Goal: Information Seeking & Learning: Learn about a topic

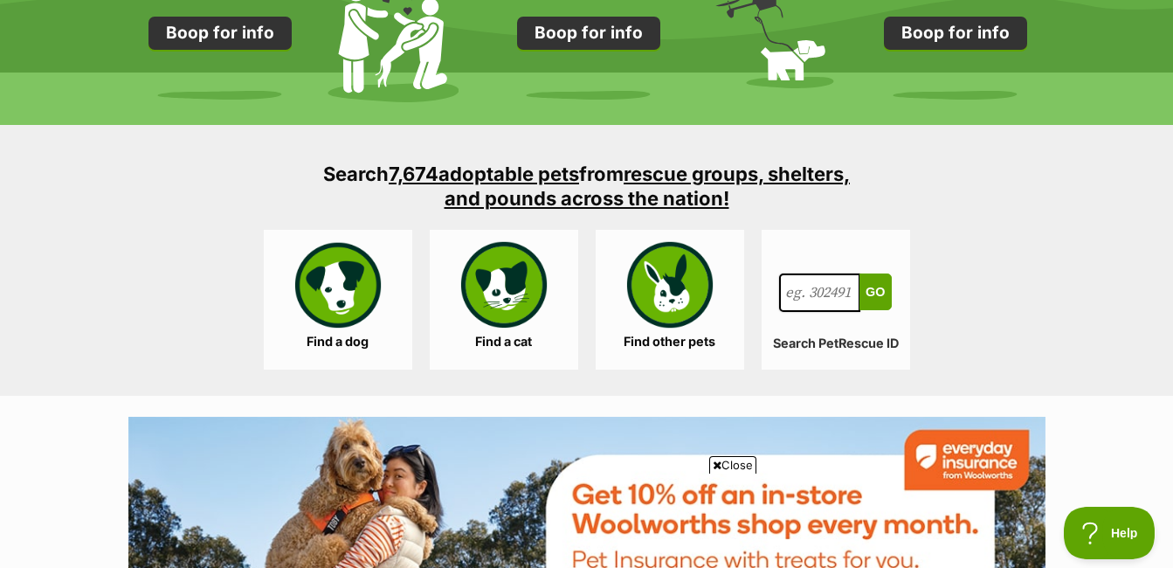
scroll to position [1660, 0]
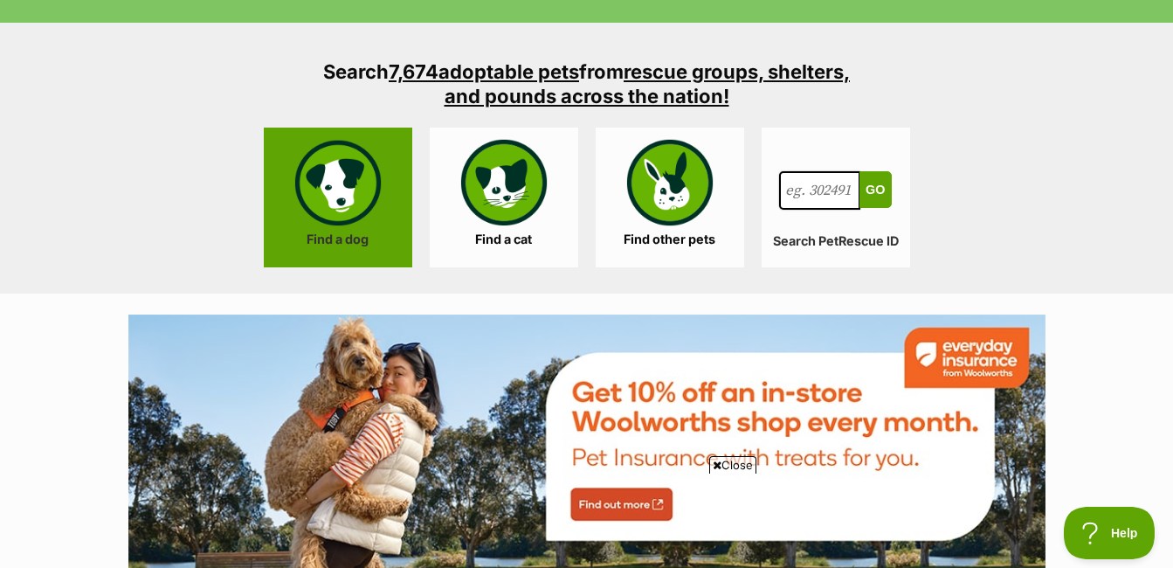
click at [382, 186] on link "Find a dog" at bounding box center [338, 198] width 149 height 140
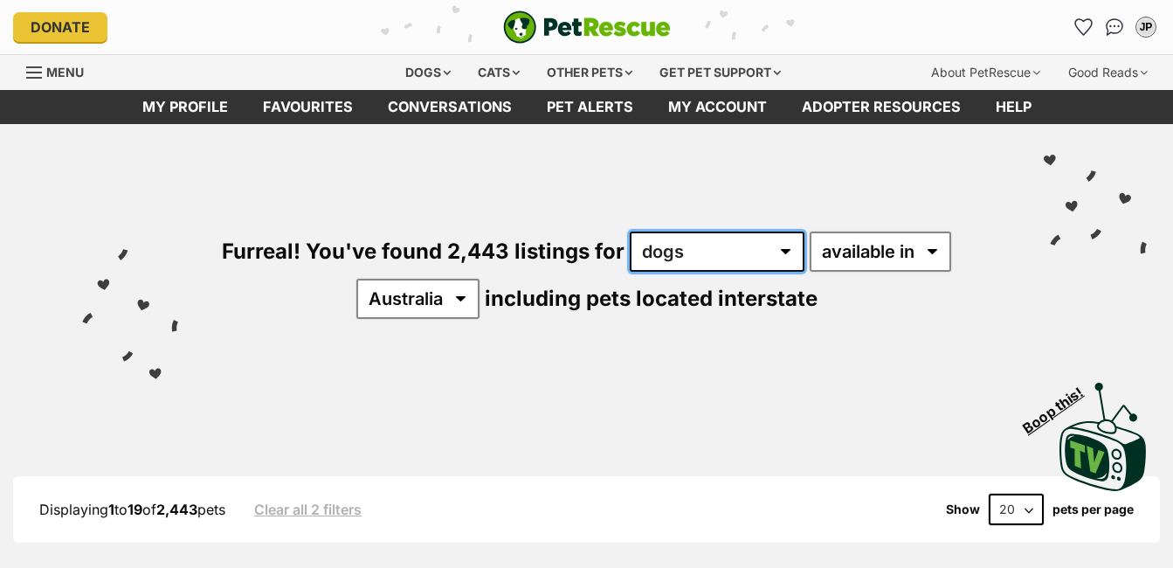
click at [782, 249] on select "any type of pet cats dogs other pets" at bounding box center [717, 252] width 175 height 40
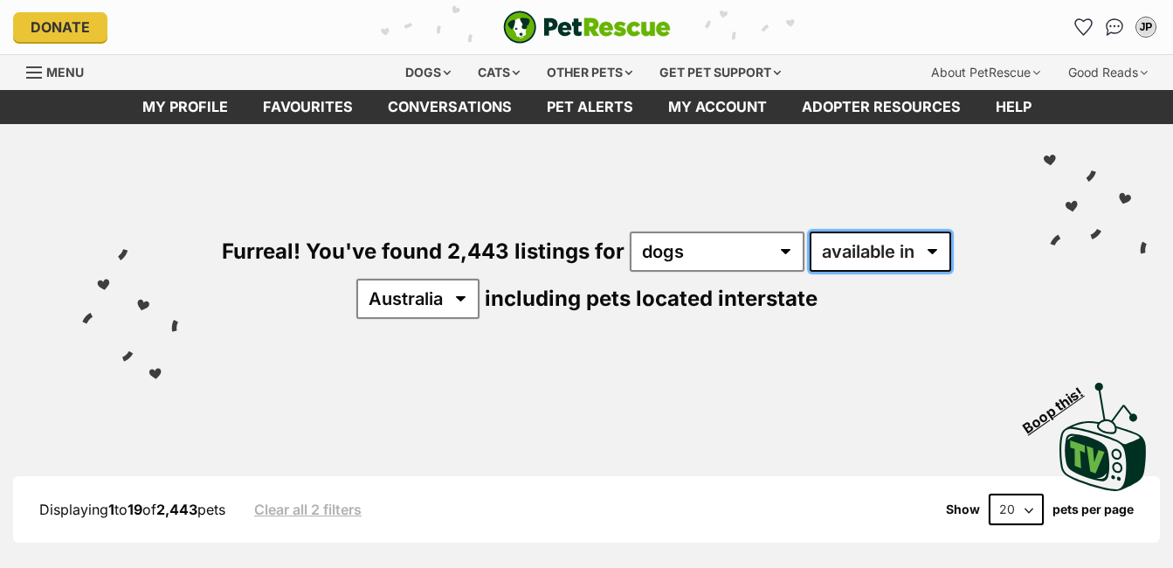
click at [858, 247] on select "available in located in" at bounding box center [881, 252] width 142 height 40
select select "disabled"
click at [810, 232] on select "available in located in" at bounding box center [881, 252] width 142 height 40
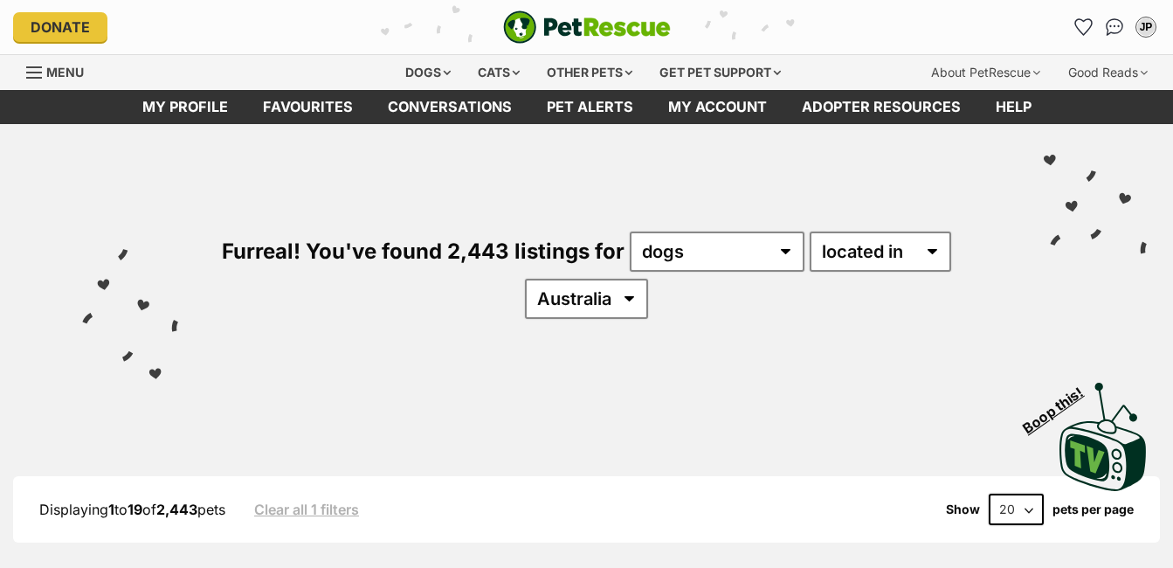
select select "VIC"
click at [525, 279] on select "Australia ACT NSW NT QLD SA TAS VIC WA" at bounding box center [586, 299] width 123 height 40
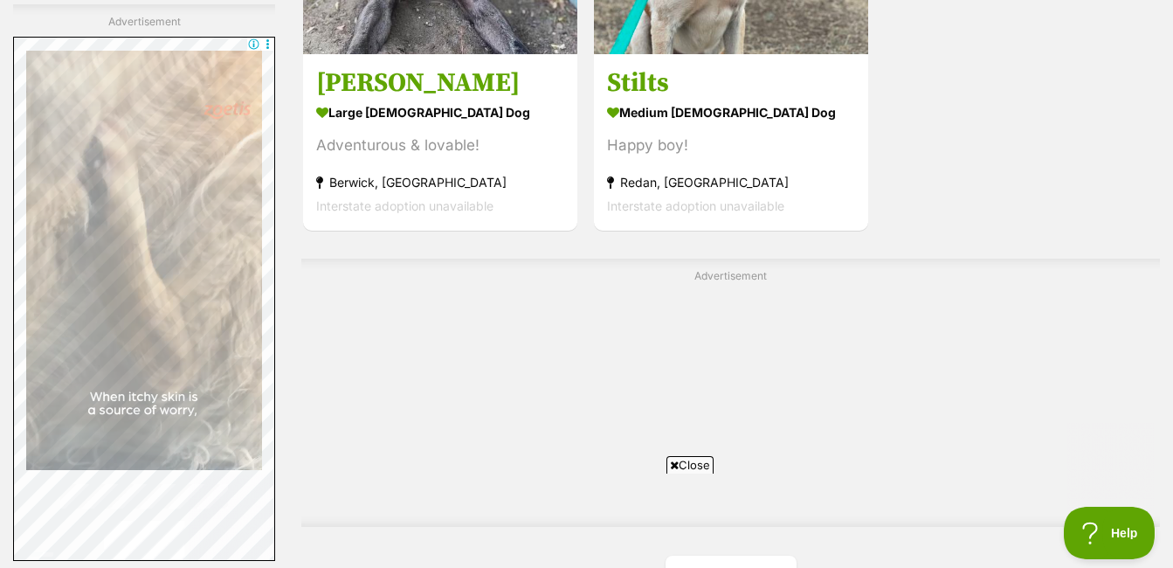
scroll to position [4281, 0]
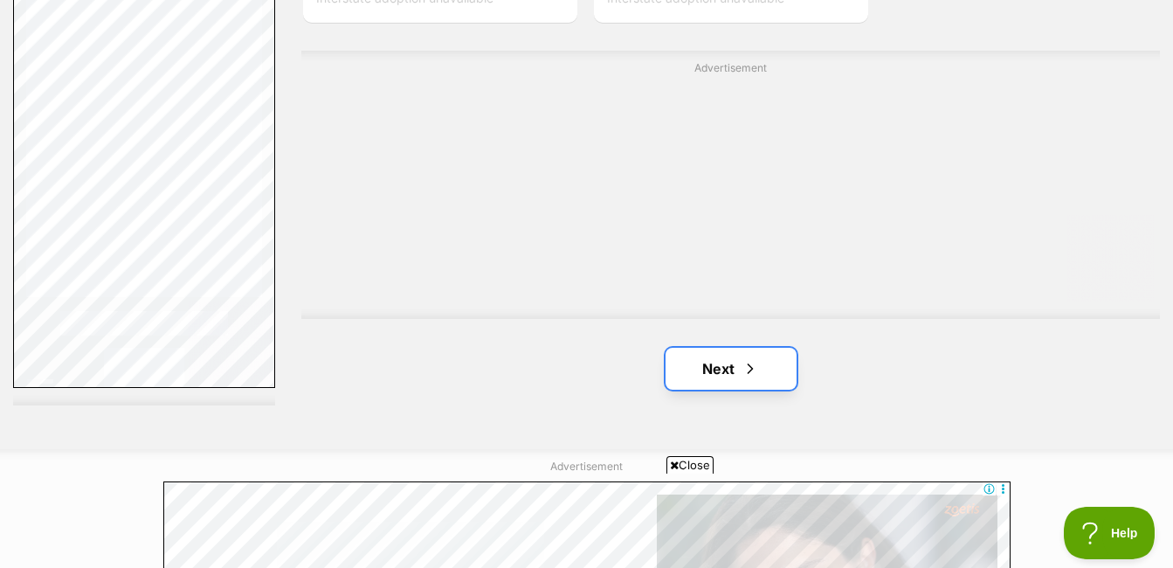
click at [762, 365] on link "Next" at bounding box center [731, 369] width 131 height 42
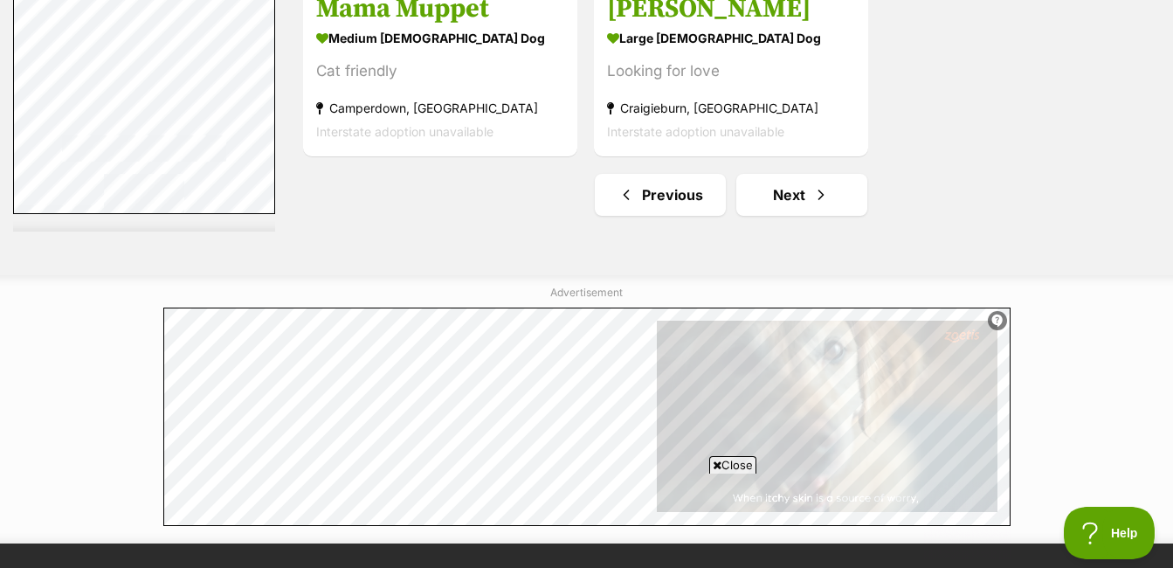
scroll to position [4456, 0]
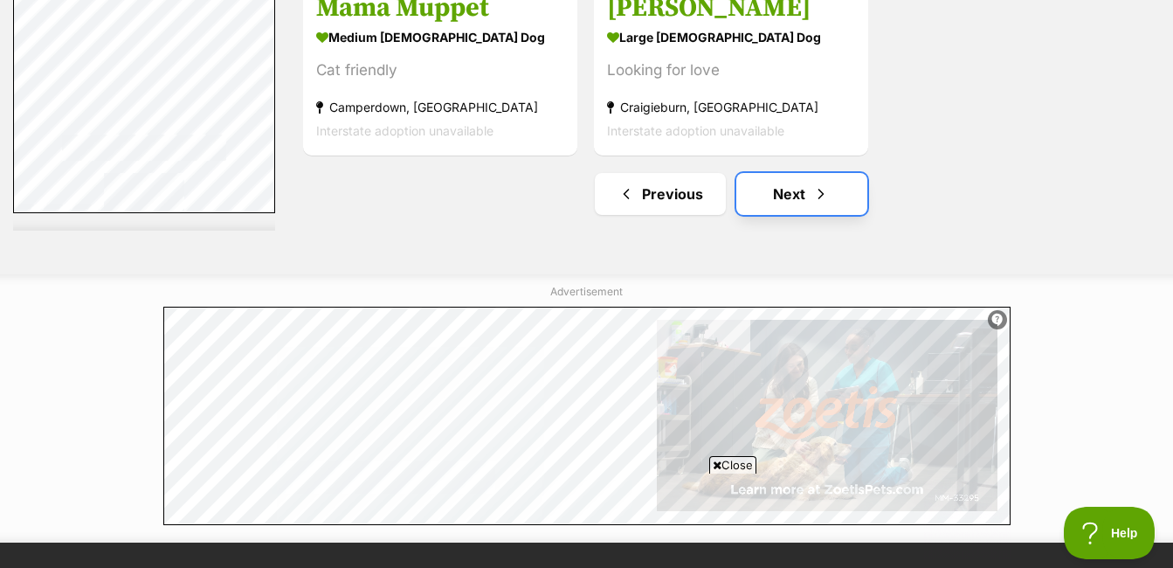
click at [813, 185] on span "Next page" at bounding box center [821, 193] width 17 height 21
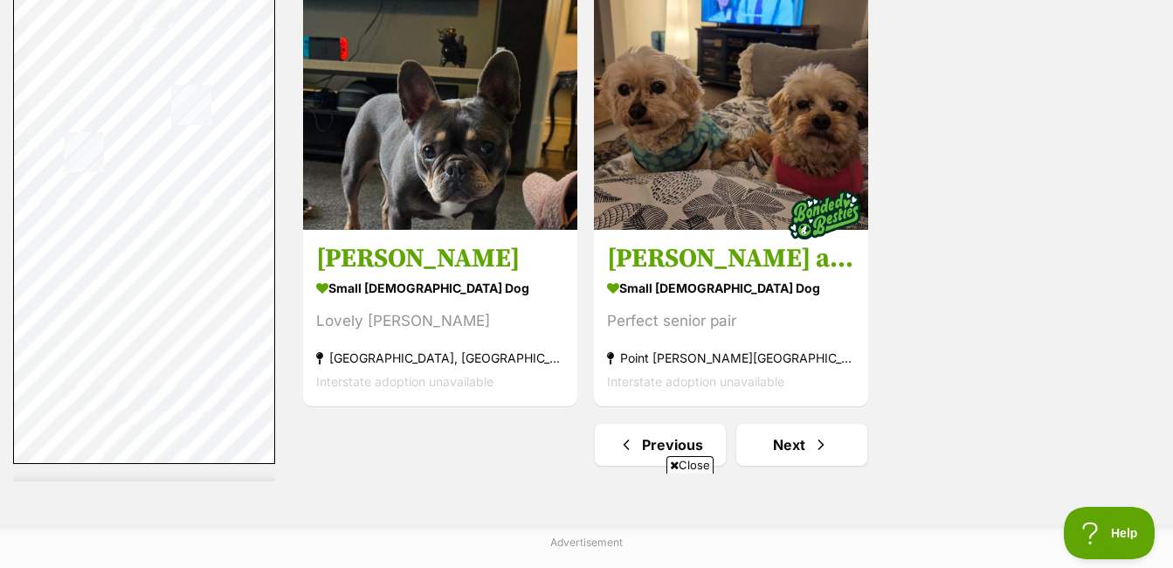
scroll to position [4456, 0]
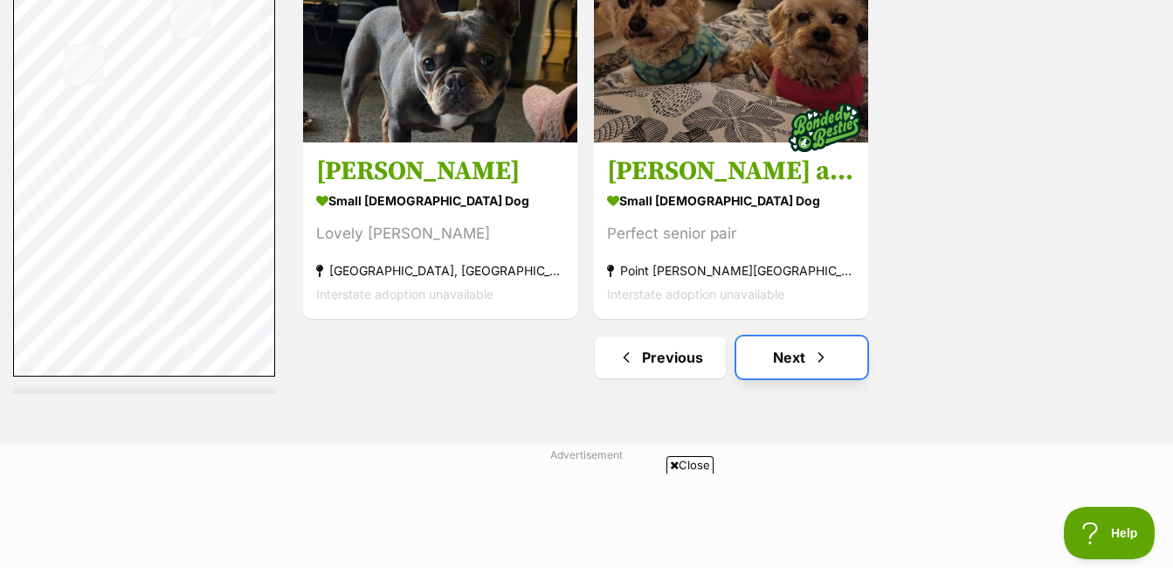
click at [842, 353] on link "Next" at bounding box center [802, 357] width 131 height 42
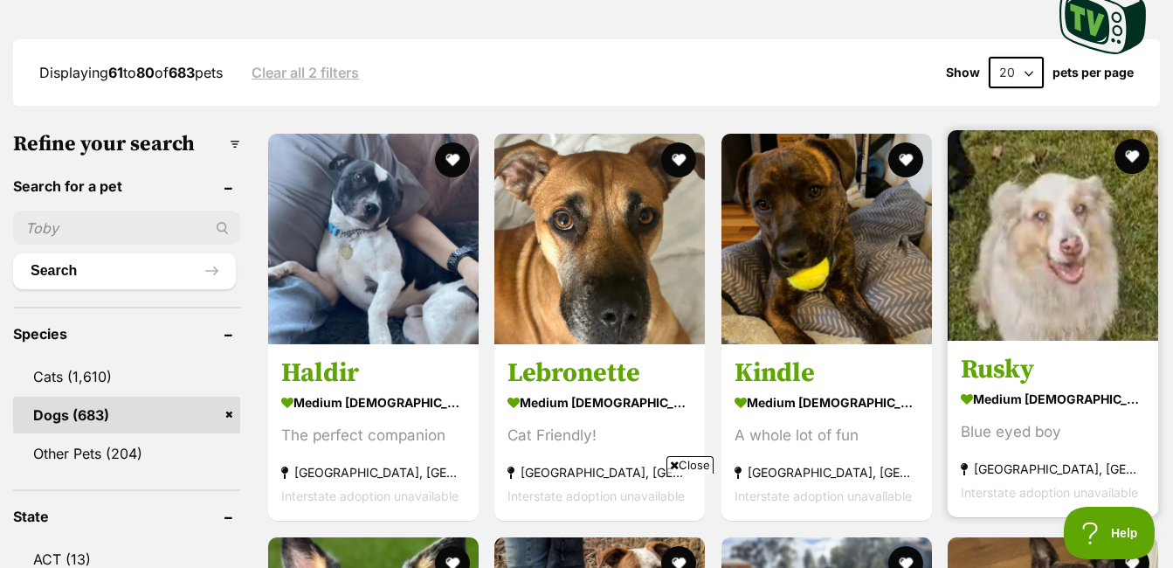
click at [1090, 358] on h3 "Rusky" at bounding box center [1053, 369] width 184 height 33
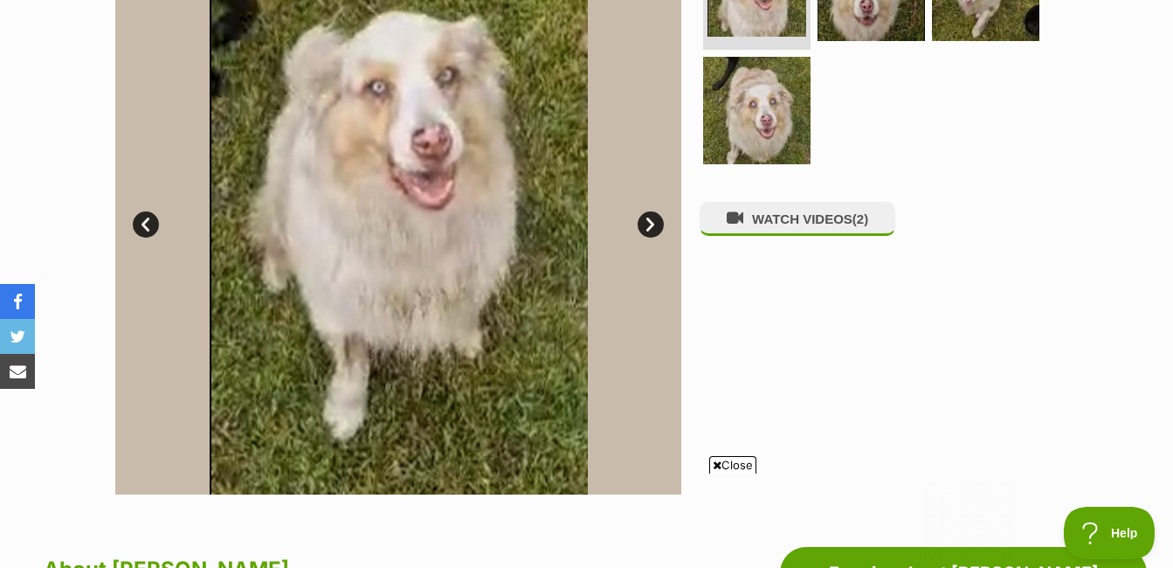
scroll to position [437, 0]
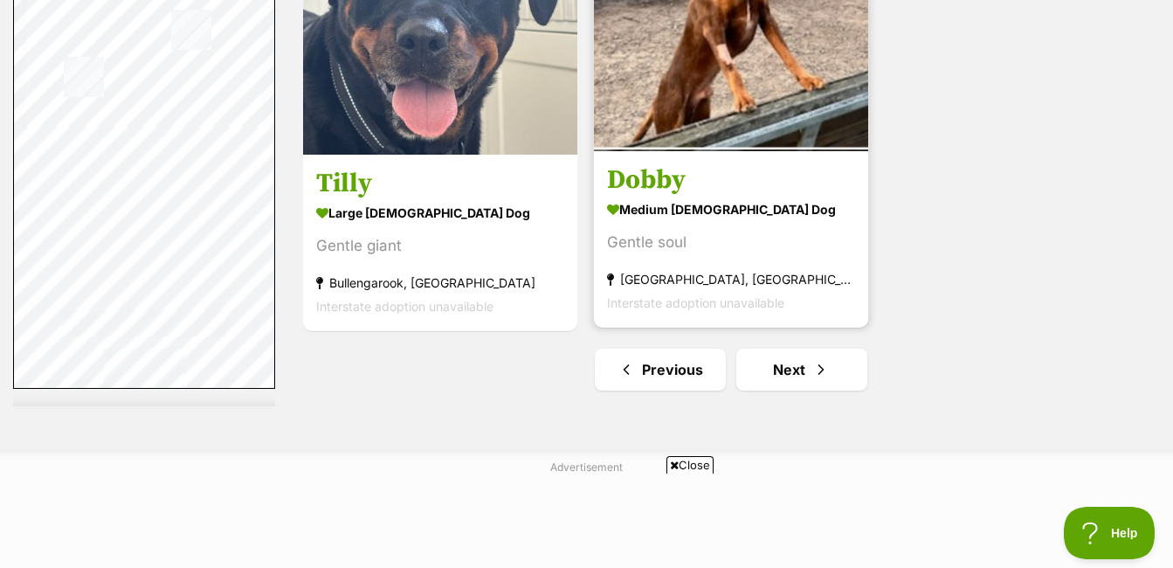
scroll to position [4281, 0]
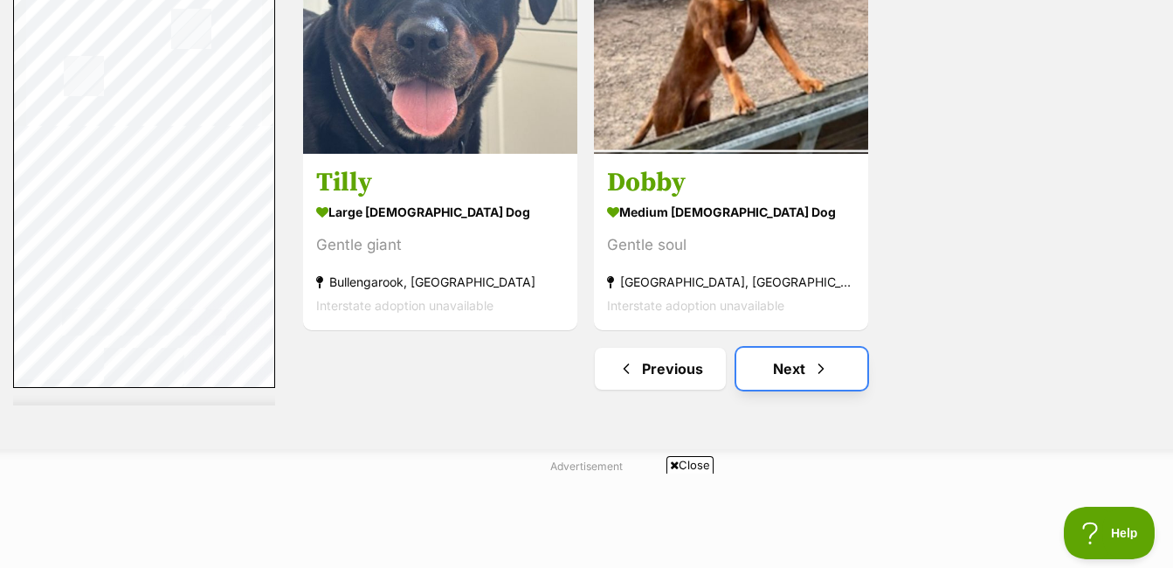
click at [830, 365] on link "Next" at bounding box center [802, 369] width 131 height 42
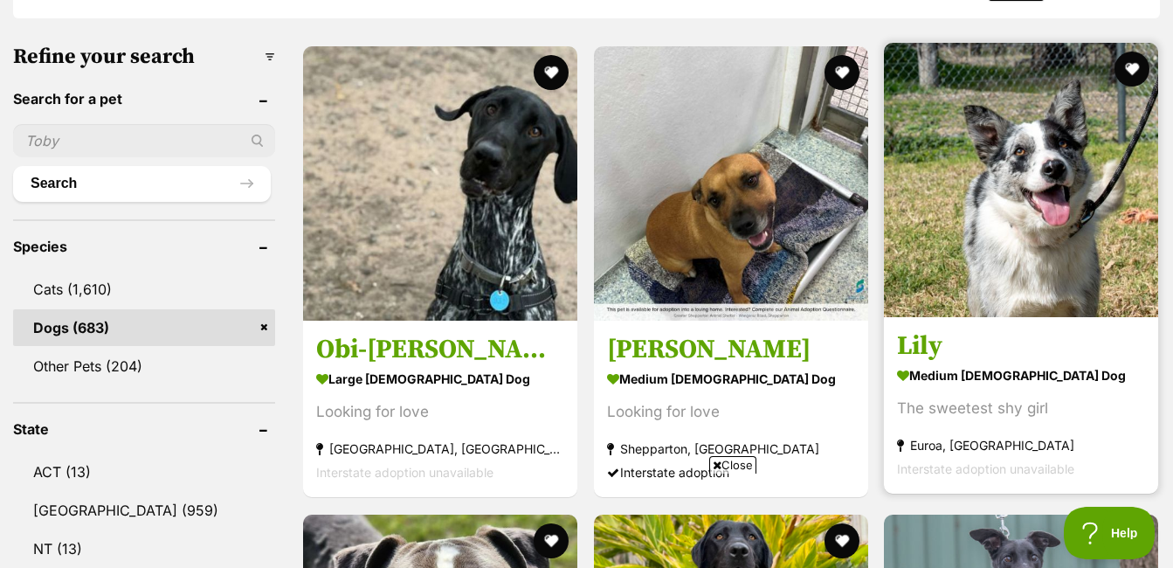
click at [1070, 249] on img at bounding box center [1021, 180] width 274 height 274
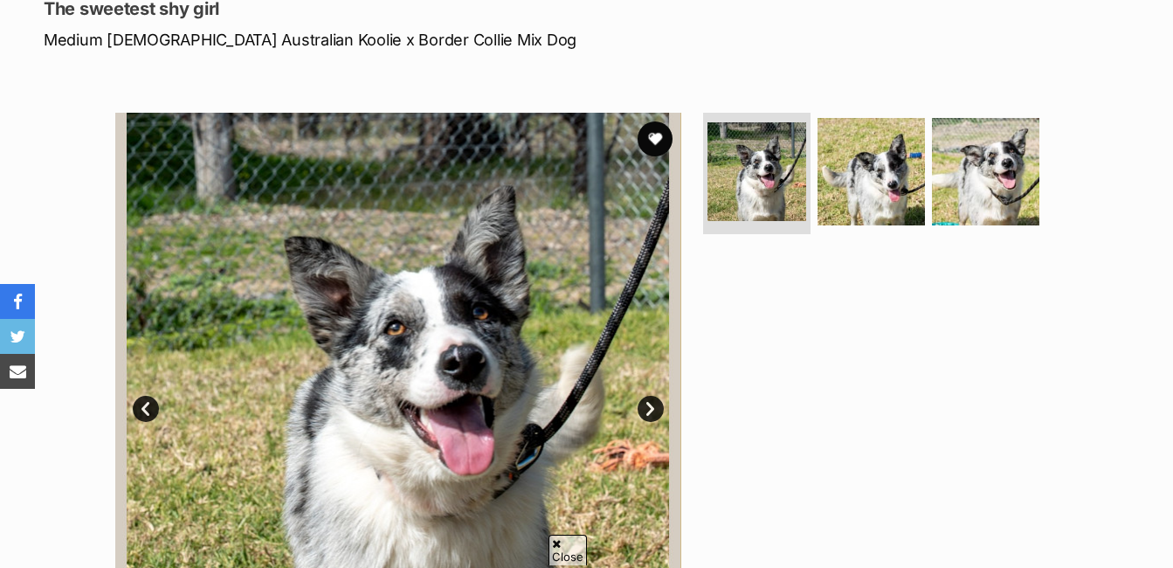
scroll to position [262, 0]
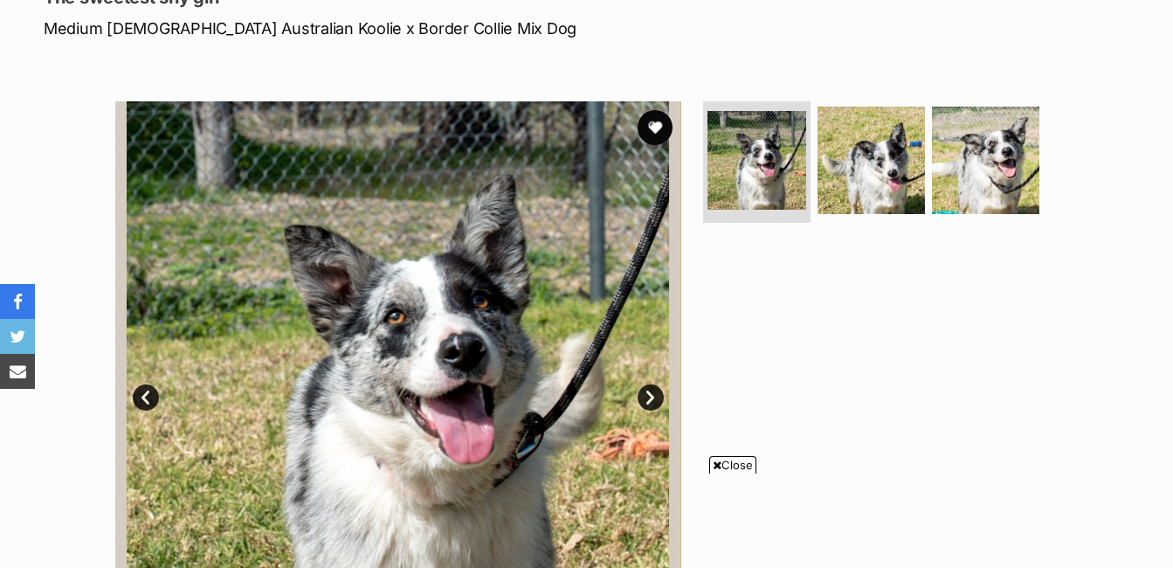
click at [654, 391] on link "Next" at bounding box center [651, 397] width 26 height 26
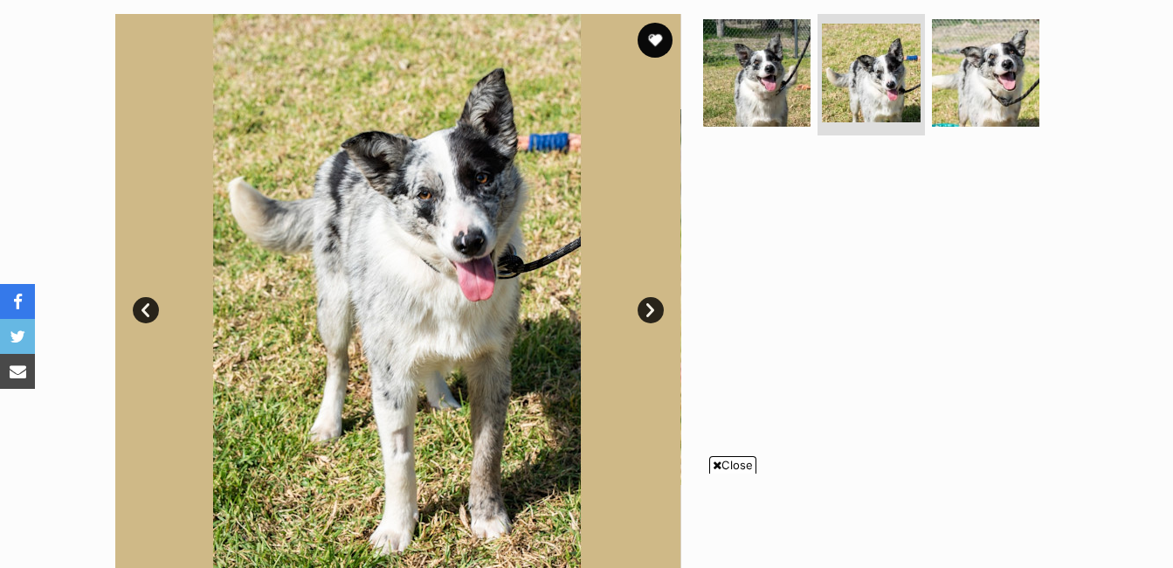
scroll to position [0, 0]
click at [654, 307] on link "Next" at bounding box center [651, 310] width 26 height 26
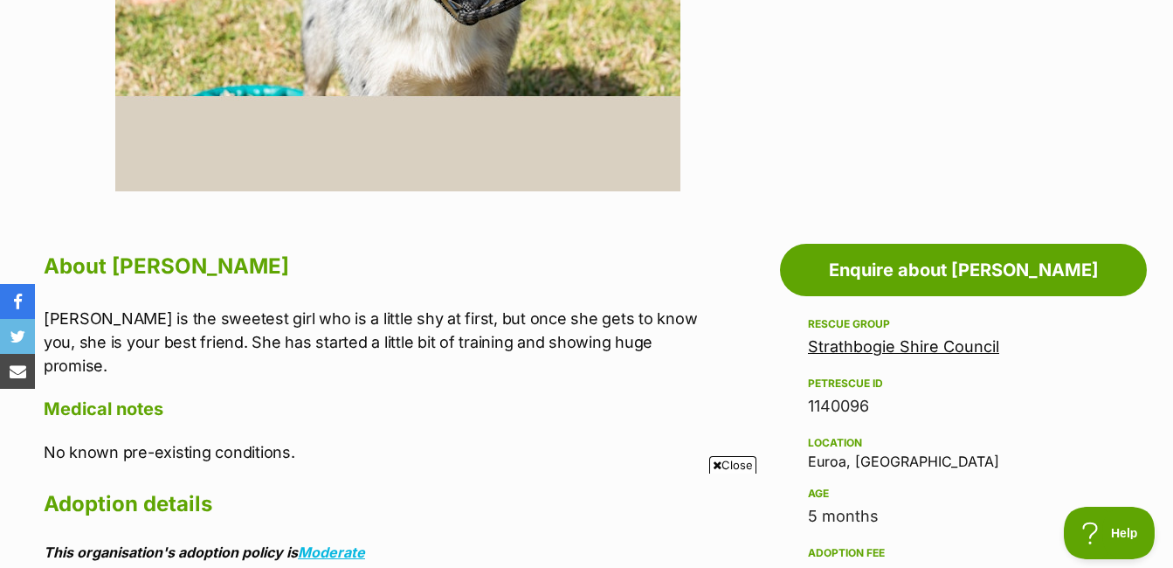
scroll to position [699, 0]
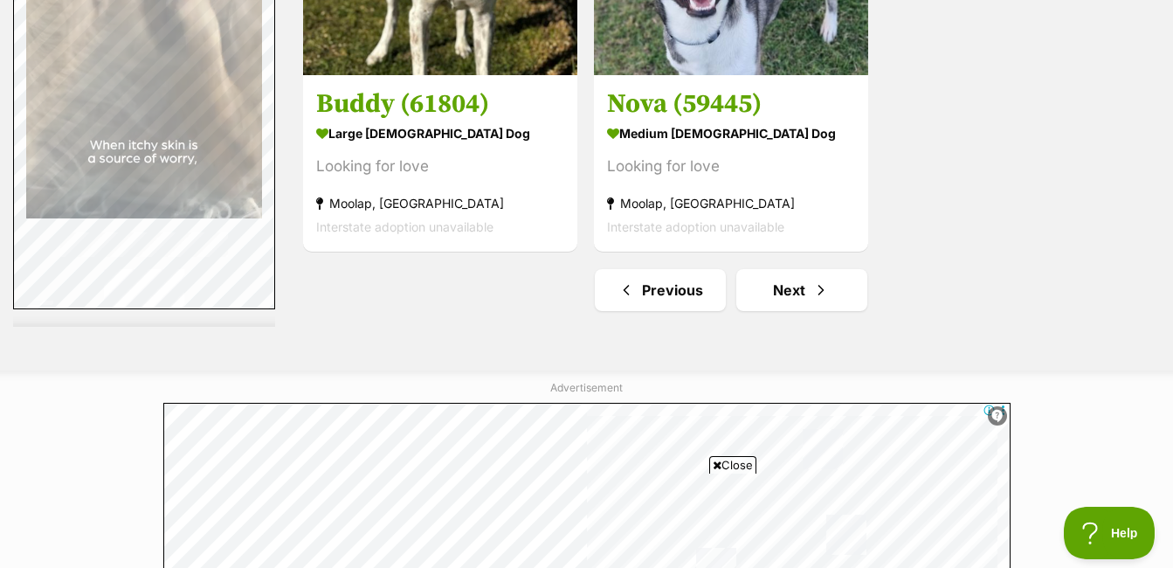
scroll to position [4369, 0]
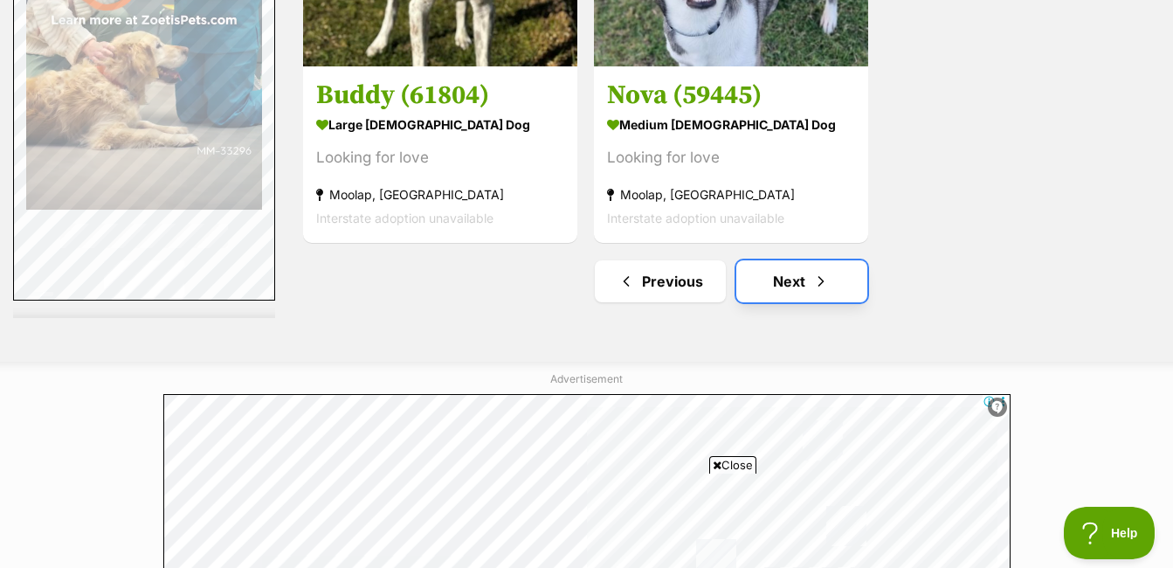
click at [810, 279] on link "Next" at bounding box center [802, 281] width 131 height 42
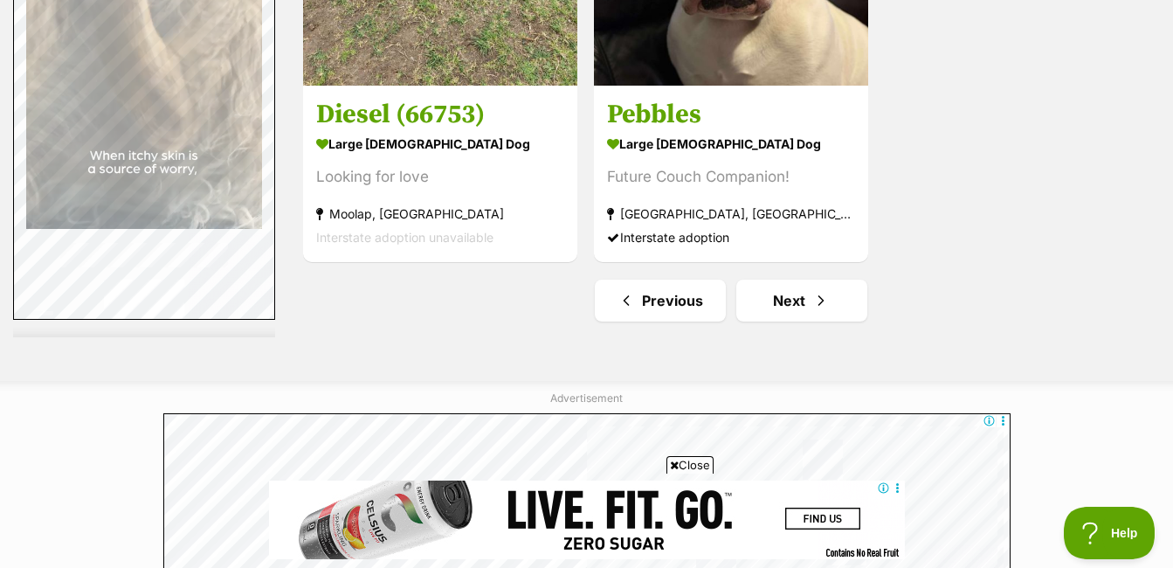
scroll to position [4543, 0]
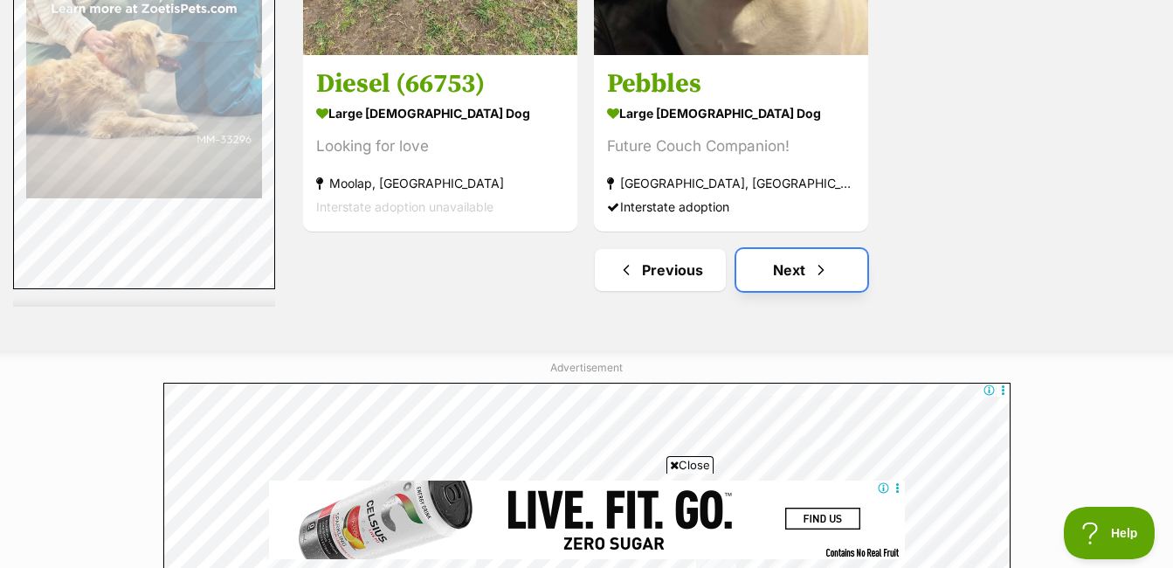
click at [839, 270] on link "Next" at bounding box center [802, 270] width 131 height 42
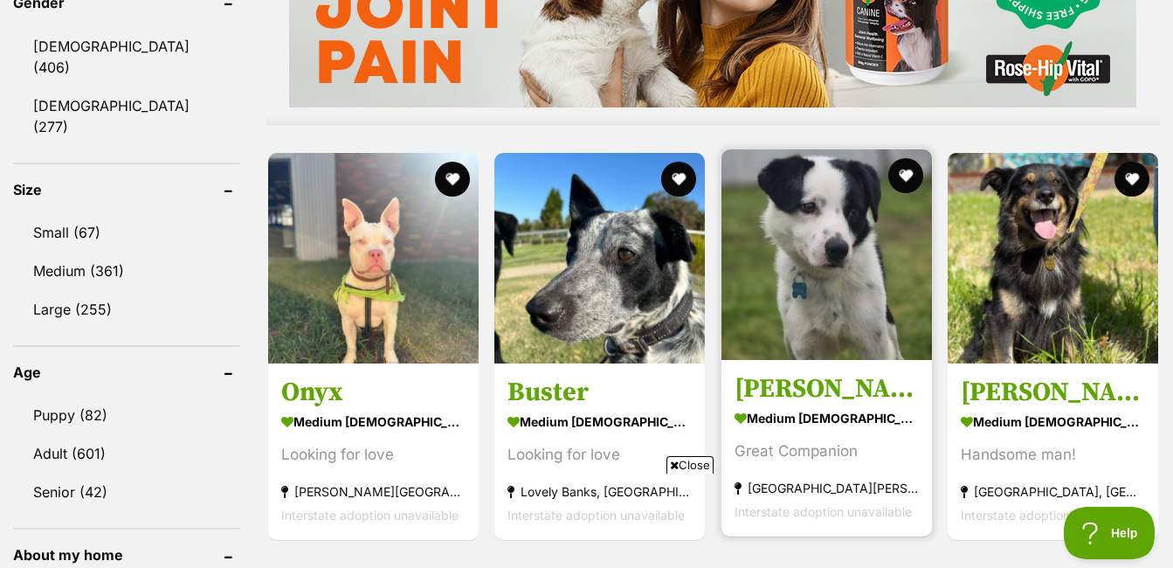
scroll to position [1660, 0]
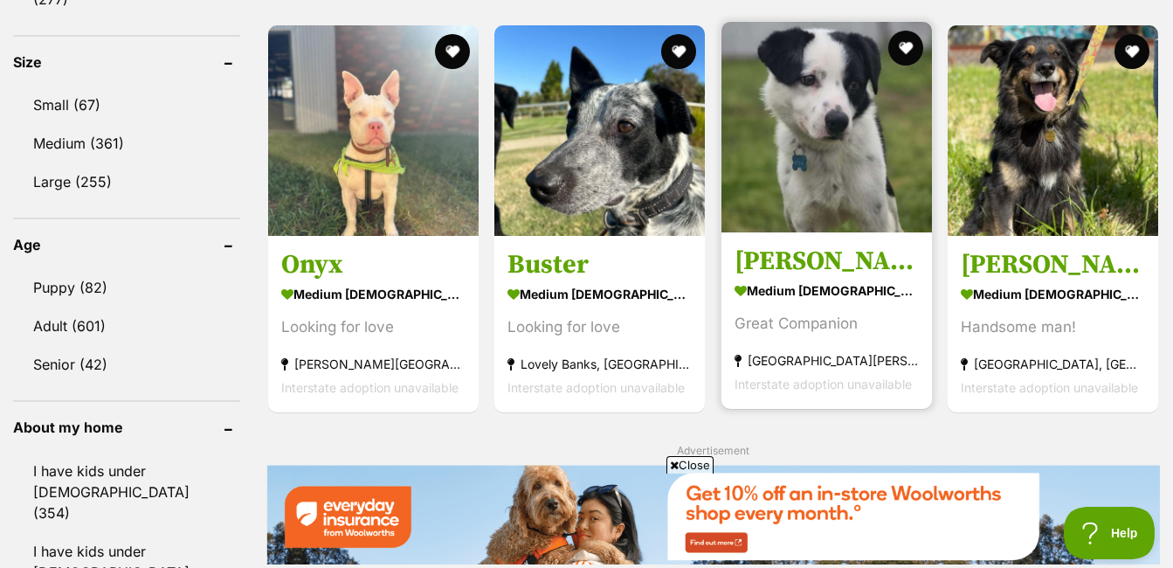
click at [794, 300] on strong "medium male Dog" at bounding box center [827, 290] width 184 height 25
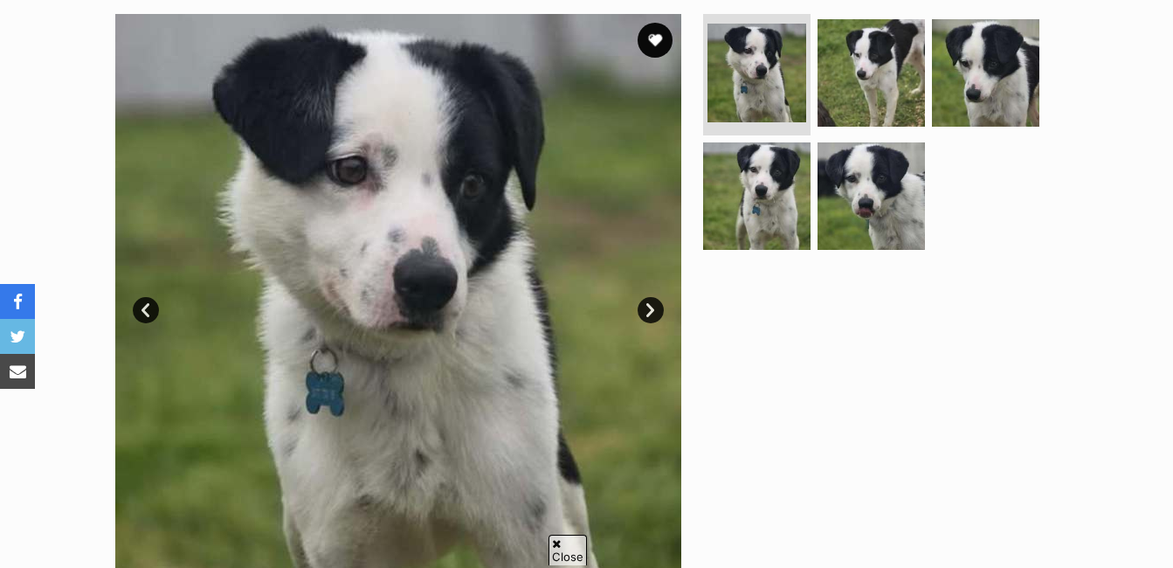
click at [662, 308] on link "Next" at bounding box center [651, 310] width 26 height 26
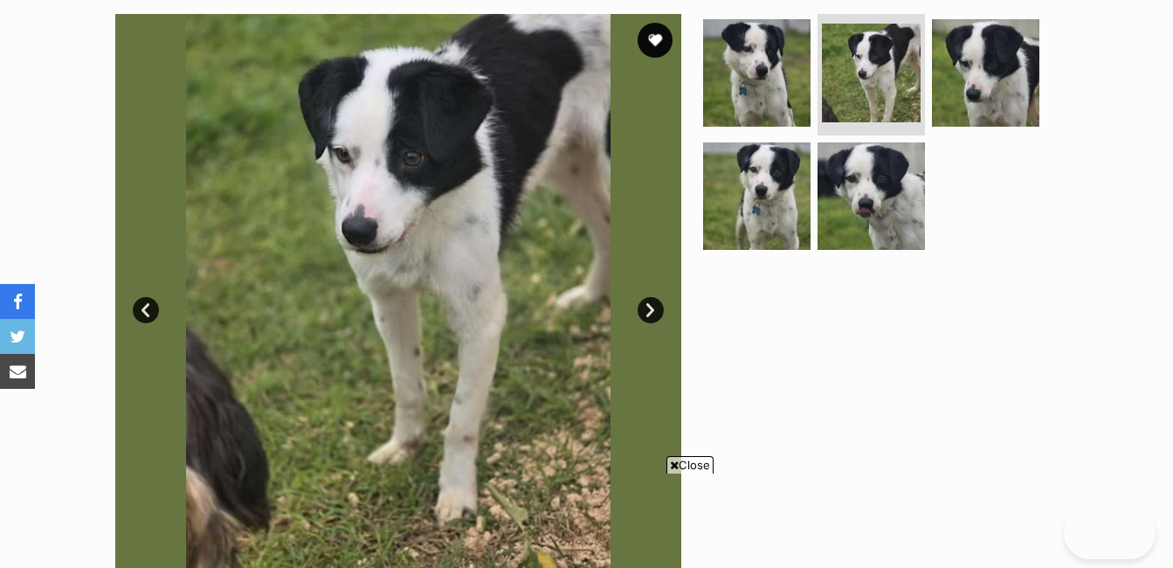
click at [656, 309] on link "Next" at bounding box center [651, 310] width 26 height 26
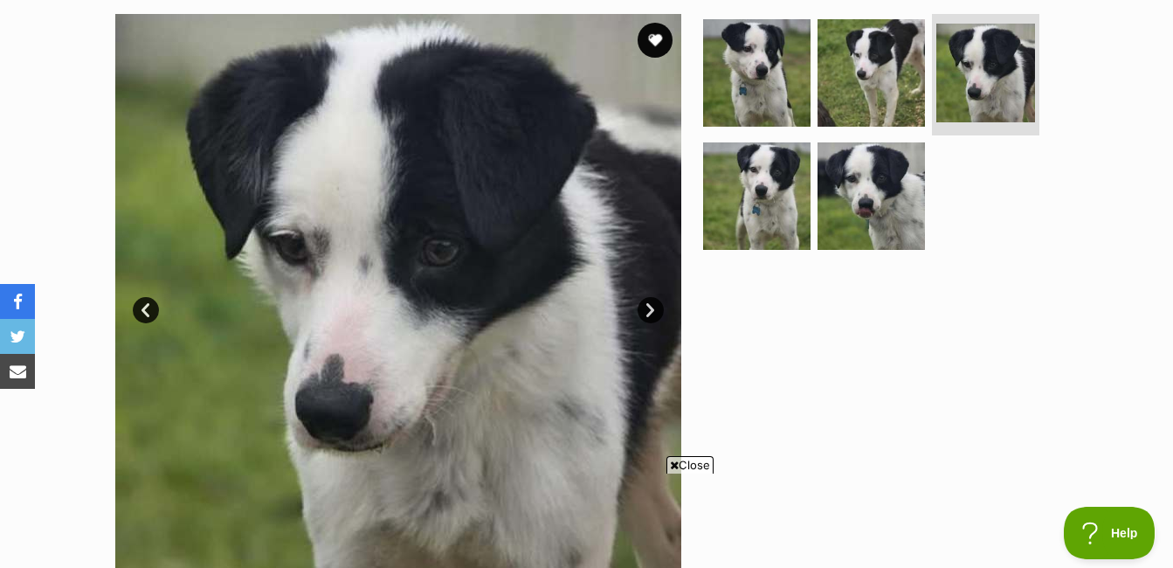
click at [656, 309] on link "Next" at bounding box center [651, 310] width 26 height 26
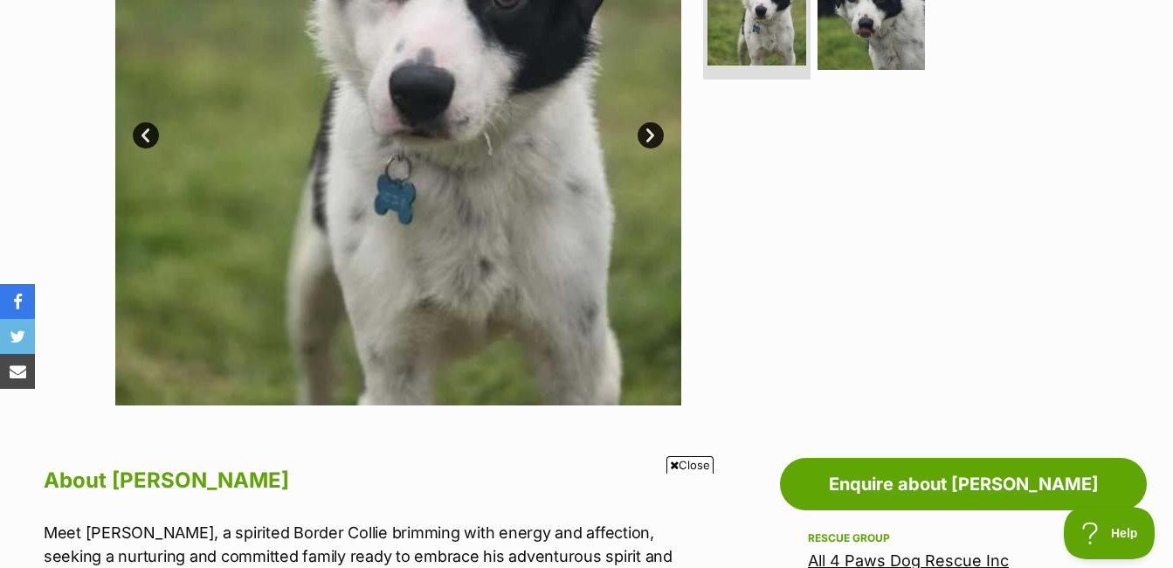
click at [656, 131] on link "Next" at bounding box center [651, 135] width 26 height 26
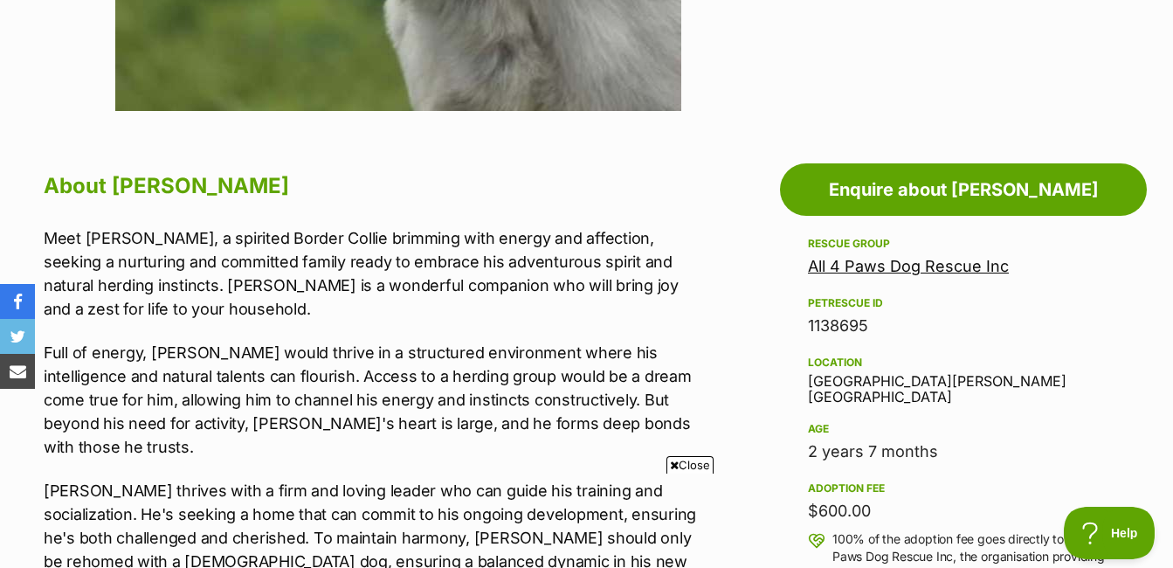
scroll to position [874, 0]
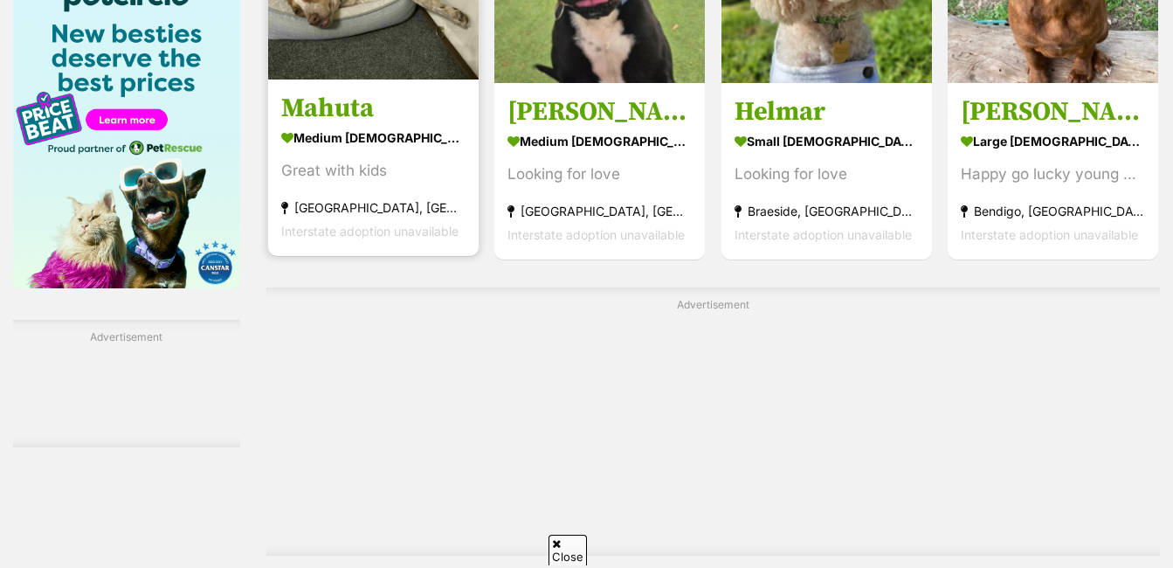
scroll to position [3058, 0]
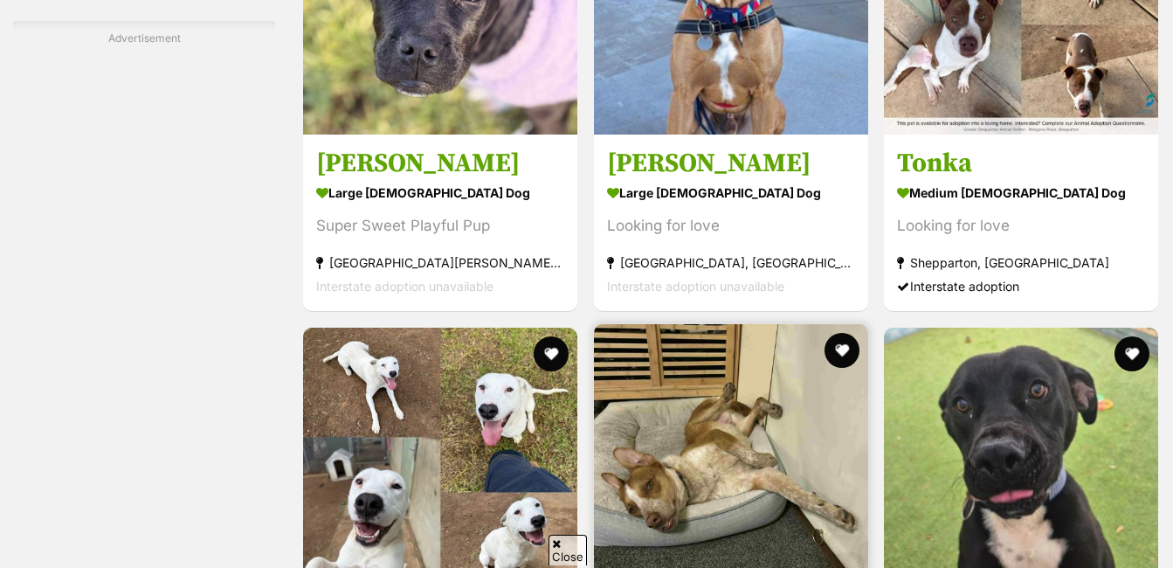
click at [793, 338] on img at bounding box center [731, 461] width 274 height 274
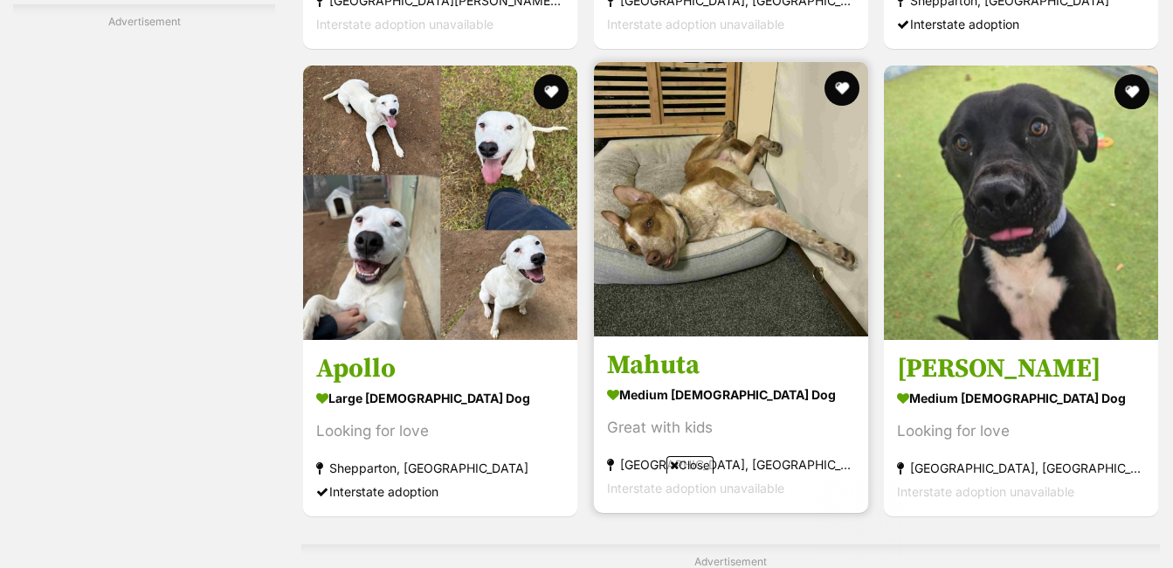
scroll to position [3469, 0]
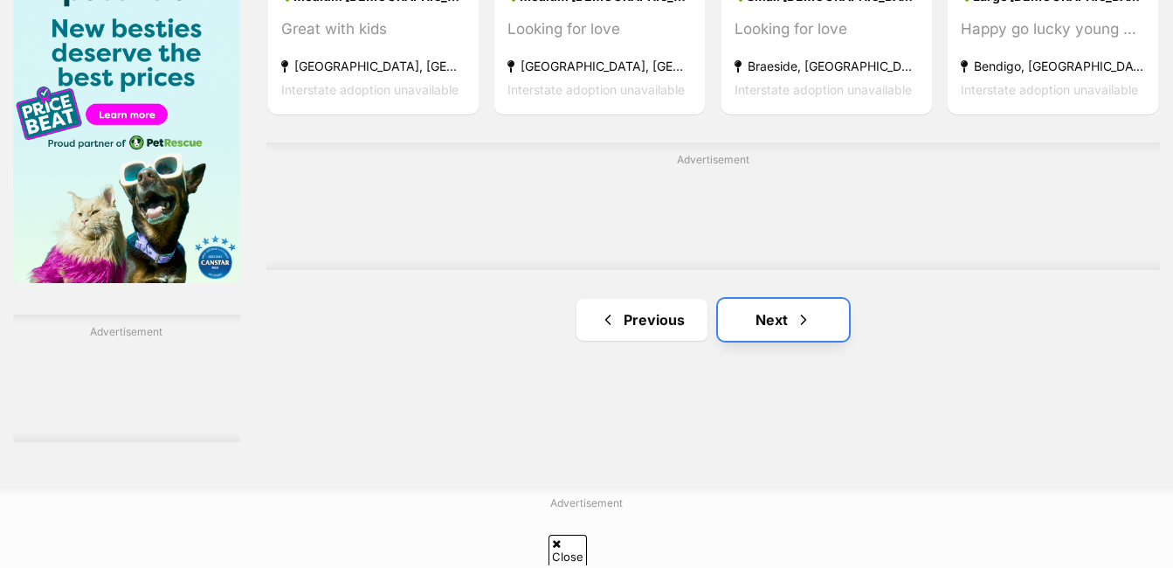
click at [795, 316] on span "Next page" at bounding box center [803, 319] width 17 height 21
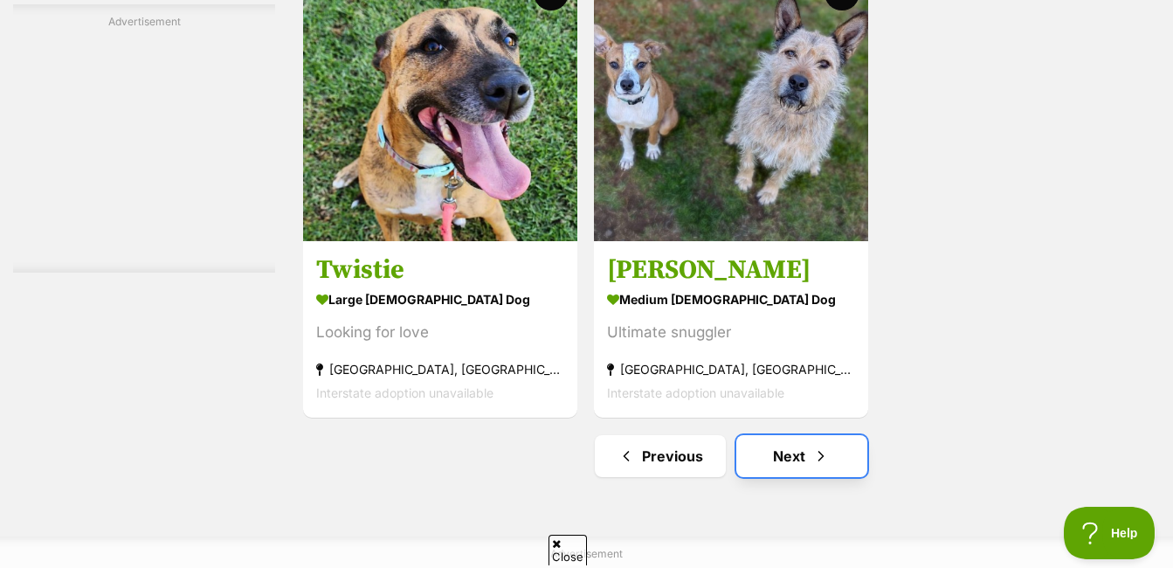
click at [837, 454] on link "Next" at bounding box center [802, 456] width 131 height 42
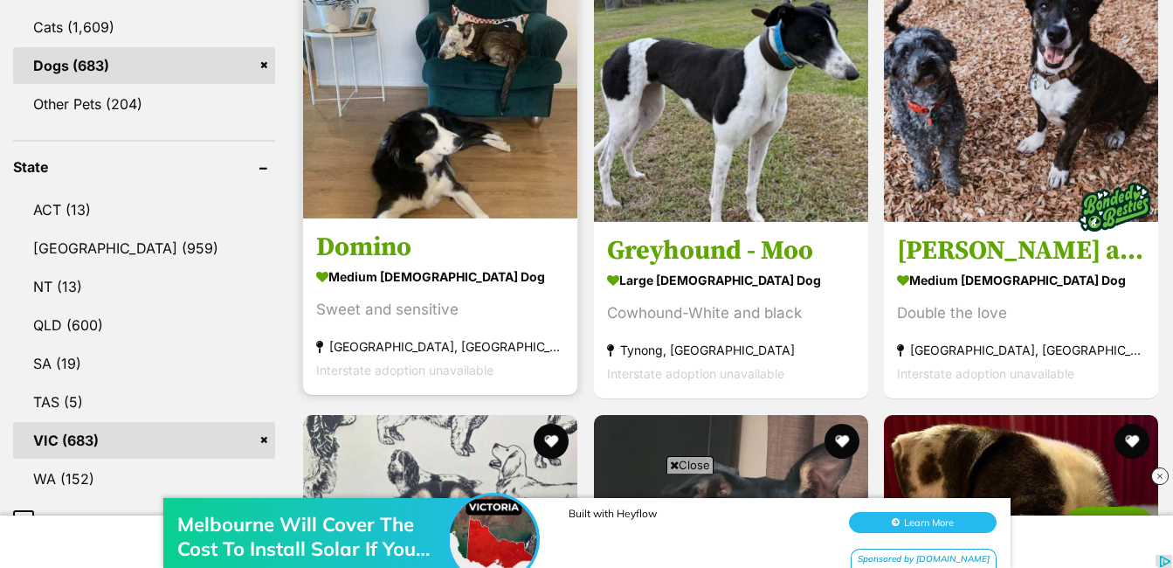
click at [425, 312] on div "Sweet and sensitive" at bounding box center [440, 310] width 248 height 24
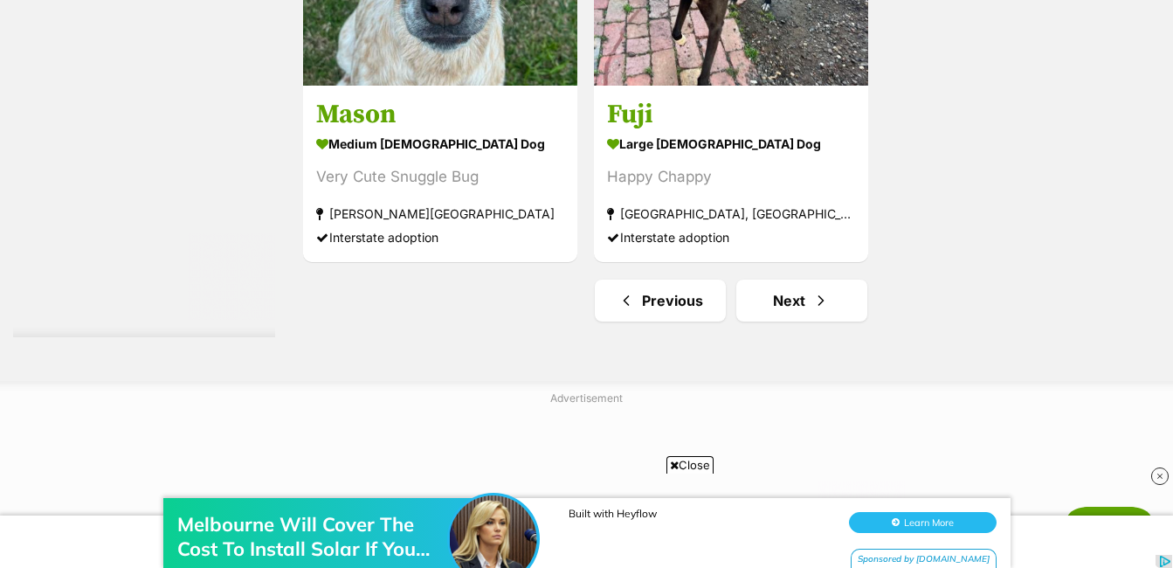
scroll to position [4543, 0]
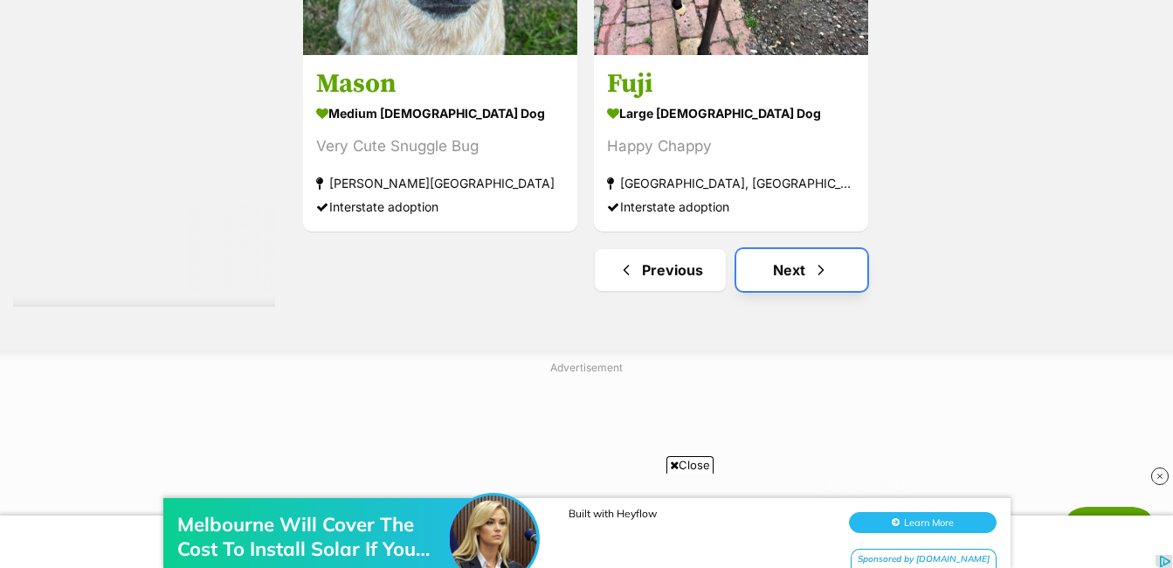
click at [811, 273] on link "Next" at bounding box center [802, 270] width 131 height 42
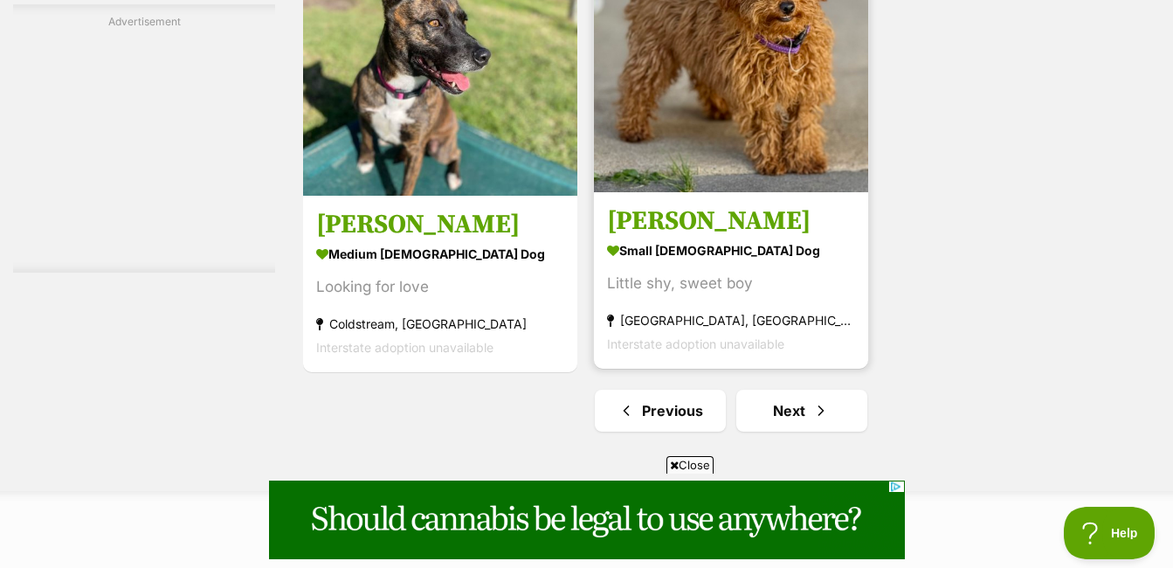
scroll to position [4281, 0]
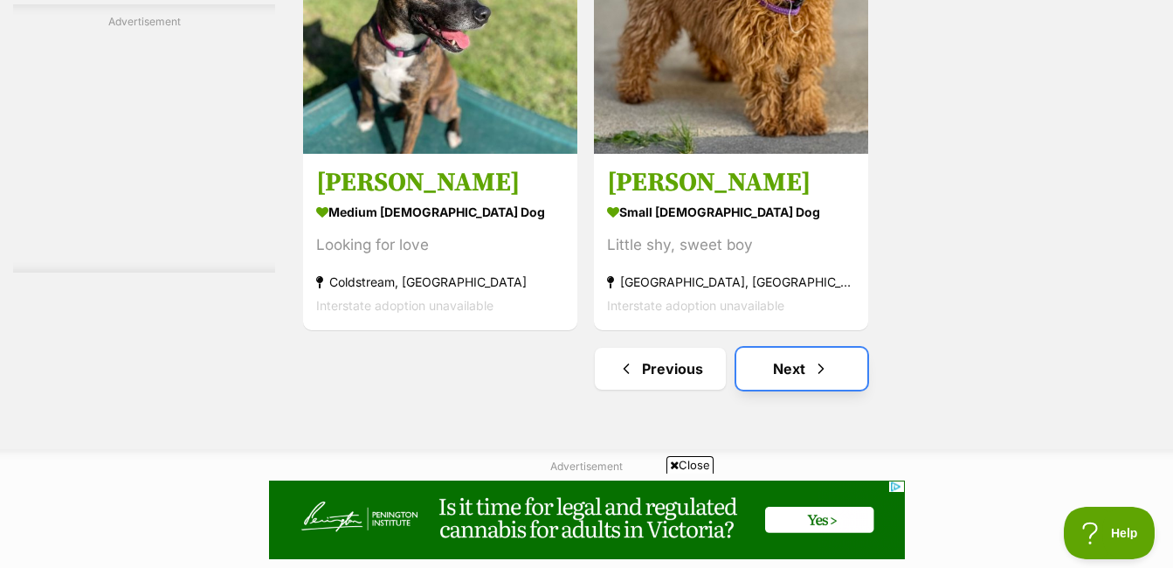
click at [801, 366] on link "Next" at bounding box center [802, 369] width 131 height 42
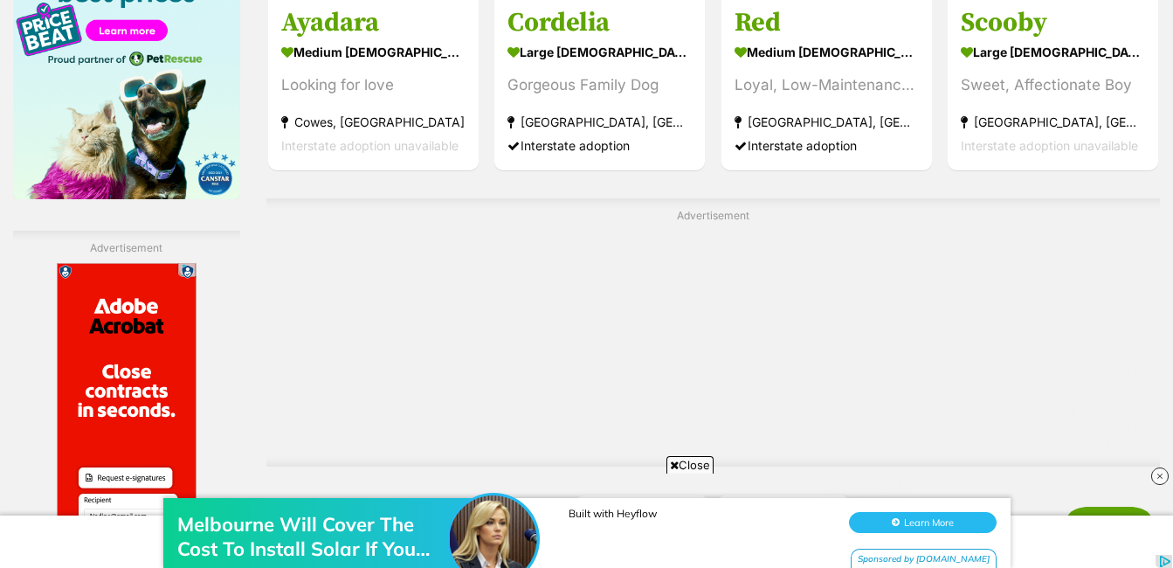
scroll to position [3058, 0]
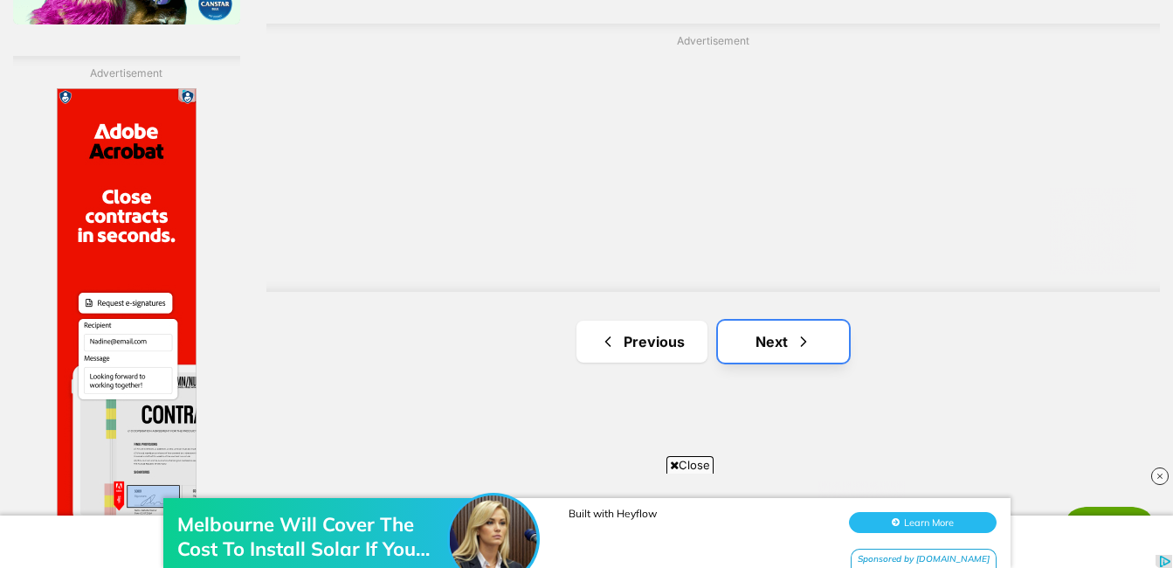
click at [827, 336] on link "Next" at bounding box center [783, 342] width 131 height 42
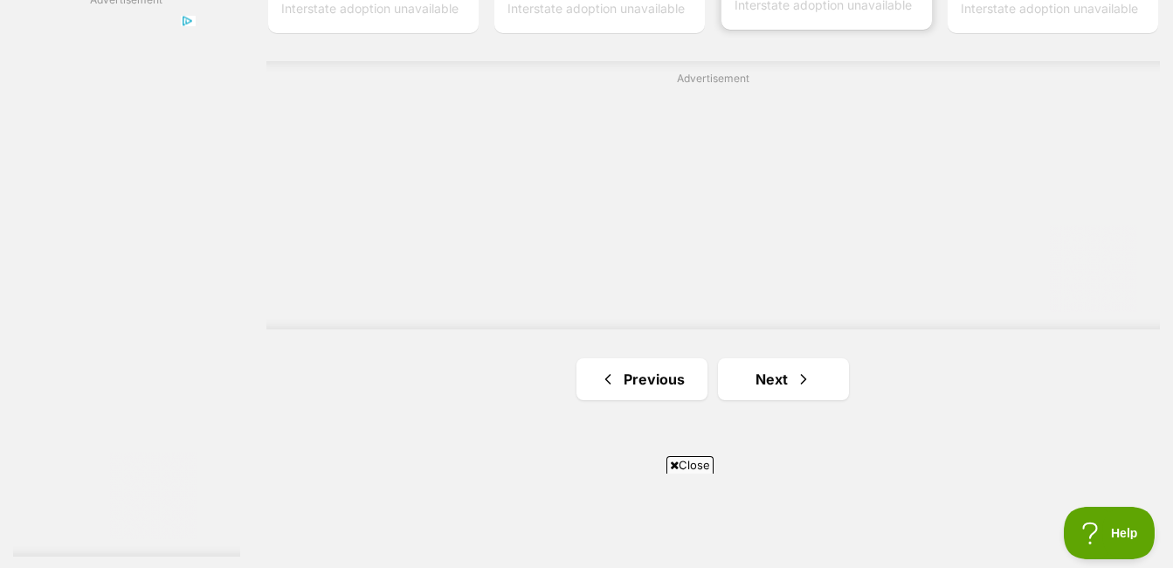
scroll to position [3145, 0]
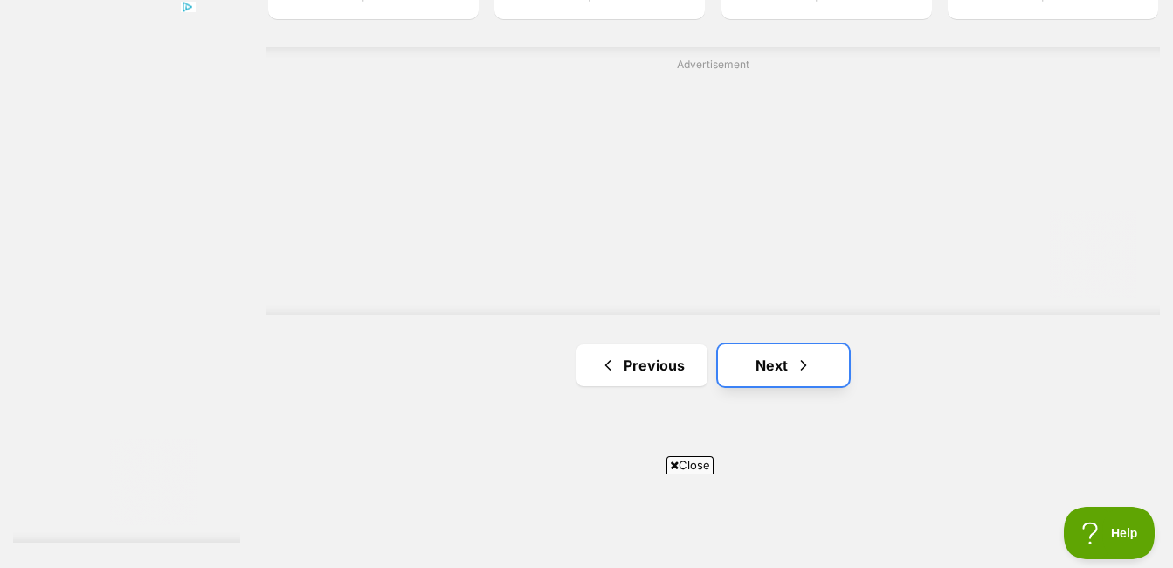
click at [795, 375] on span "Next page" at bounding box center [803, 365] width 17 height 21
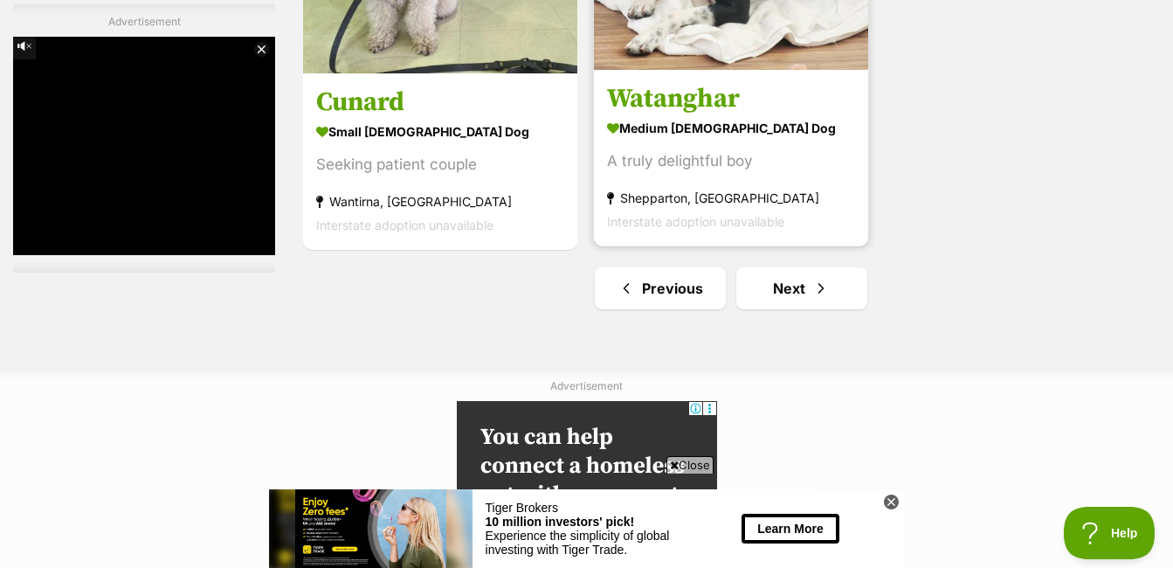
scroll to position [4369, 0]
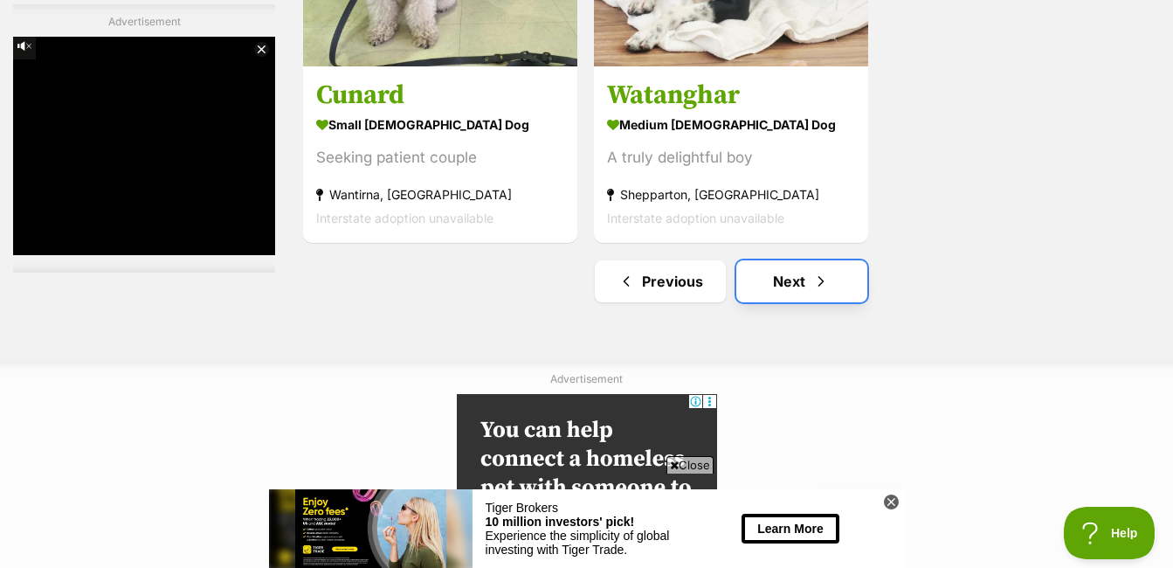
click at [827, 286] on span "Next page" at bounding box center [821, 281] width 17 height 21
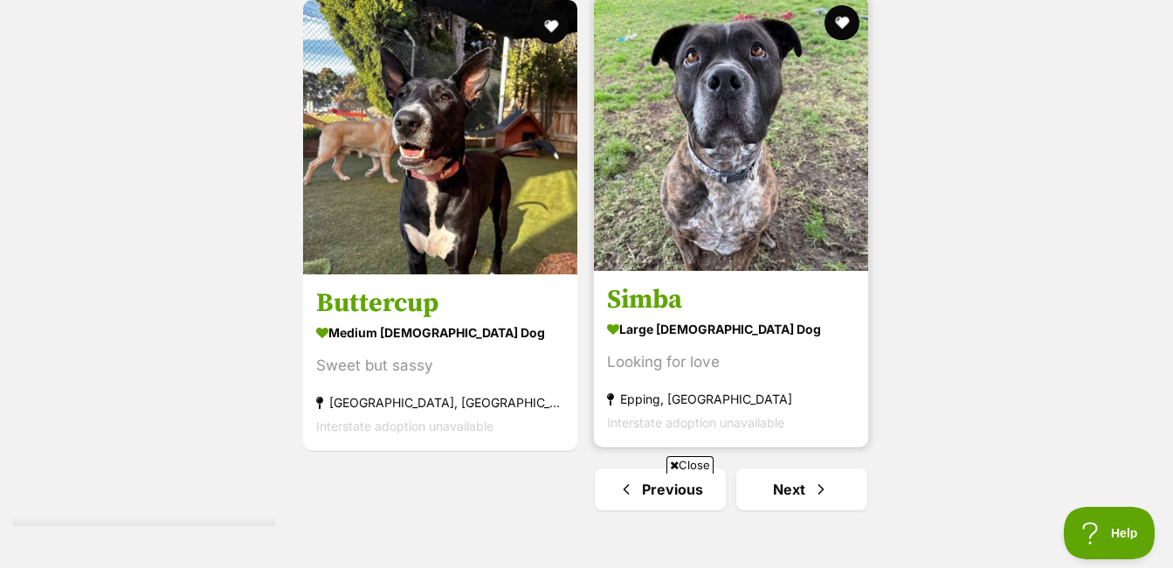
scroll to position [4194, 0]
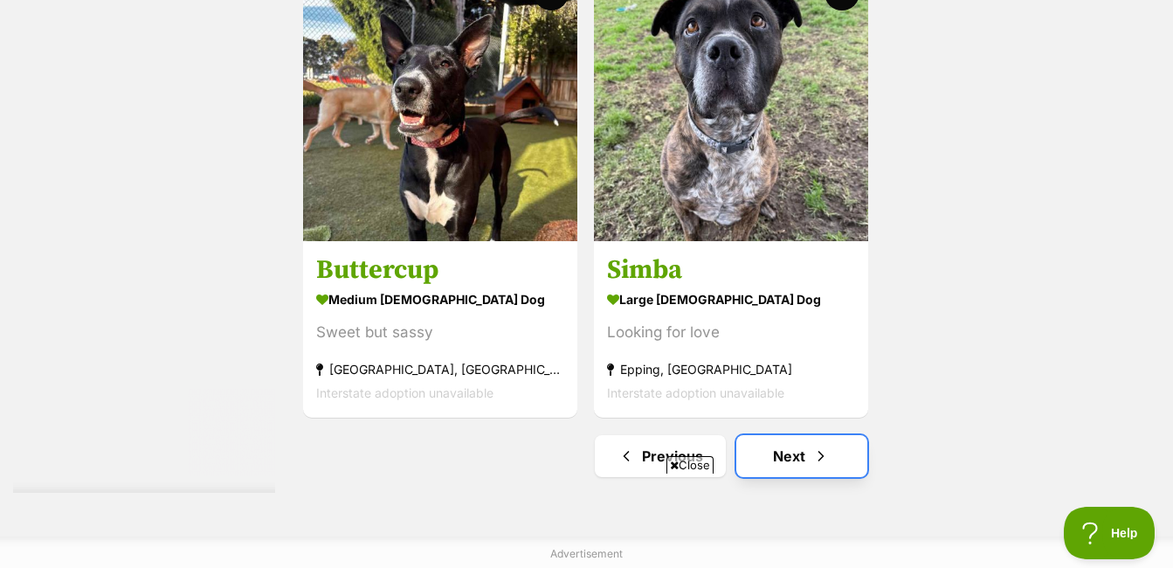
click at [822, 455] on span "Next page" at bounding box center [821, 456] width 17 height 21
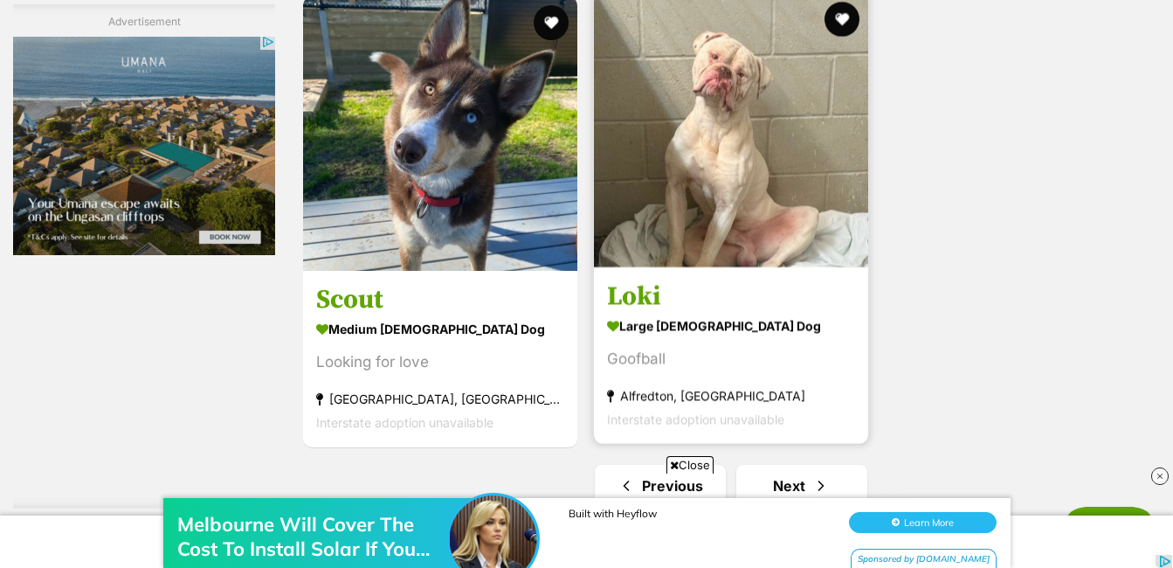
scroll to position [4369, 0]
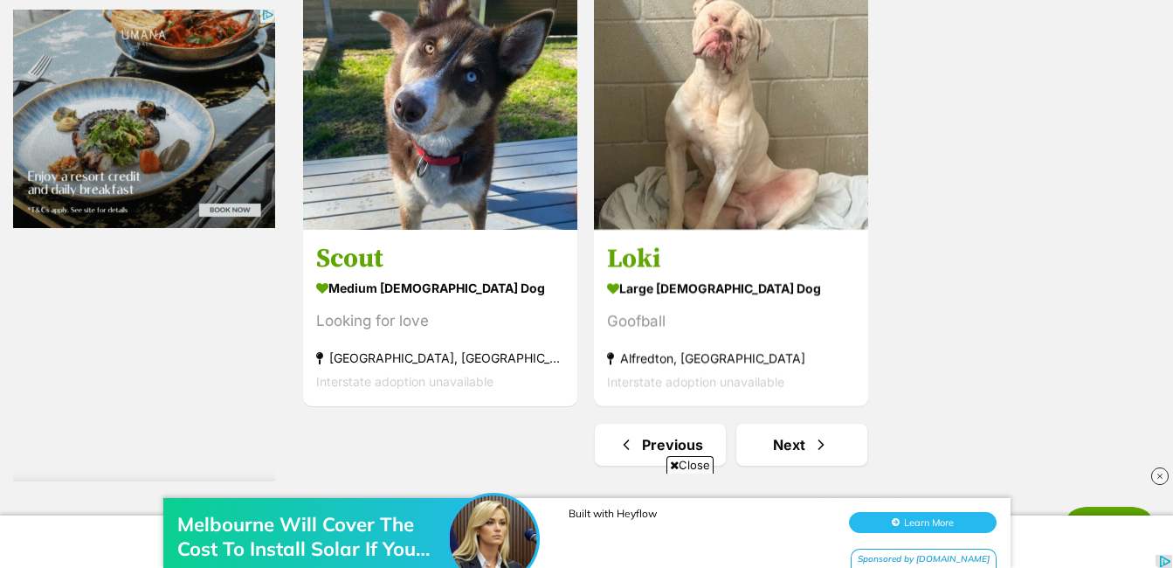
click at [806, 467] on div "Melbourne Will Cover The Cost To Install Solar If You Live In These Postcodes B…" at bounding box center [586, 515] width 1173 height 105
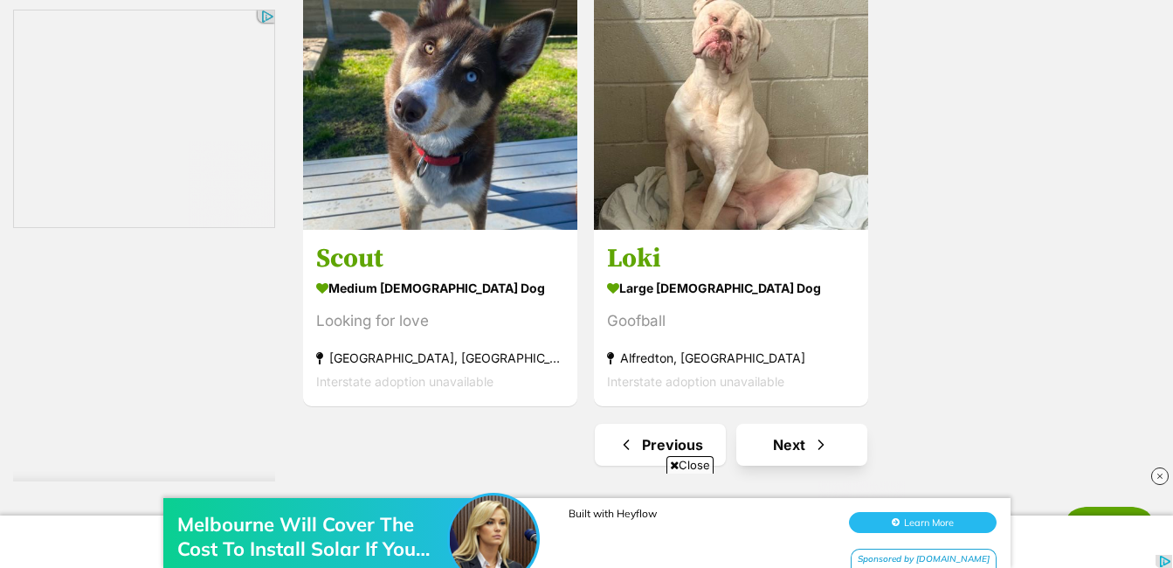
scroll to position [0, 0]
click at [795, 453] on link "Next" at bounding box center [802, 445] width 131 height 42
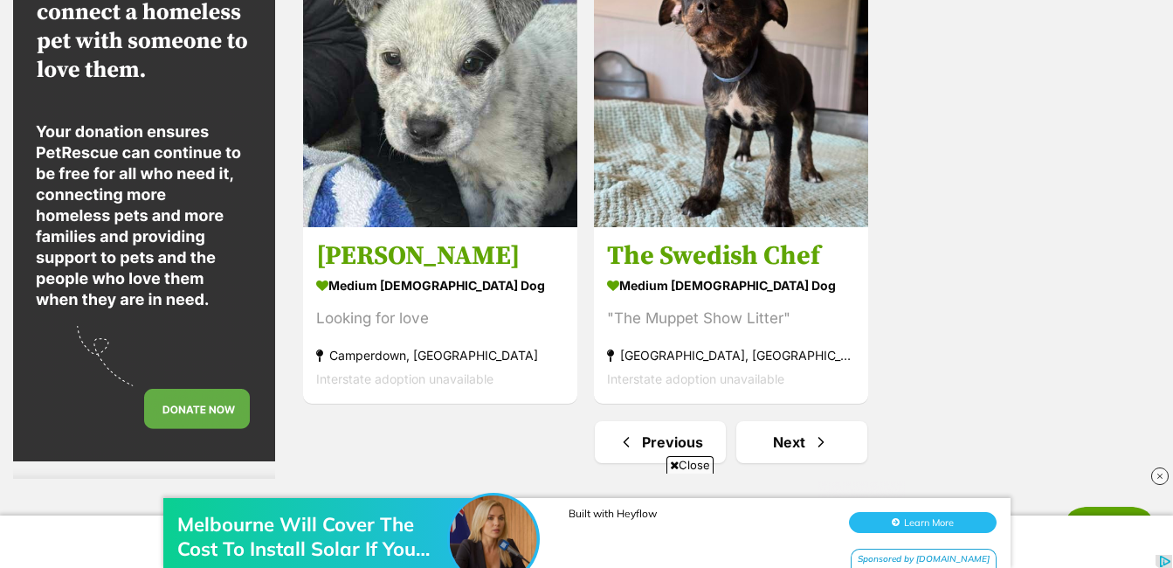
scroll to position [4209, 0]
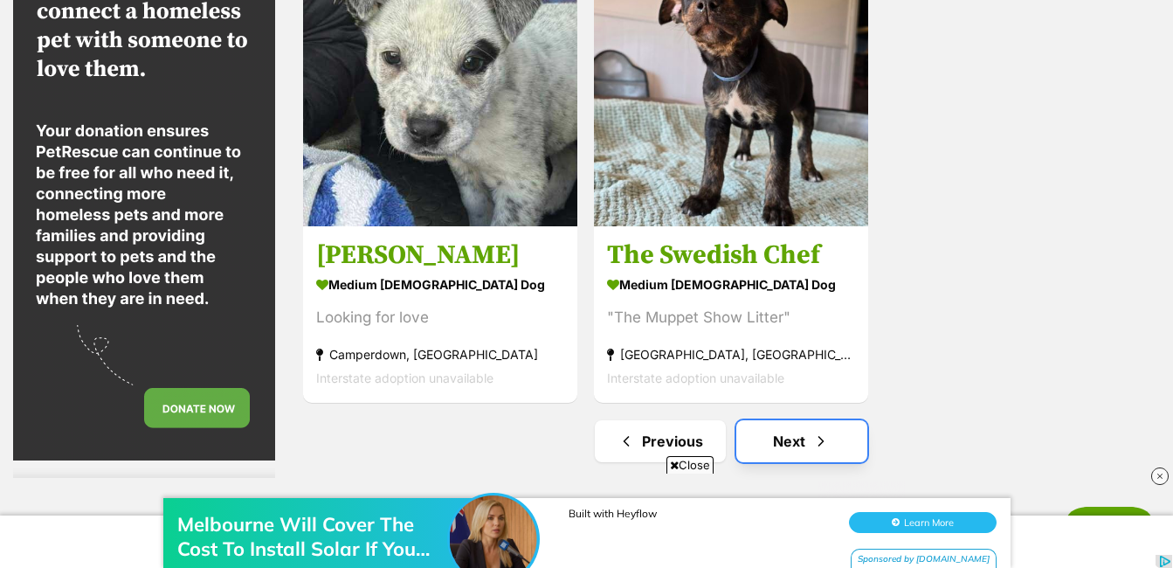
click at [818, 436] on span "Next page" at bounding box center [821, 441] width 17 height 21
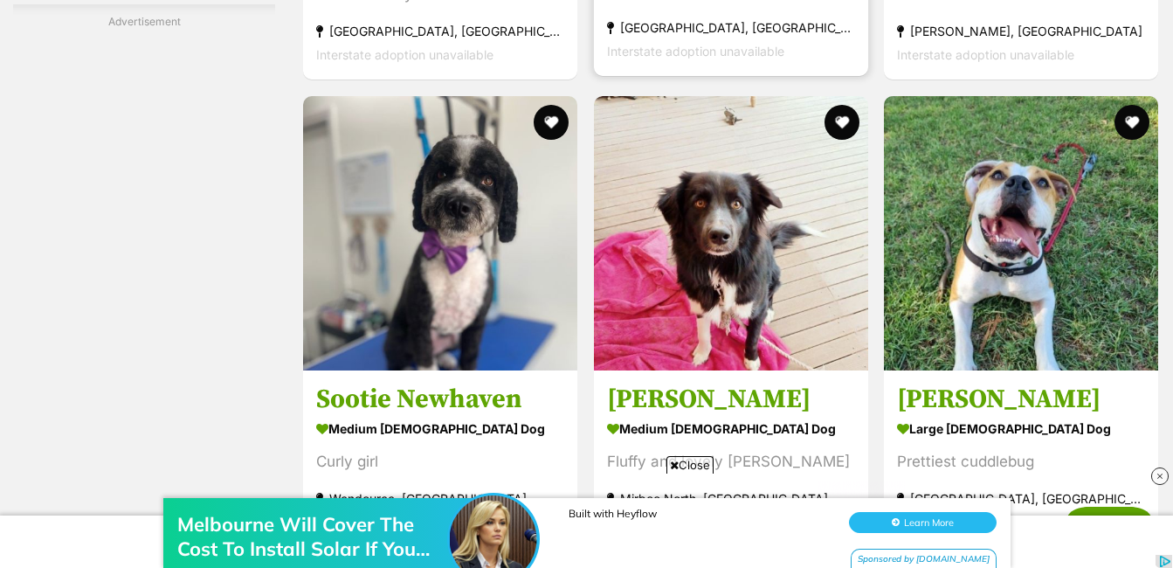
scroll to position [3320, 0]
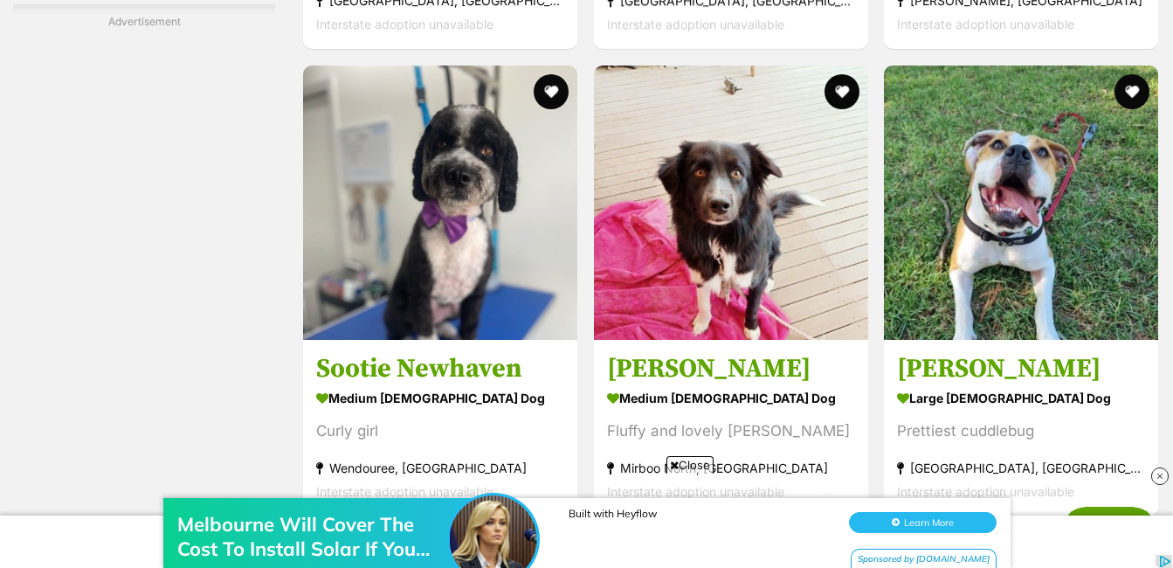
click at [668, 465] on div "Melbourne Will Cover The Cost To Install Solar If You Live In These Postcodes B…" at bounding box center [586, 515] width 1173 height 105
click at [671, 463] on div "Melbourne Will Cover The Cost To Install Solar If You Live In These Postcodes B…" at bounding box center [586, 515] width 1173 height 105
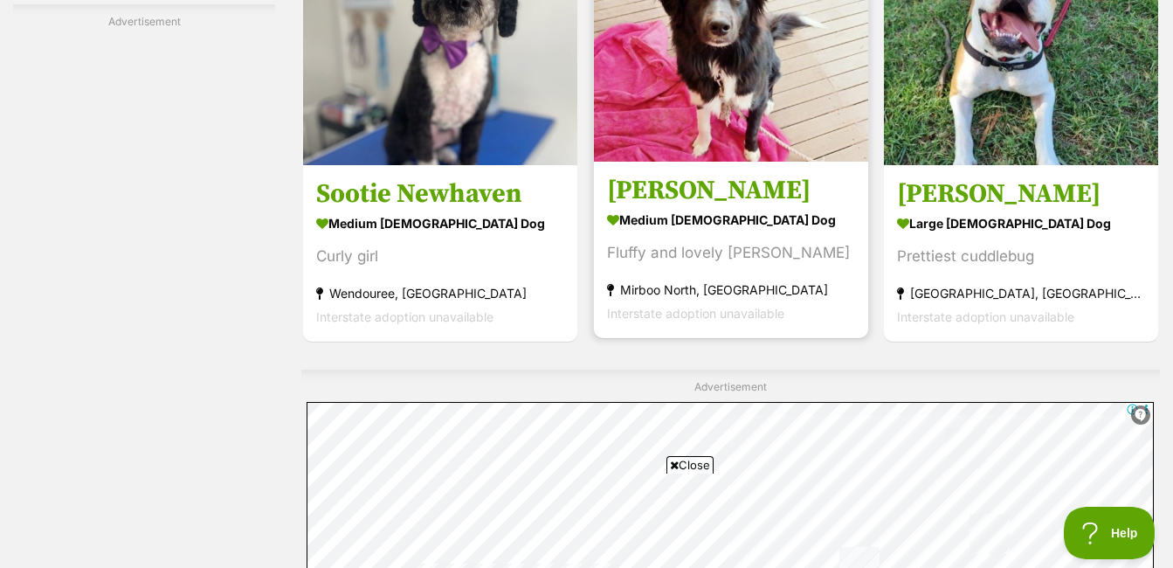
scroll to position [3408, 0]
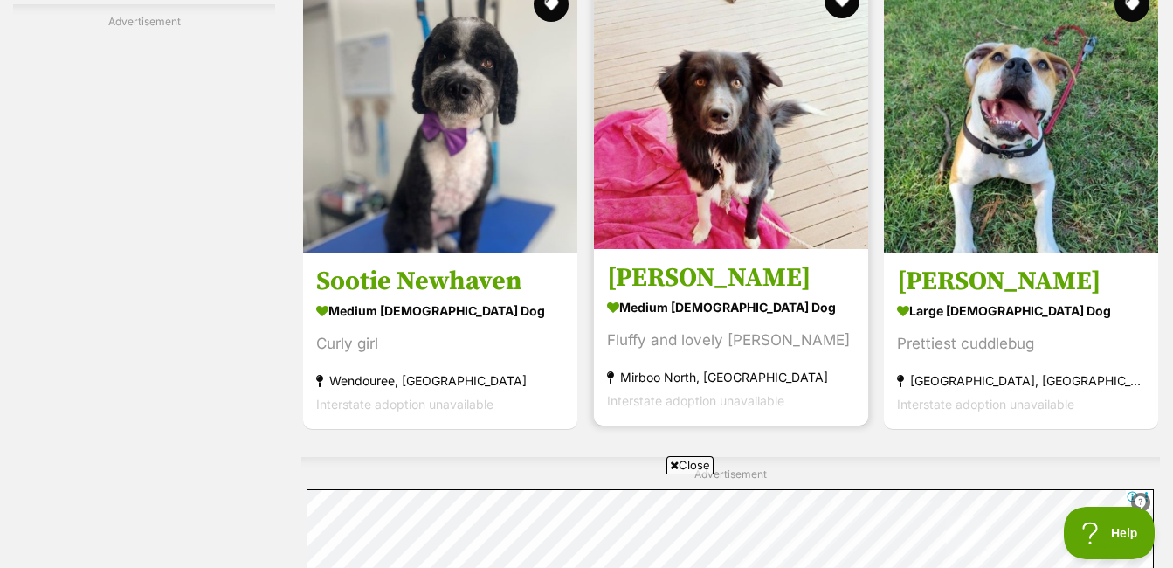
click at [738, 289] on h3 "Finn Quinell" at bounding box center [731, 277] width 248 height 33
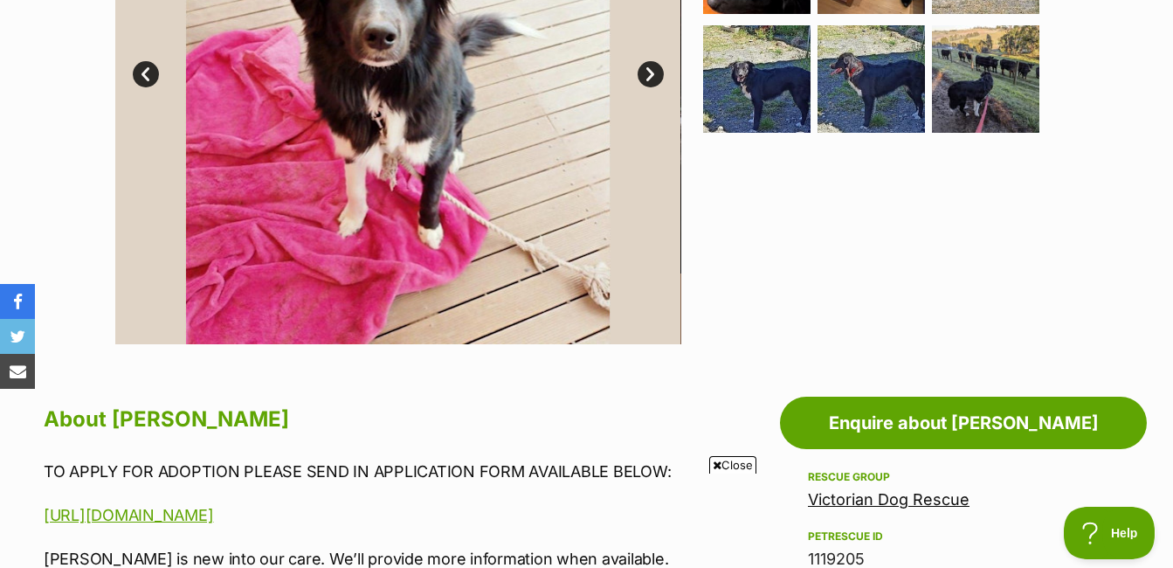
scroll to position [524, 0]
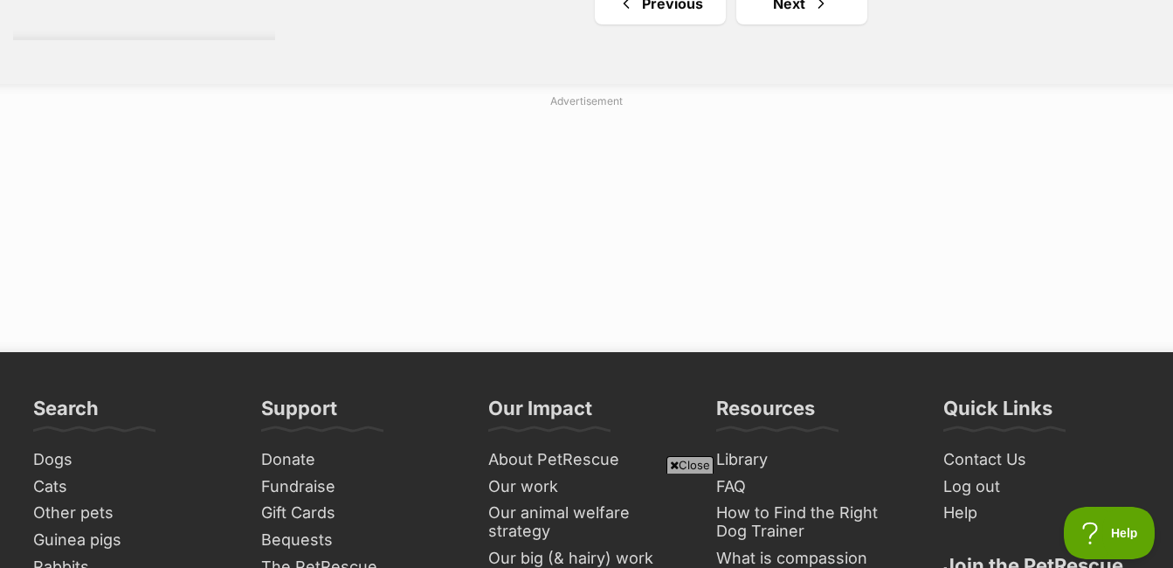
scroll to position [4616, 0]
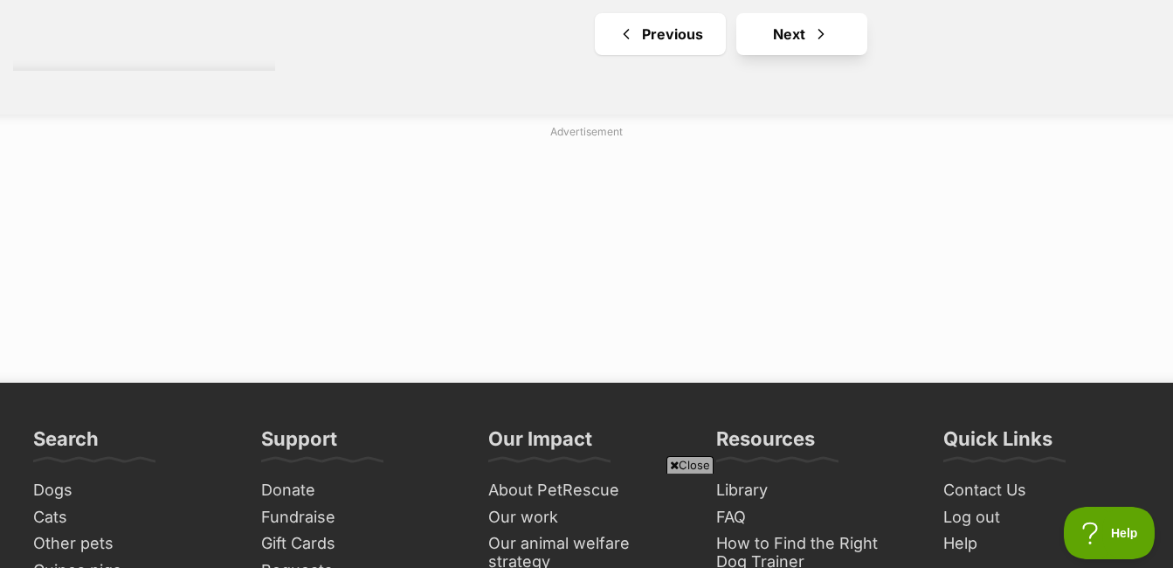
click at [776, 38] on link "Next" at bounding box center [802, 34] width 131 height 42
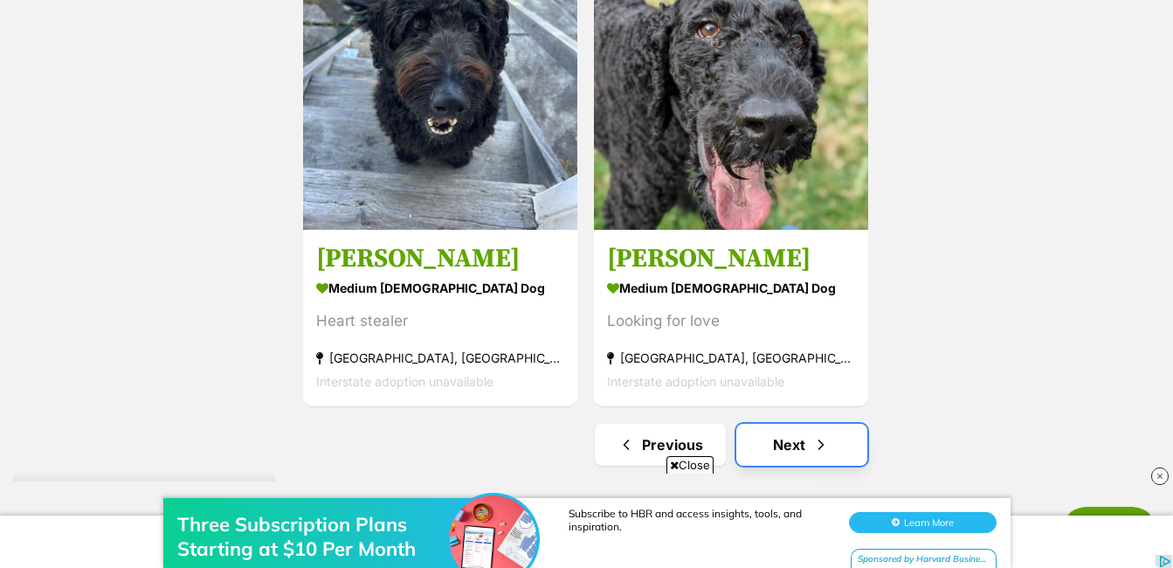
click at [827, 450] on span "Next page" at bounding box center [821, 444] width 17 height 21
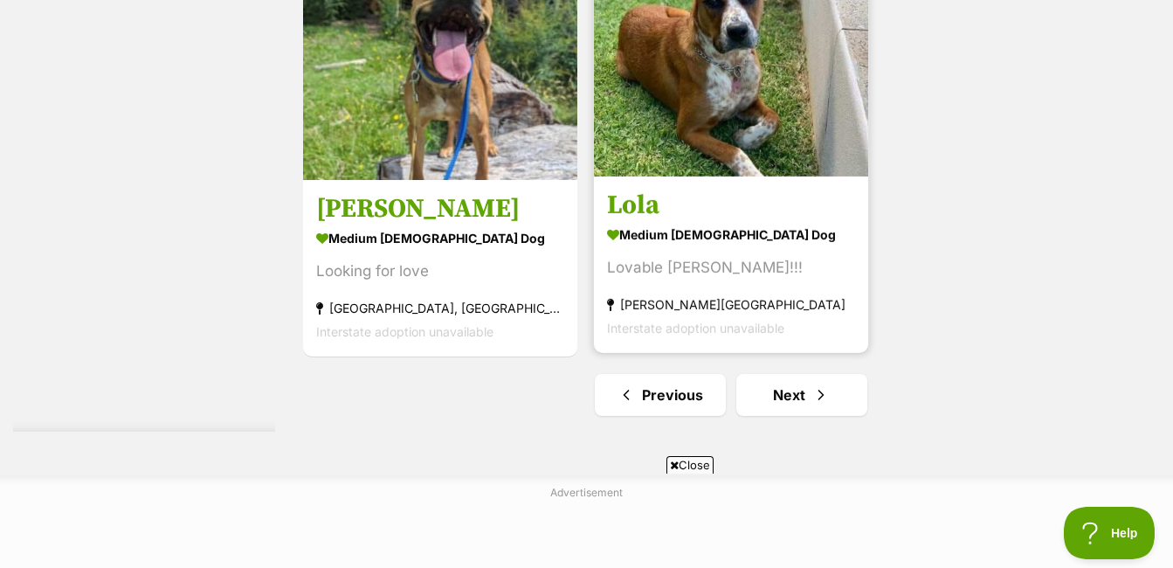
scroll to position [4281, 0]
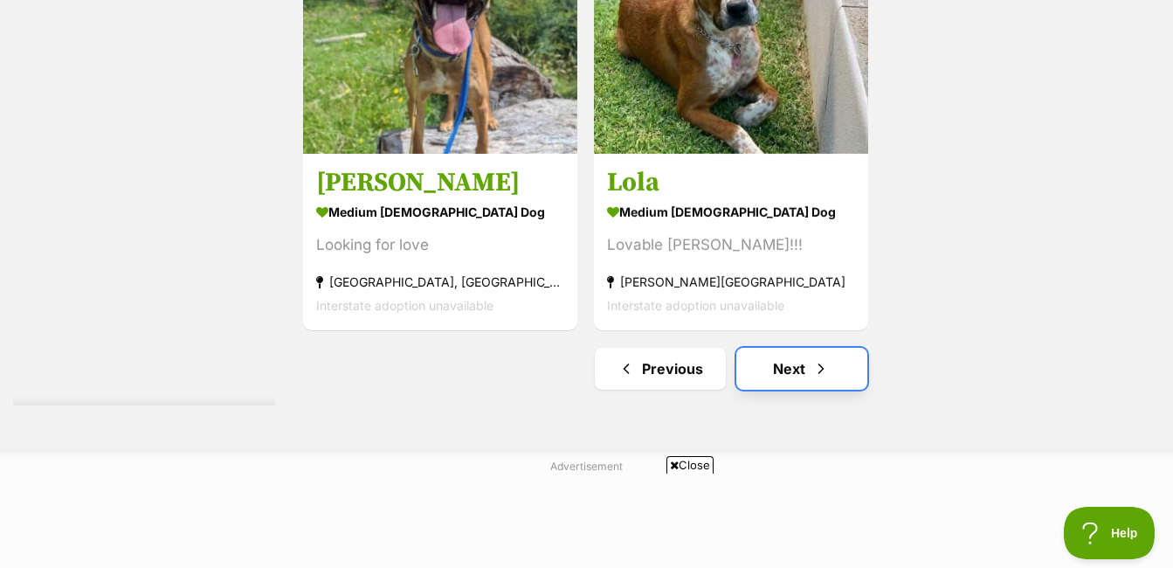
click at [803, 361] on link "Next" at bounding box center [802, 369] width 131 height 42
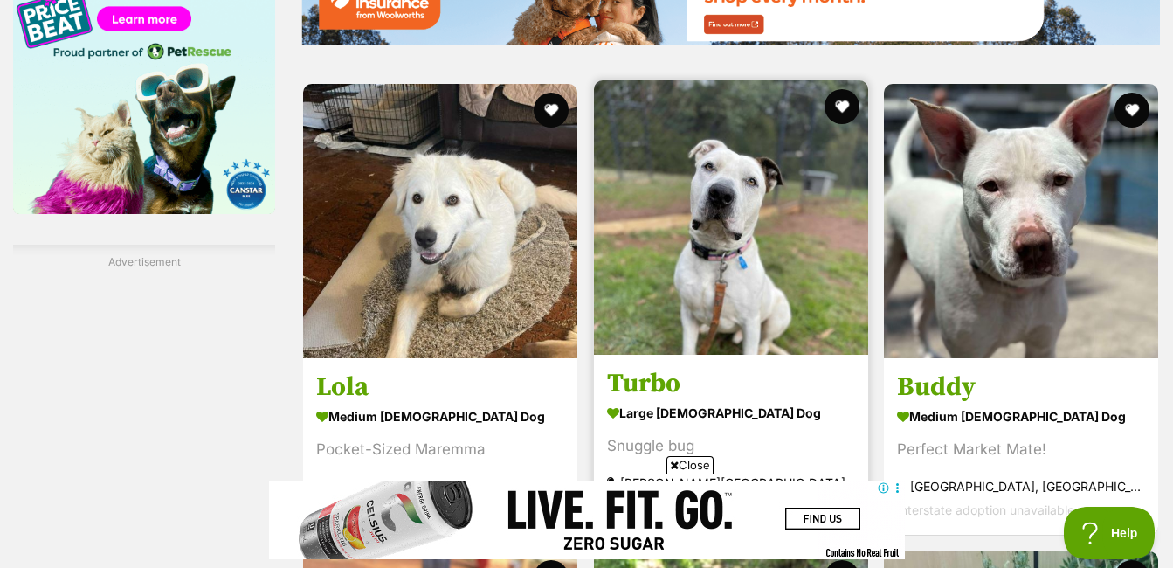
scroll to position [2883, 0]
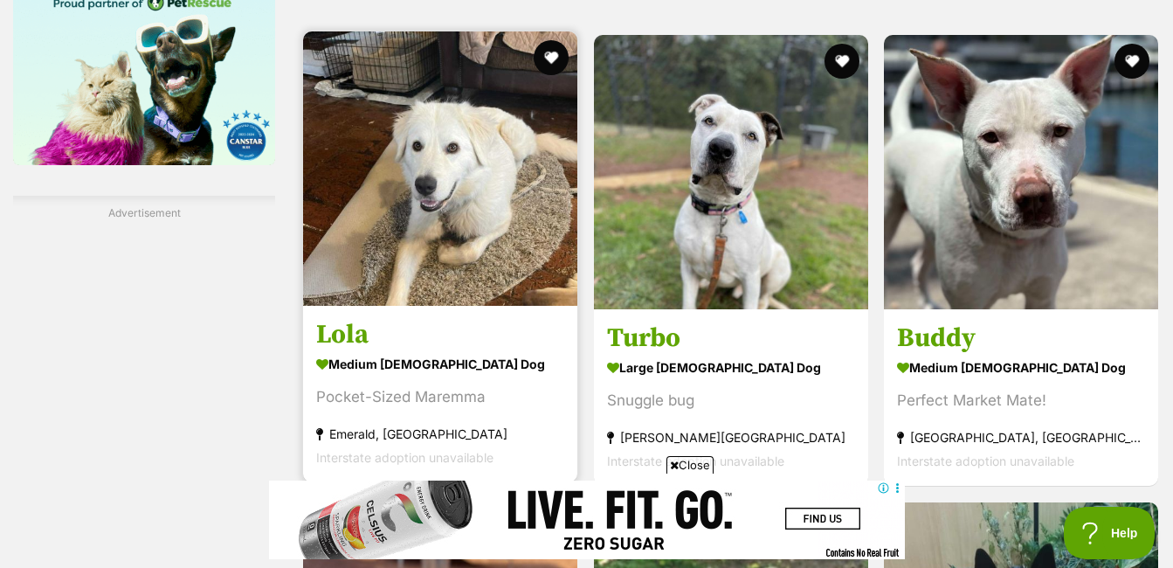
click at [473, 234] on img at bounding box center [440, 168] width 274 height 274
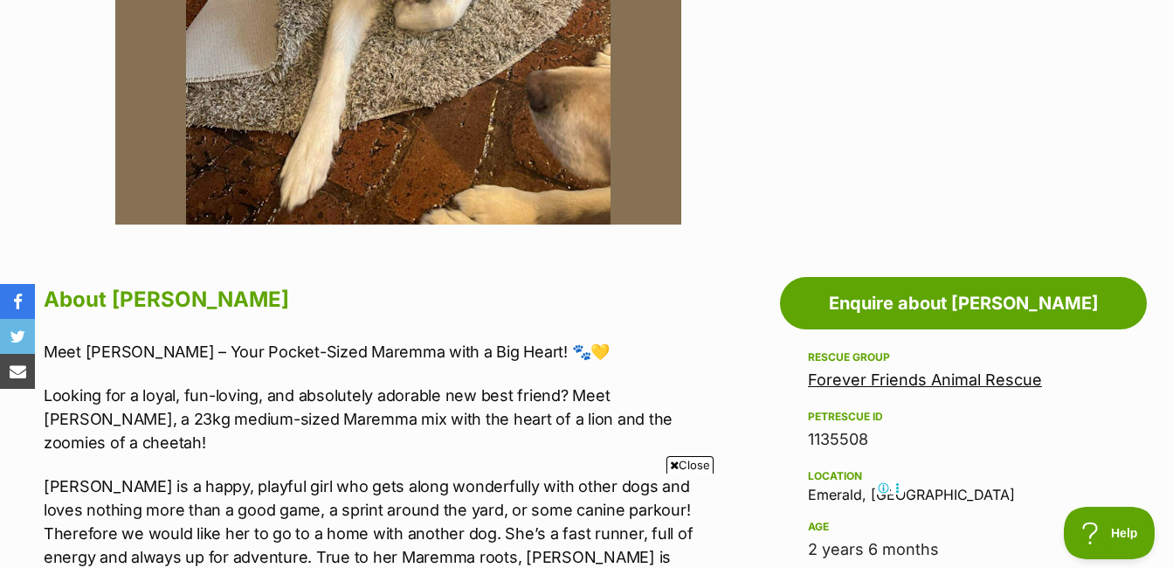
scroll to position [874, 0]
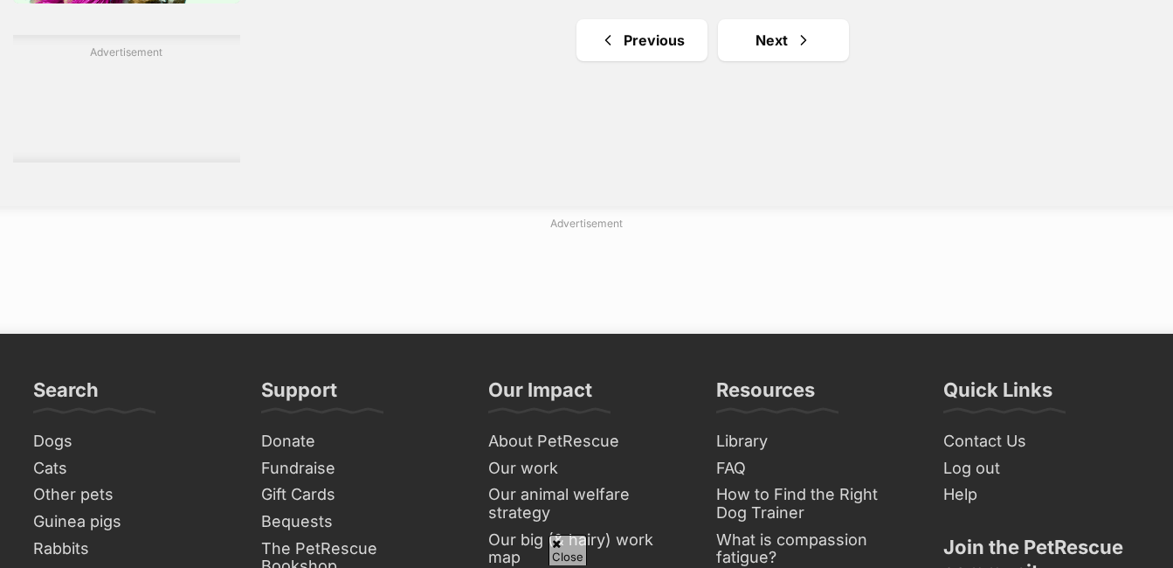
scroll to position [3079, 0]
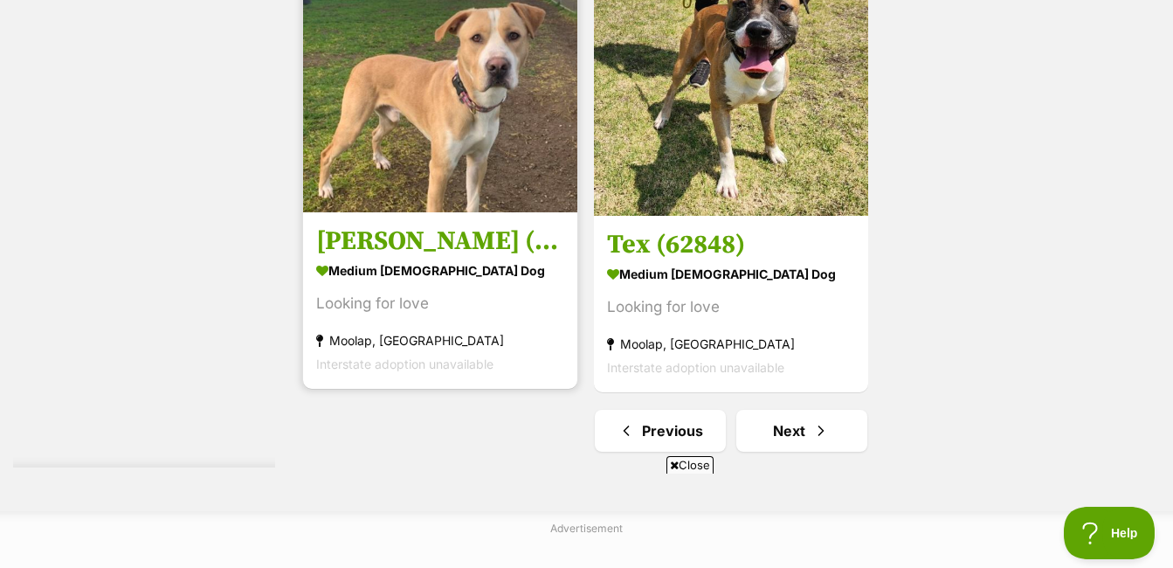
scroll to position [4543, 0]
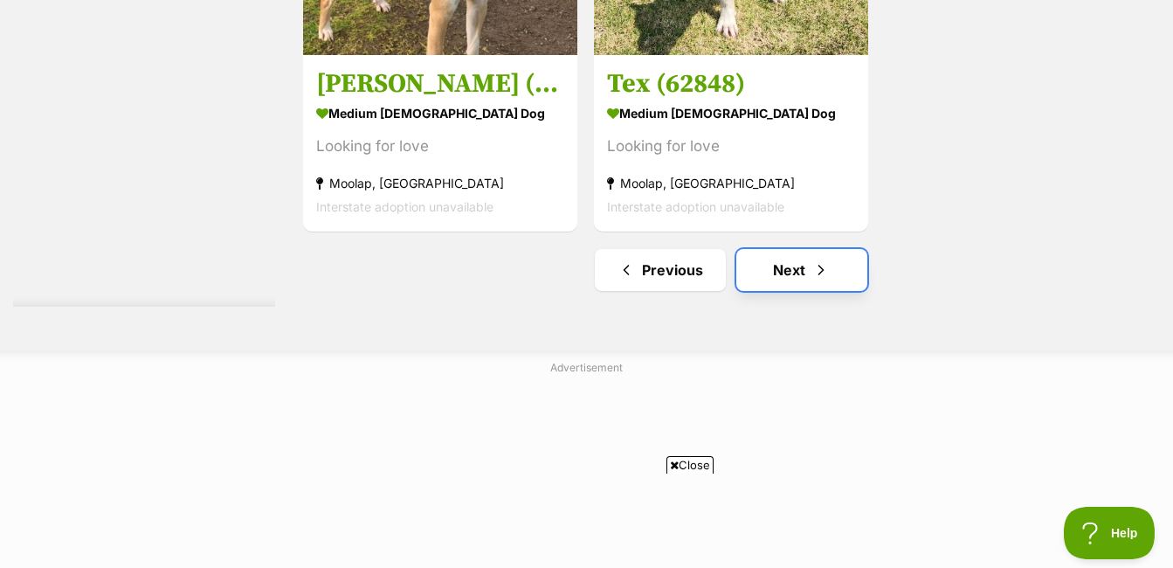
click at [794, 265] on link "Next" at bounding box center [802, 270] width 131 height 42
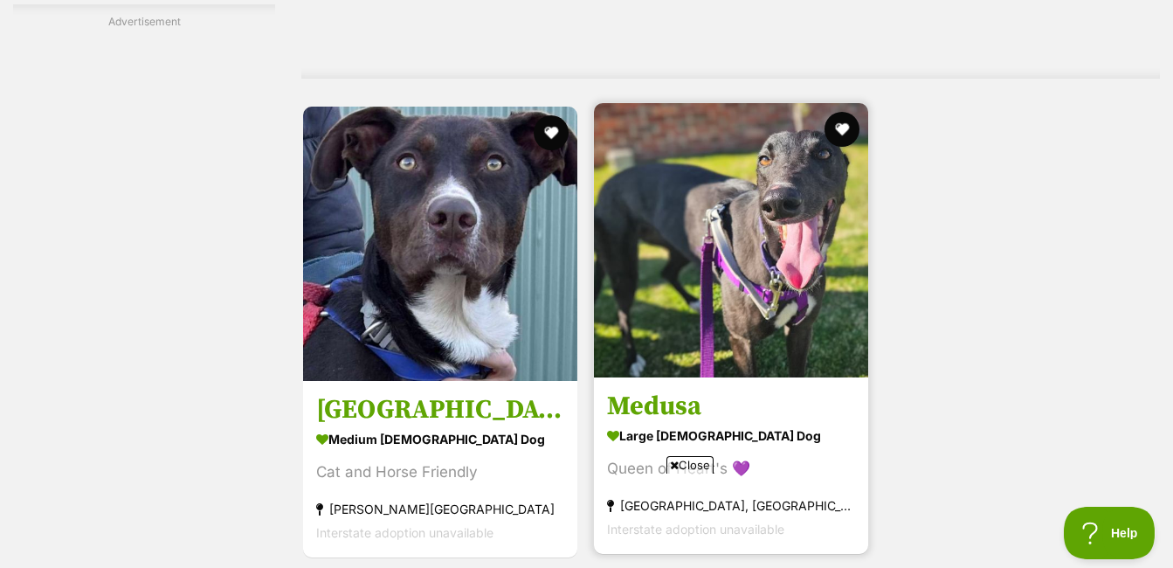
scroll to position [4348, 0]
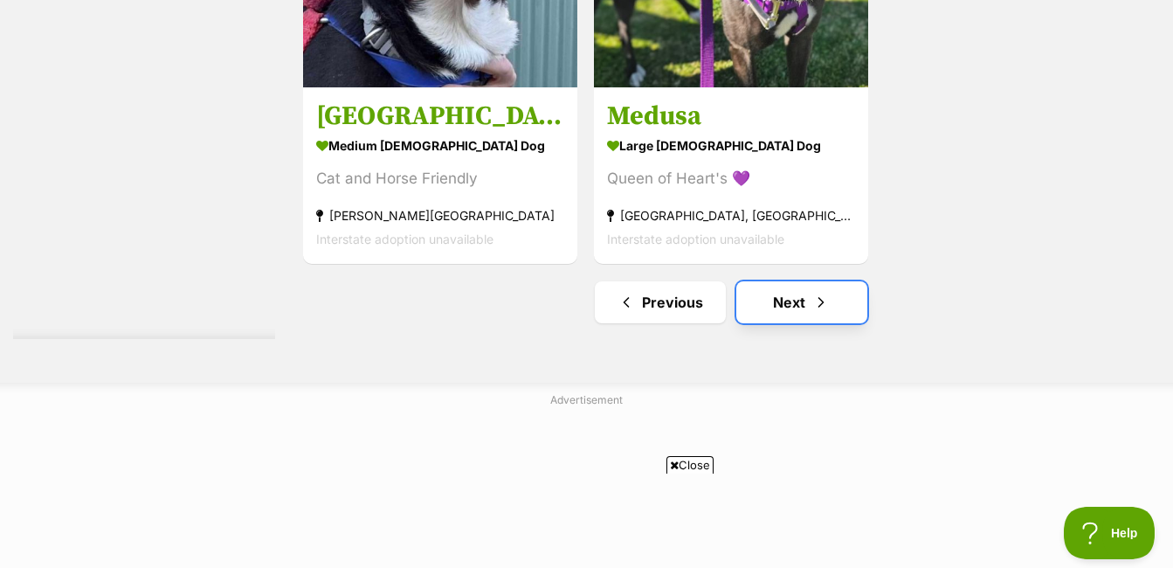
click at [828, 297] on span "Next page" at bounding box center [821, 302] width 17 height 21
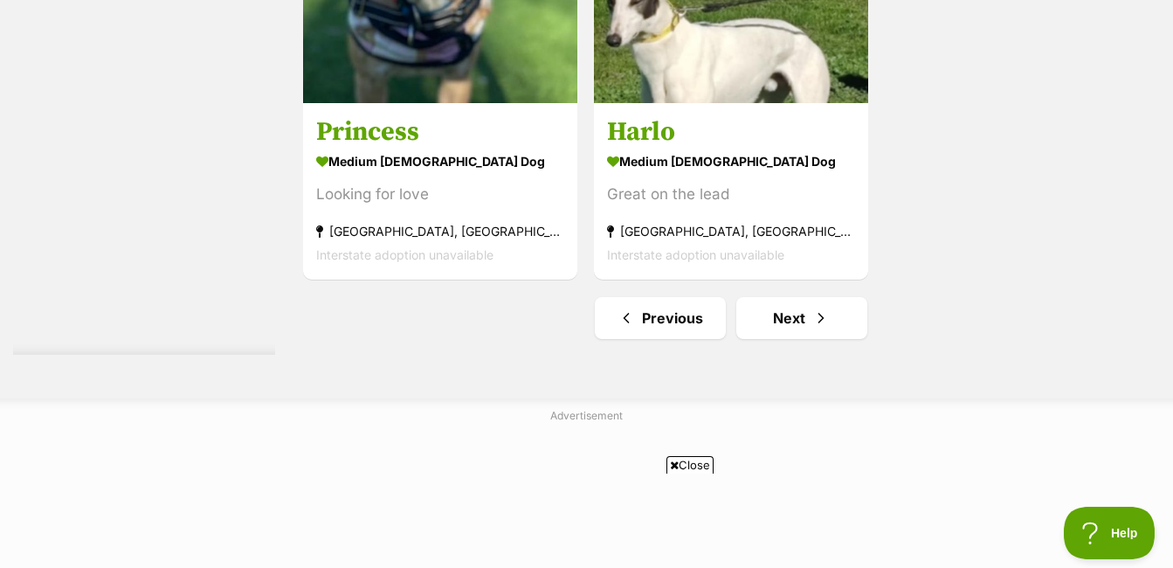
scroll to position [4384, 0]
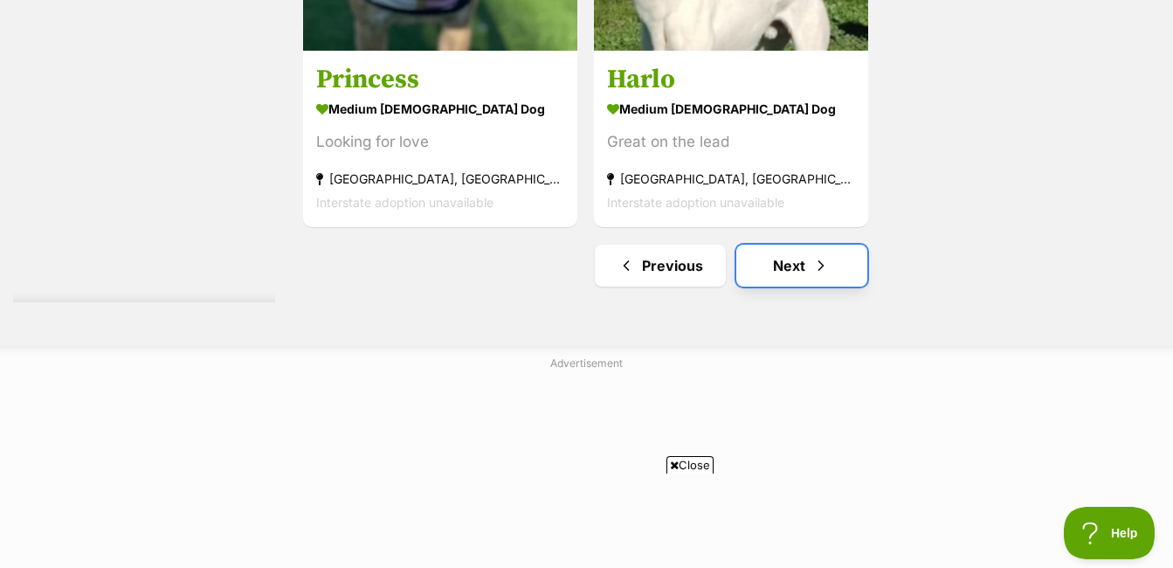
click at [836, 262] on link "Next" at bounding box center [802, 266] width 131 height 42
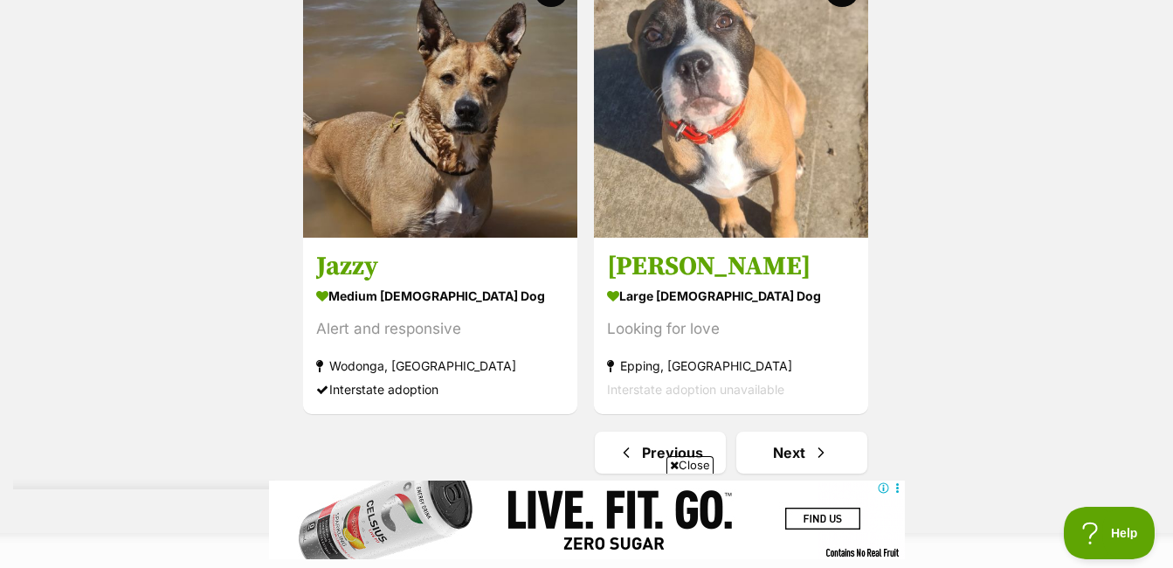
scroll to position [4369, 0]
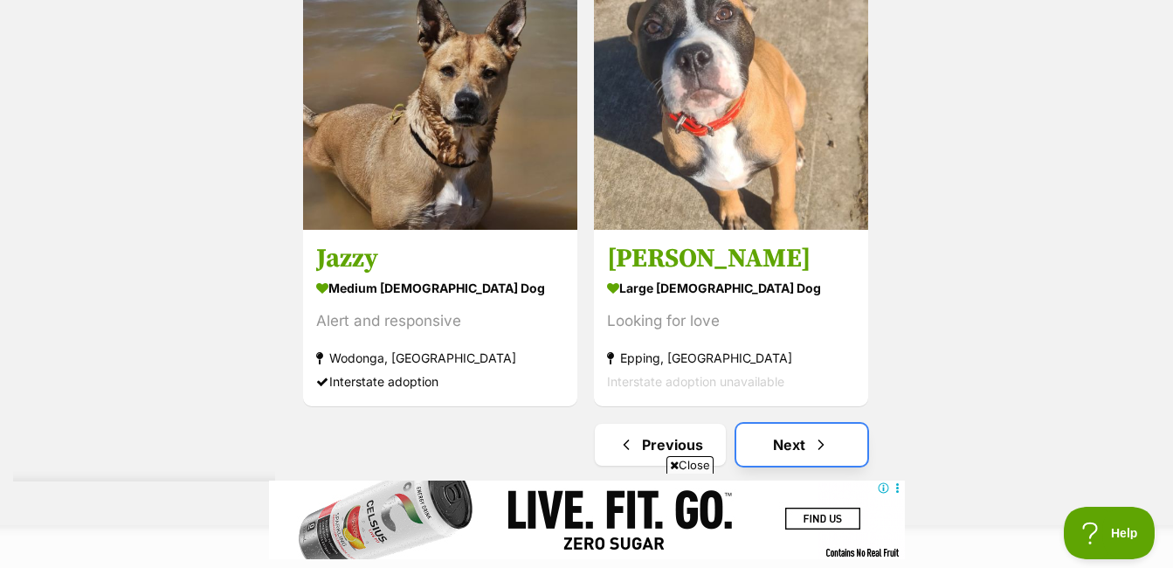
click at [794, 440] on link "Next" at bounding box center [802, 445] width 131 height 42
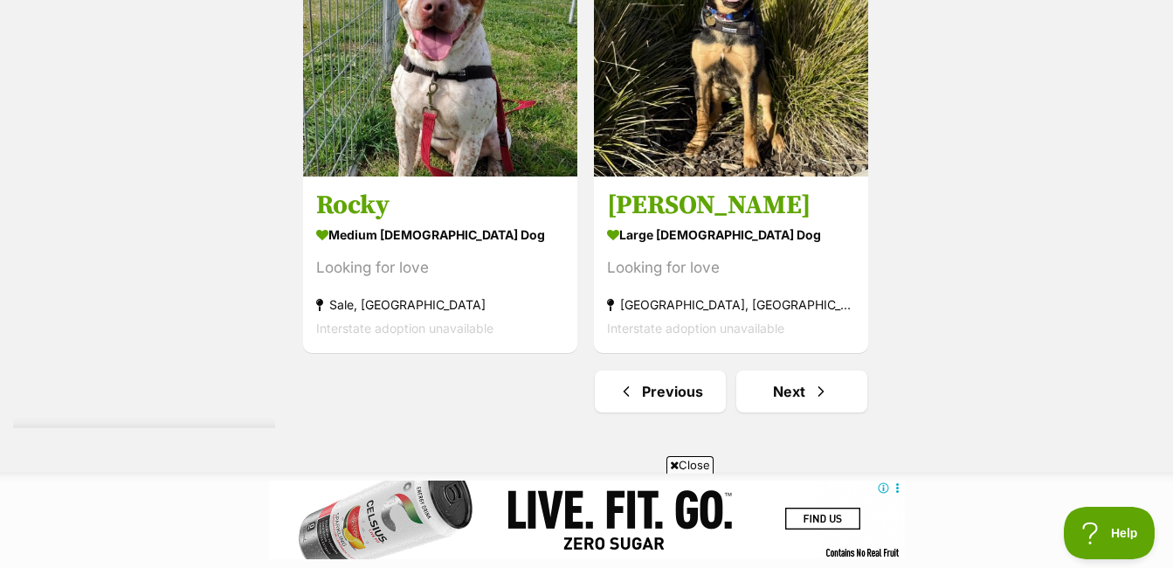
scroll to position [4281, 0]
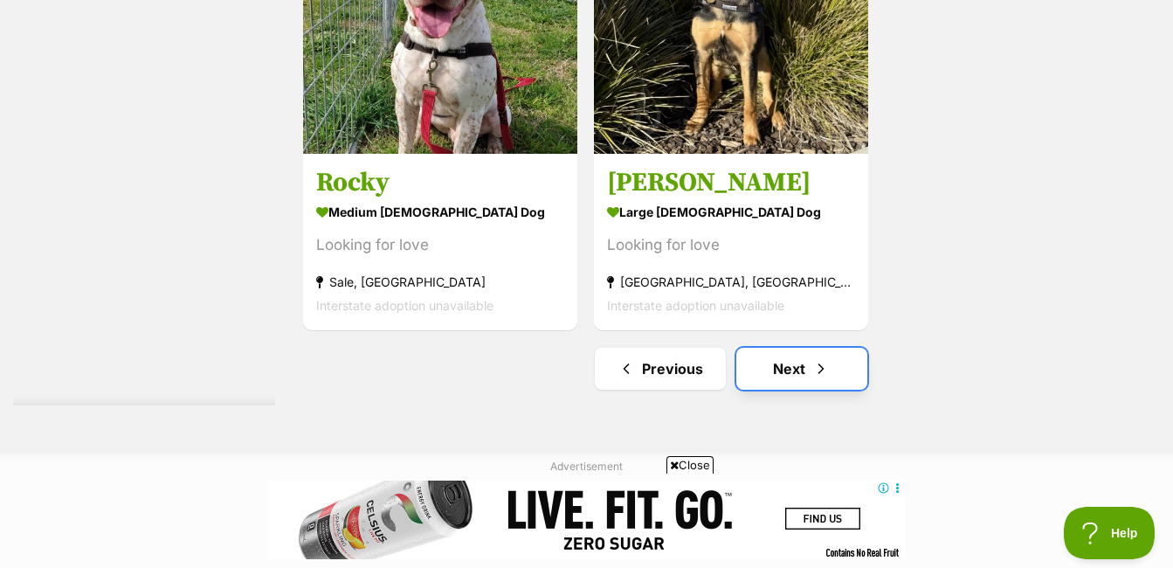
click at [849, 364] on link "Next" at bounding box center [802, 369] width 131 height 42
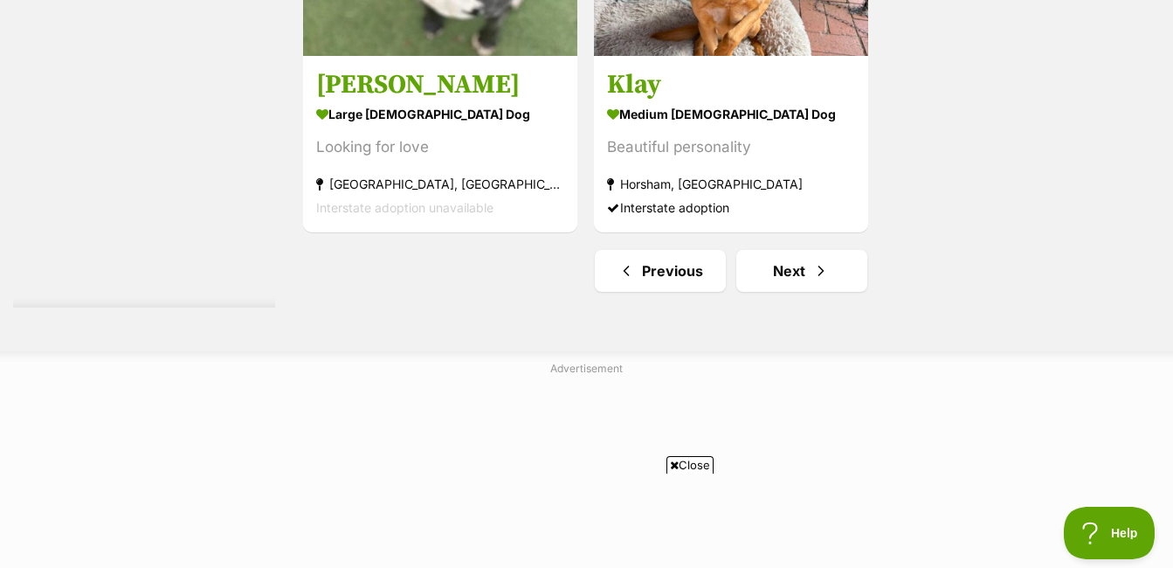
scroll to position [4456, 0]
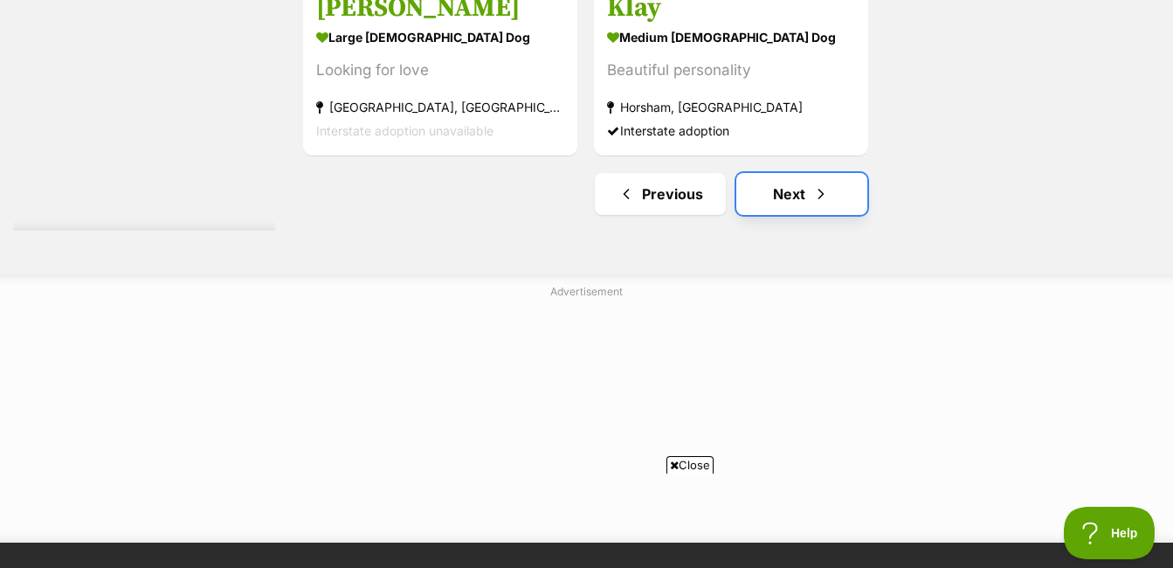
click at [824, 187] on span "Next page" at bounding box center [821, 193] width 17 height 21
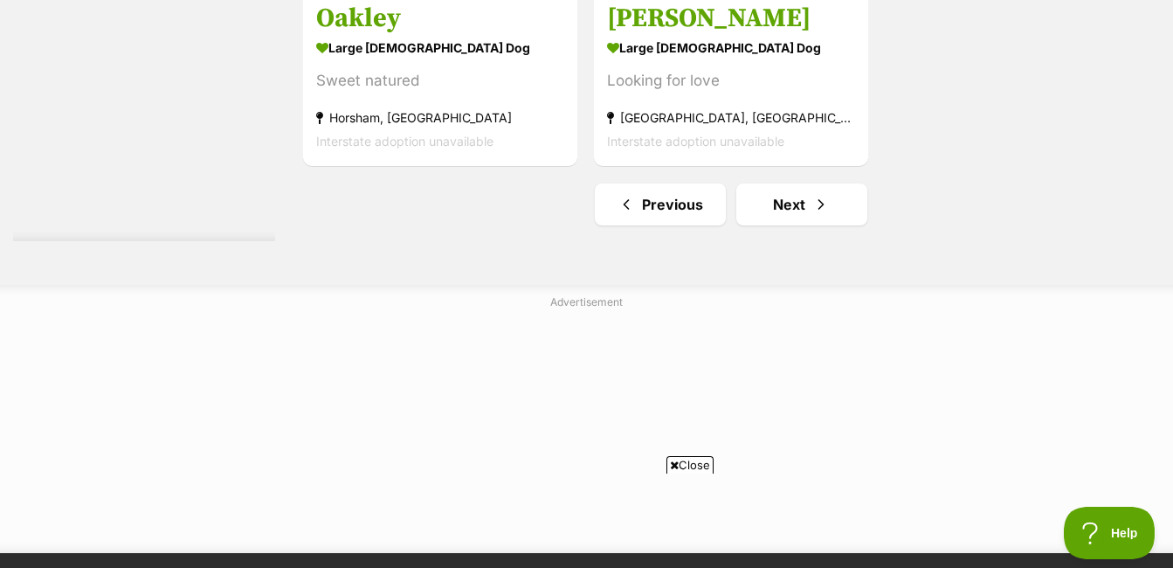
scroll to position [4610, 0]
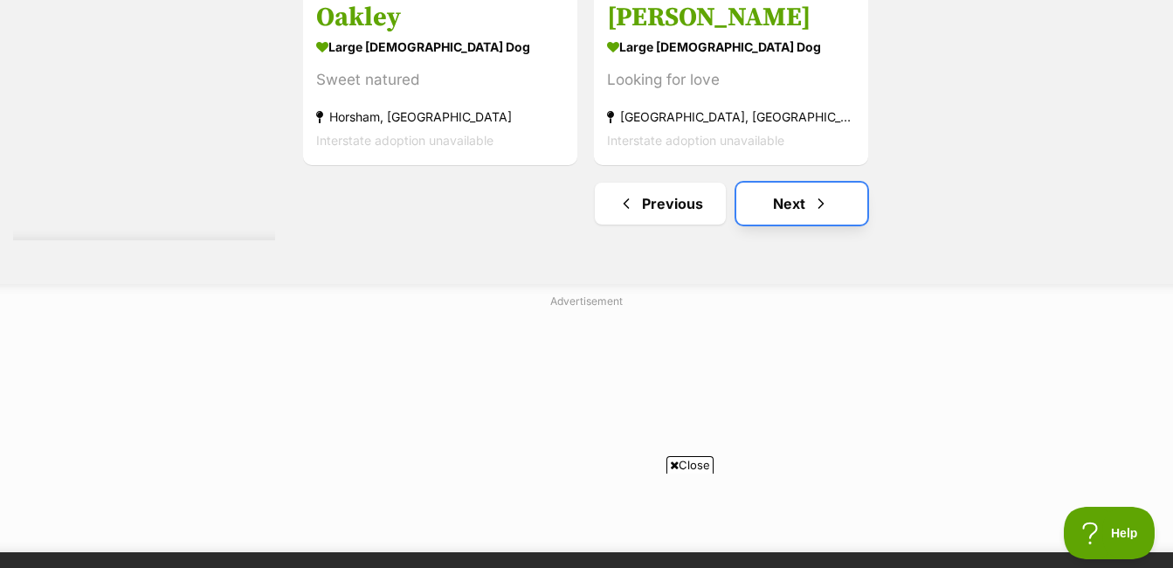
click at [834, 191] on link "Next" at bounding box center [802, 204] width 131 height 42
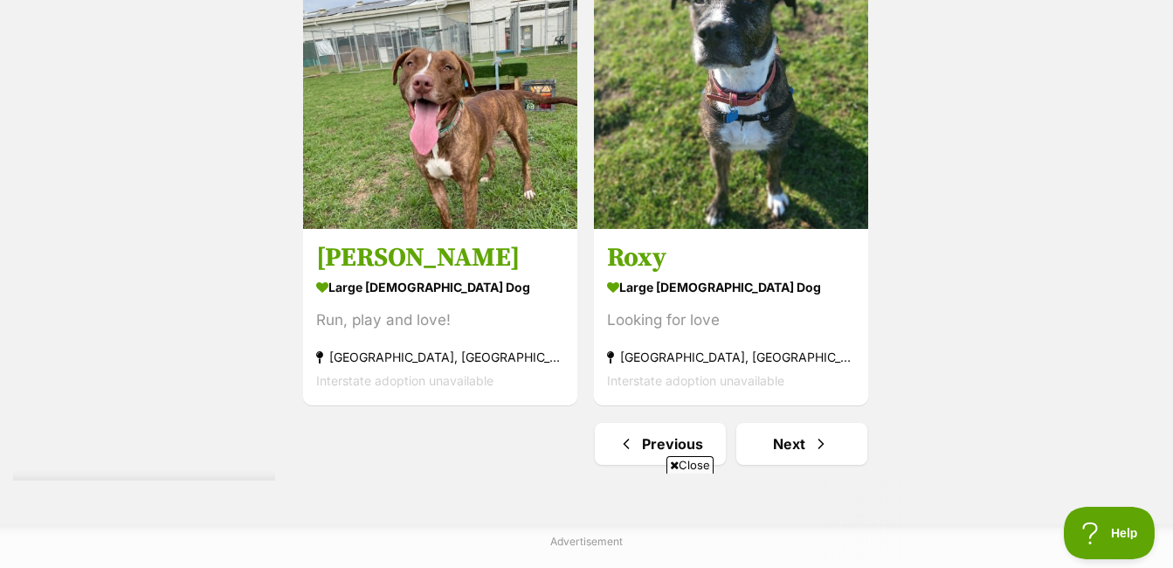
scroll to position [4281, 0]
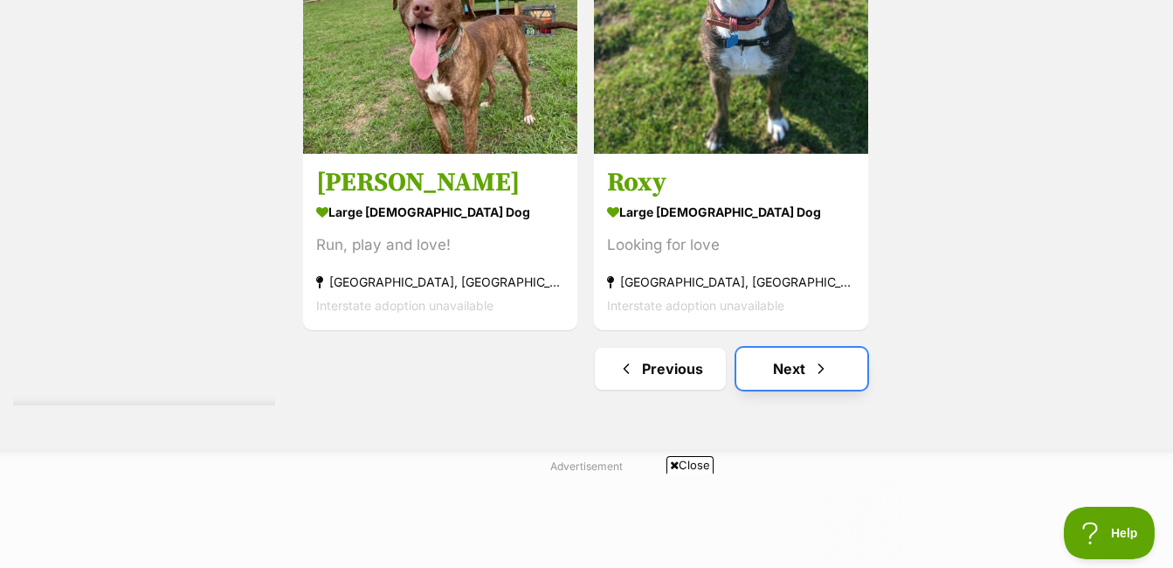
click at [832, 361] on link "Next" at bounding box center [802, 369] width 131 height 42
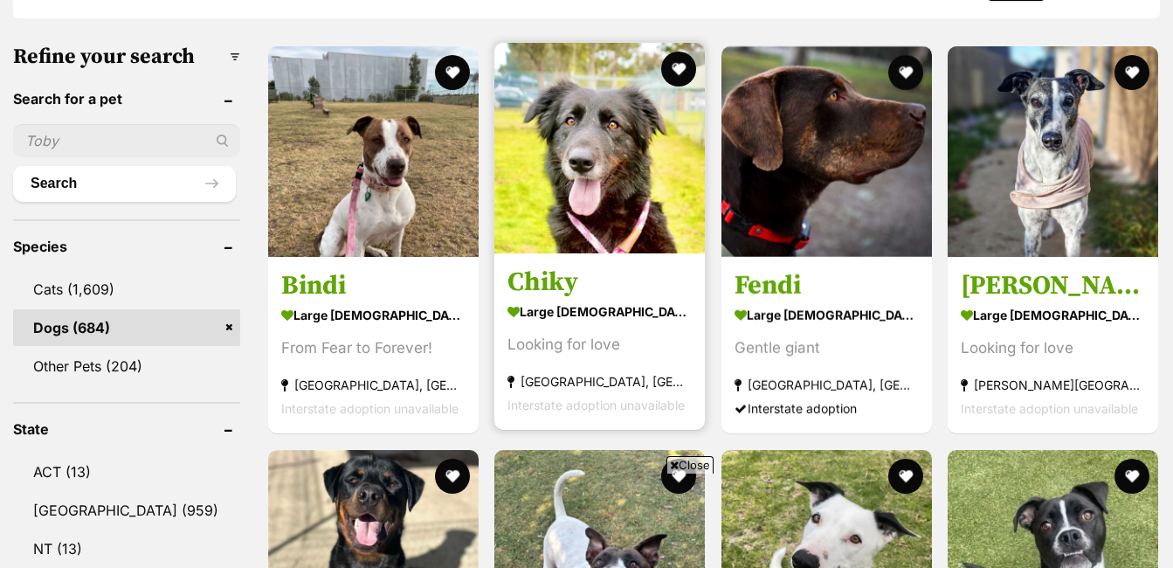
click at [607, 384] on strong "[GEOGRAPHIC_DATA], [GEOGRAPHIC_DATA]" at bounding box center [600, 382] width 184 height 24
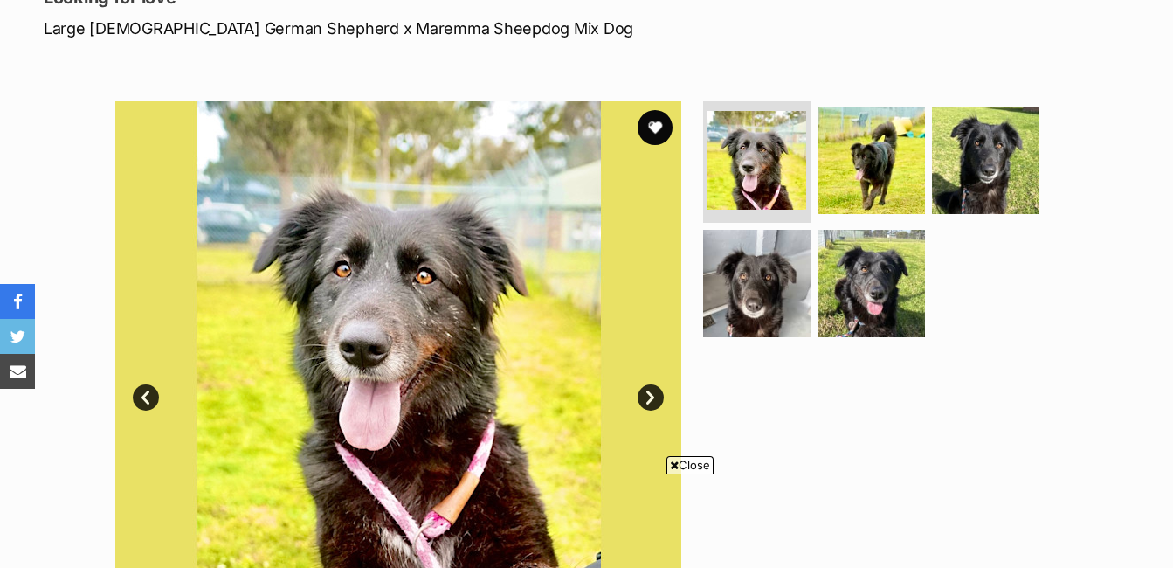
click at [654, 391] on link "Next" at bounding box center [651, 397] width 26 height 26
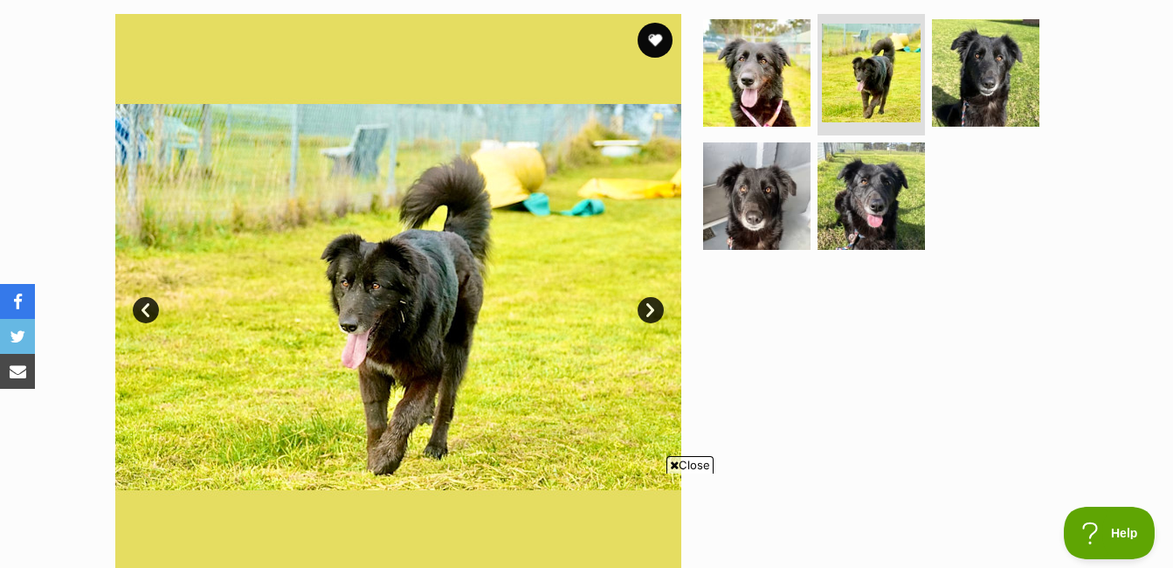
click at [653, 306] on link "Next" at bounding box center [651, 310] width 26 height 26
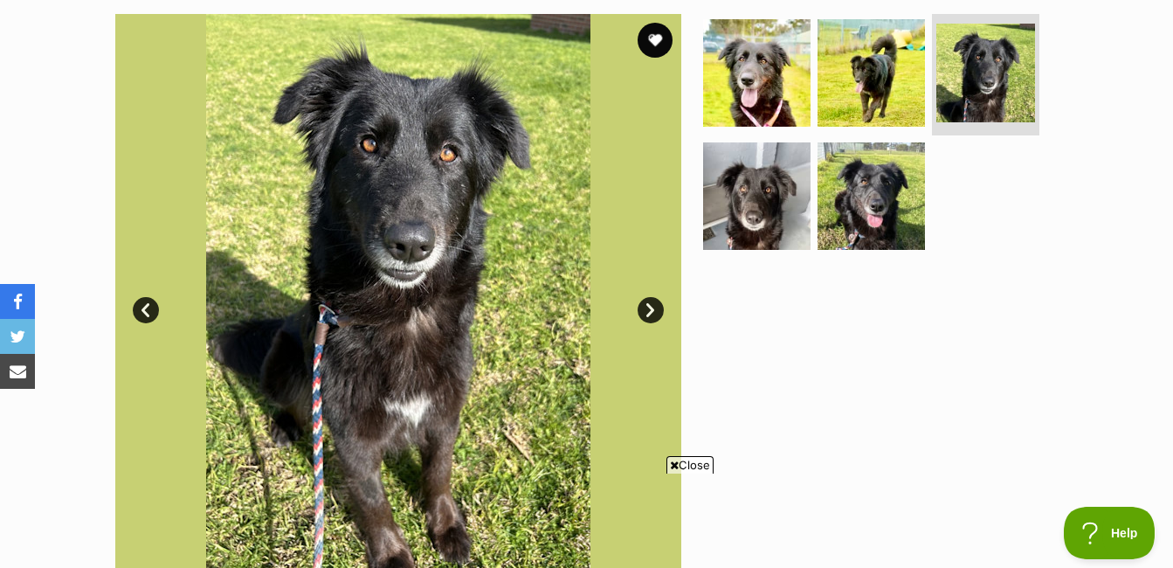
click at [653, 308] on link "Next" at bounding box center [651, 310] width 26 height 26
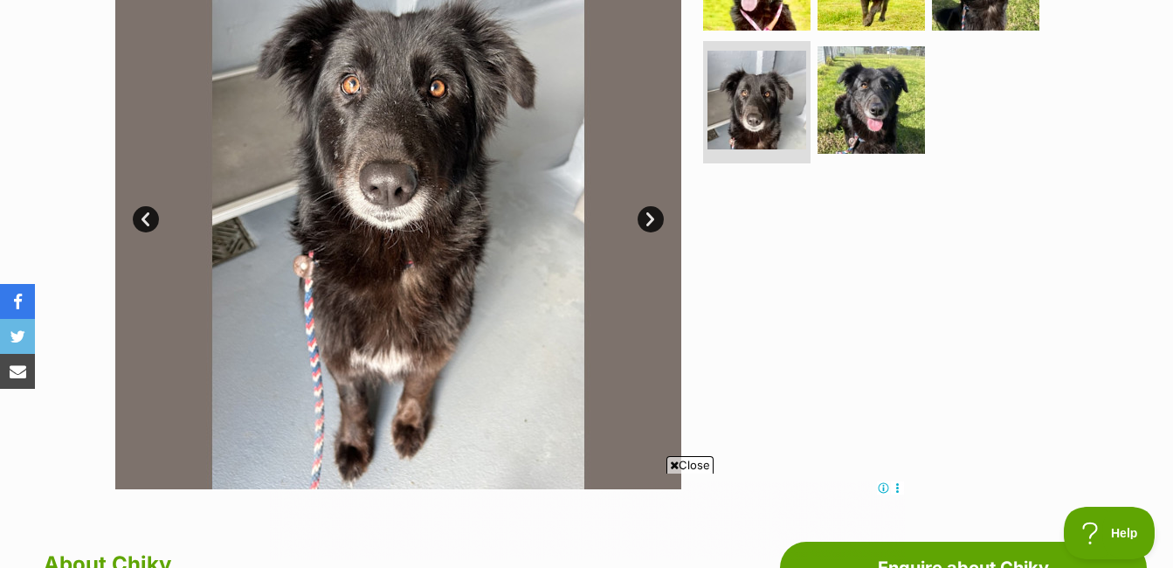
scroll to position [437, 0]
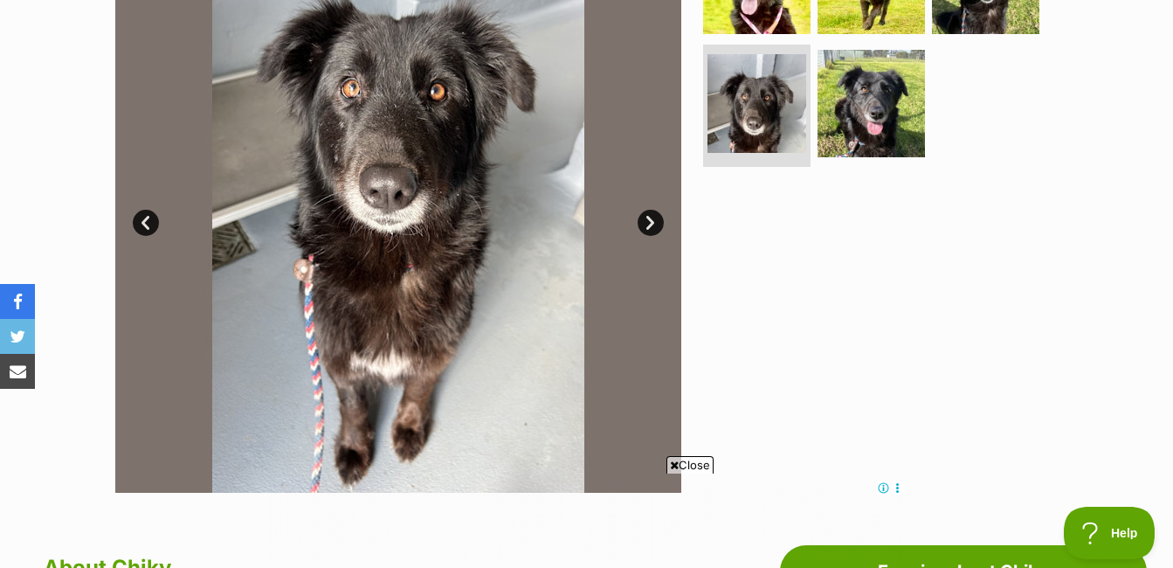
click at [667, 218] on img at bounding box center [398, 210] width 566 height 566
click at [654, 225] on link "Next" at bounding box center [651, 223] width 26 height 26
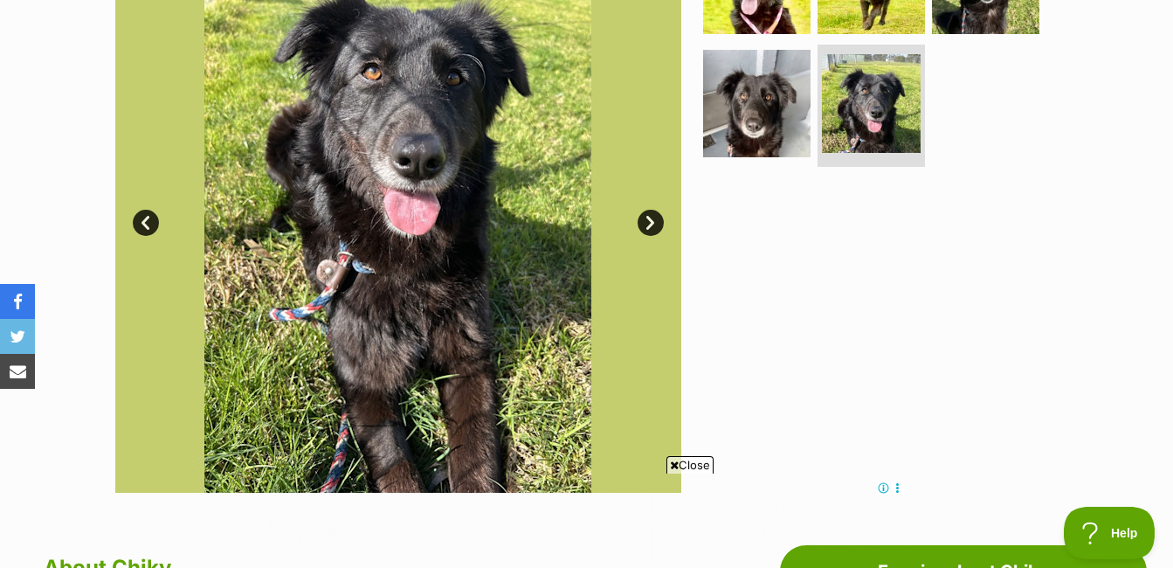
click at [654, 225] on link "Next" at bounding box center [651, 223] width 26 height 26
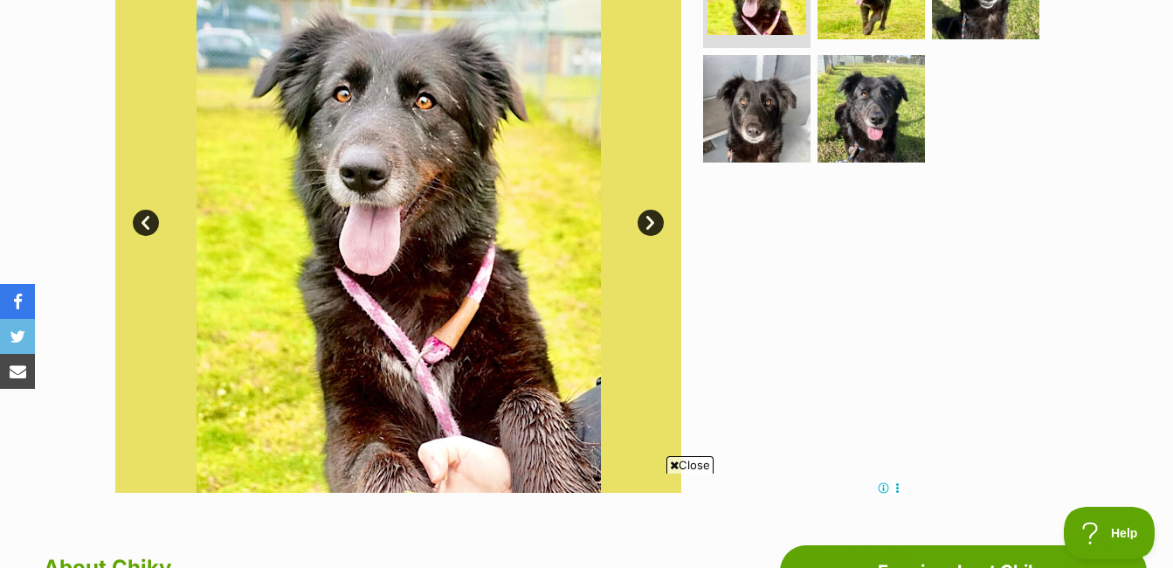
click at [654, 230] on link "Next" at bounding box center [651, 223] width 26 height 26
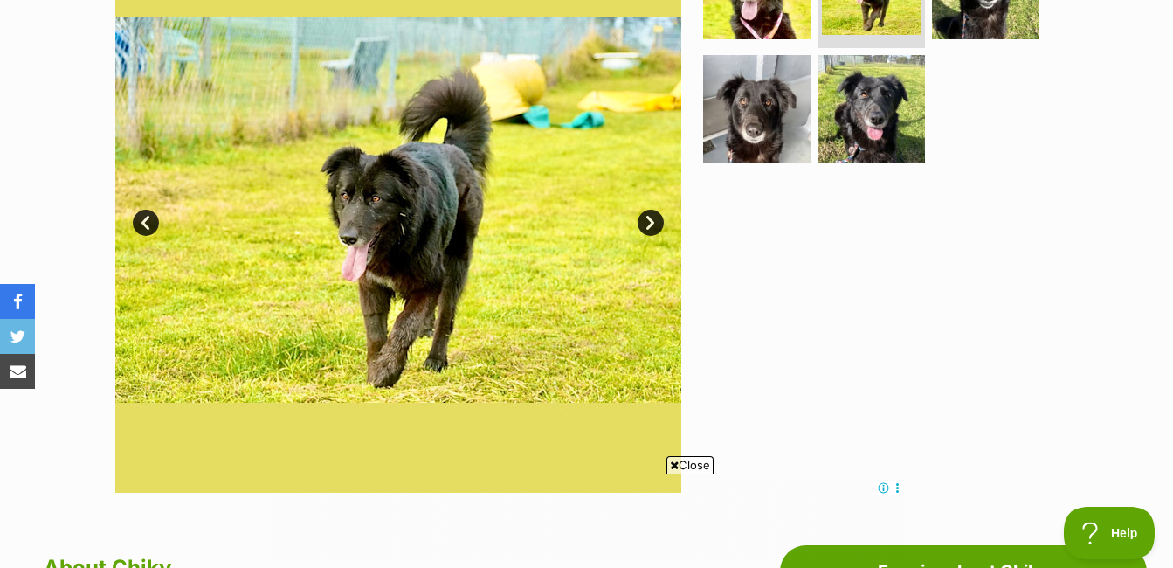
click at [653, 234] on link "Next" at bounding box center [651, 223] width 26 height 26
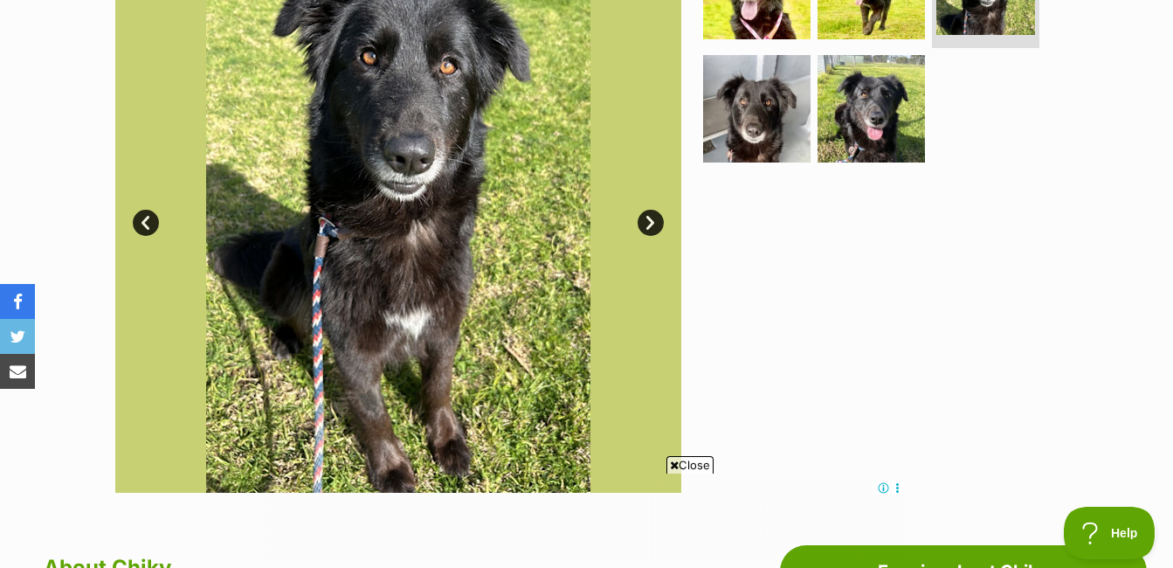
click at [653, 234] on link "Next" at bounding box center [651, 223] width 26 height 26
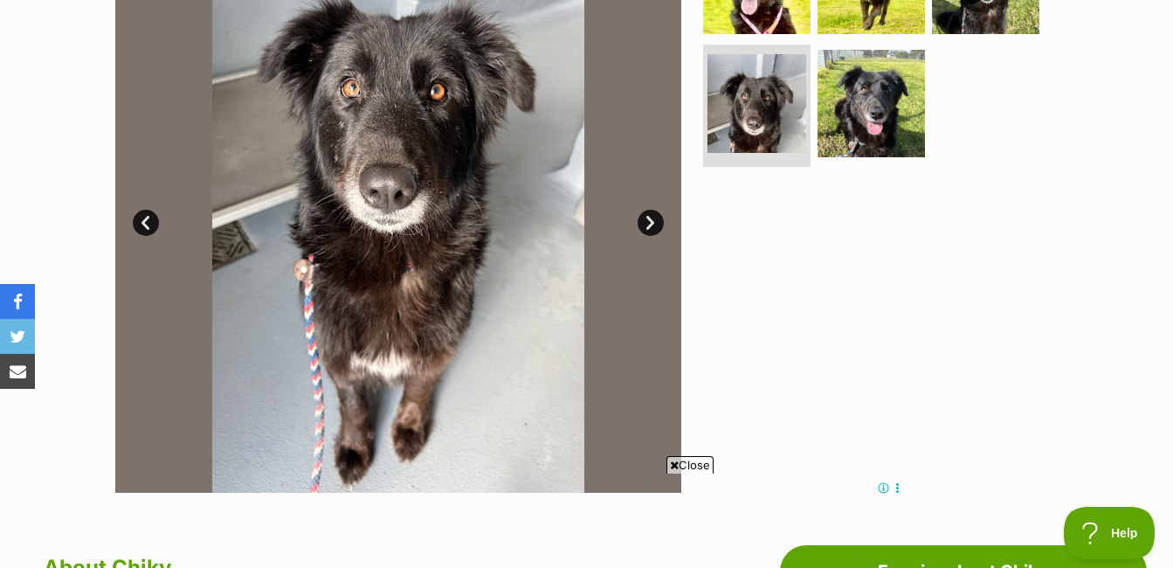
click at [651, 239] on div "Available 4 of 5 images 4 of 5 images 4 of 5 images 4 of 5 images 4 of 5 images…" at bounding box center [398, 210] width 566 height 566
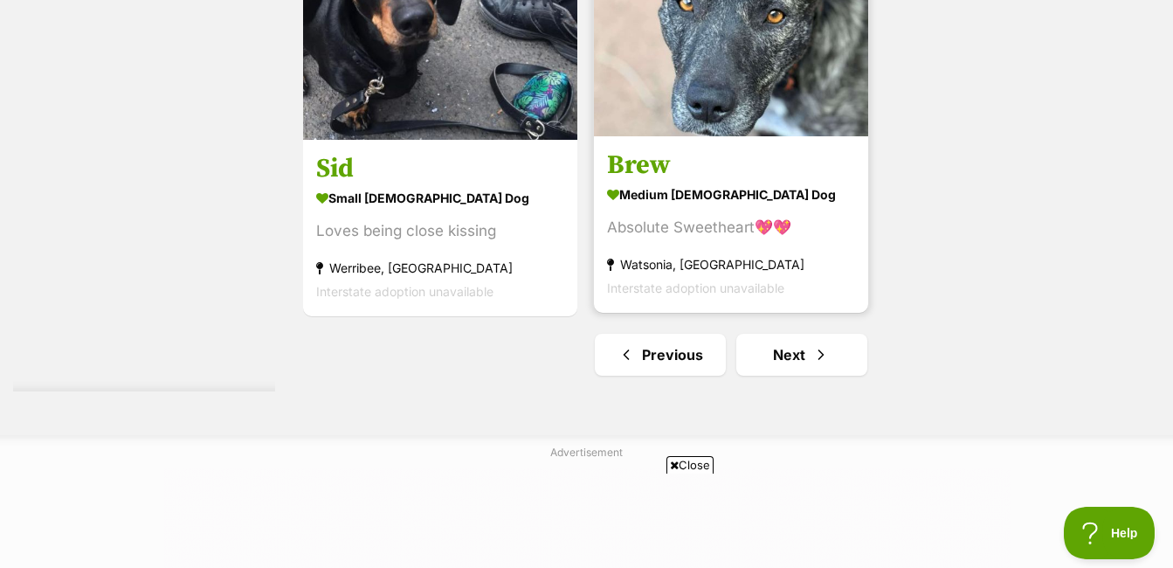
scroll to position [4369, 0]
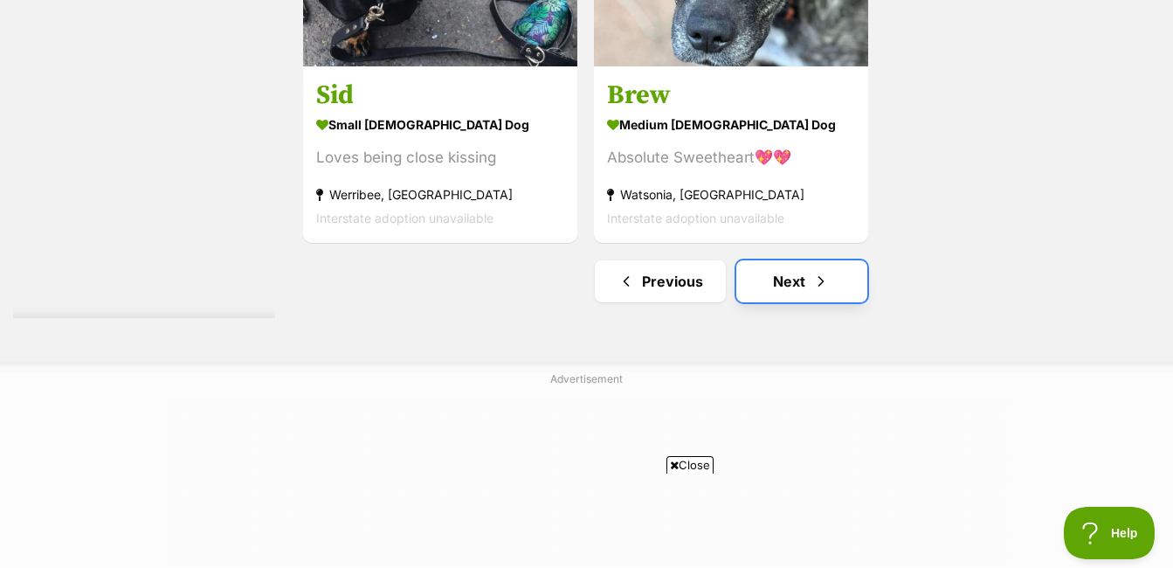
click at [793, 267] on link "Next" at bounding box center [802, 281] width 131 height 42
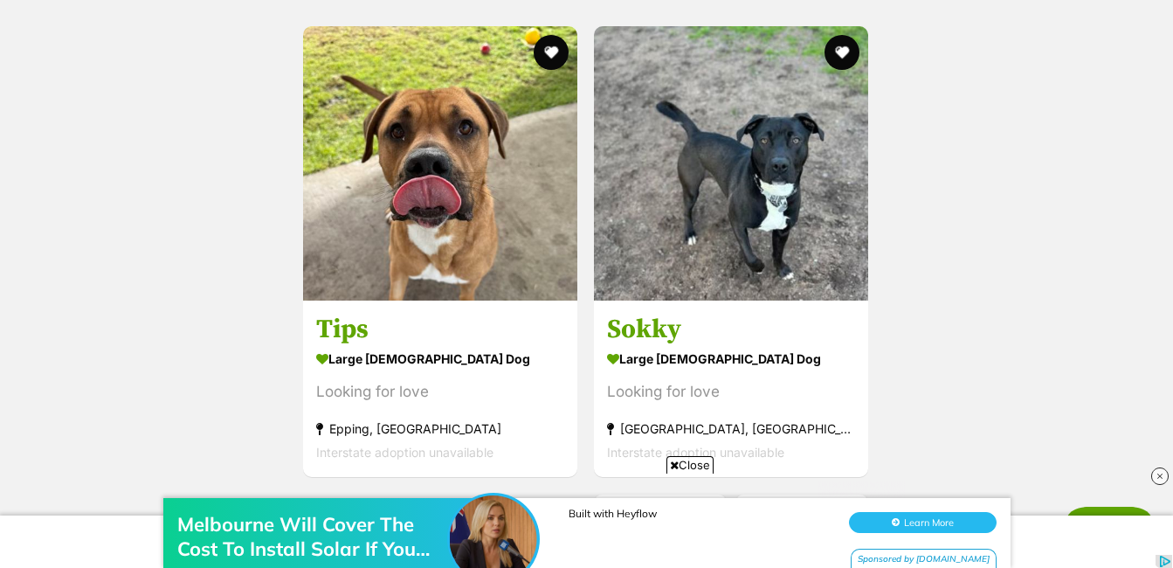
scroll to position [4435, 0]
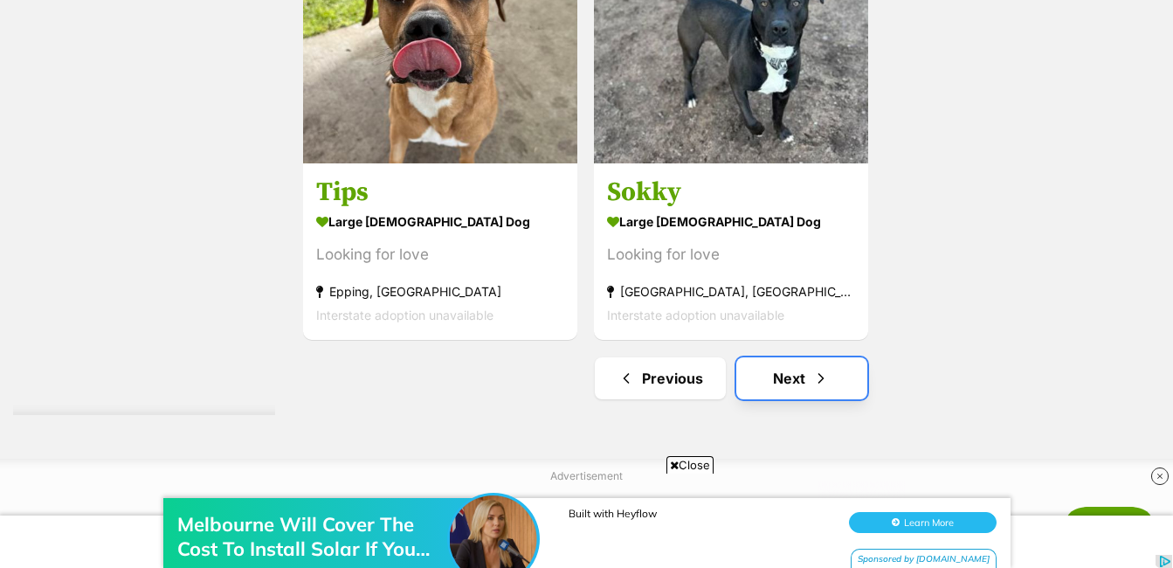
click at [842, 365] on link "Next" at bounding box center [802, 378] width 131 height 42
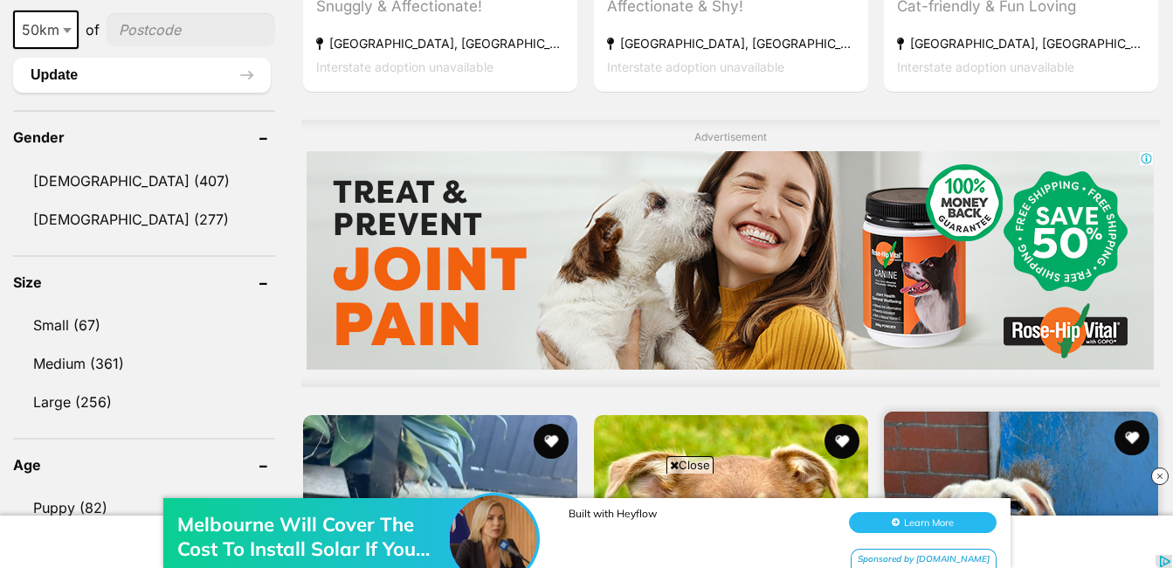
scroll to position [1747, 0]
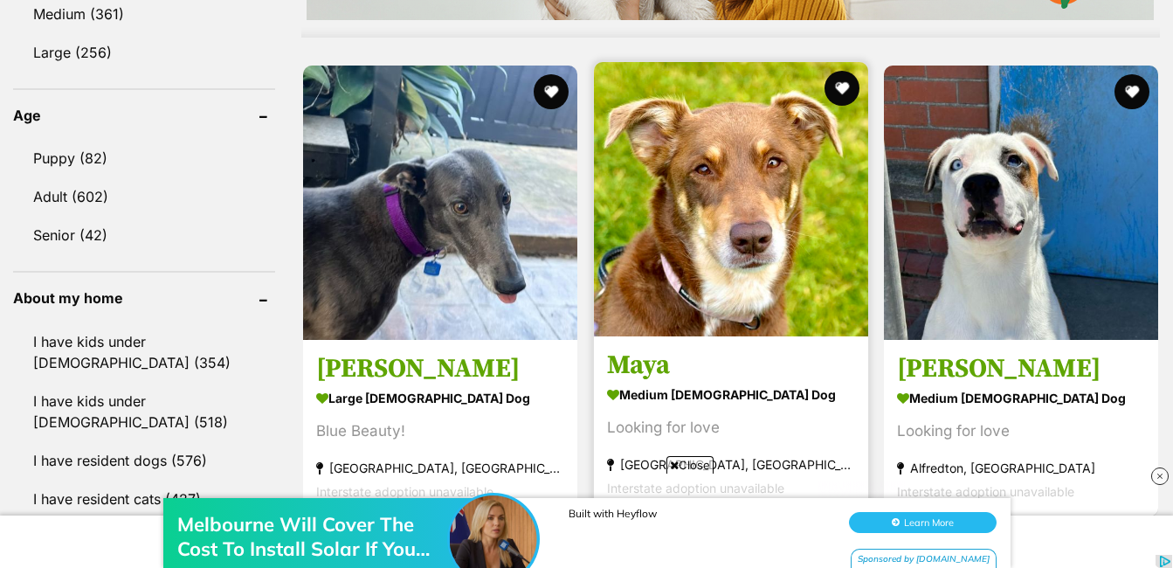
click at [790, 242] on img at bounding box center [731, 199] width 274 height 274
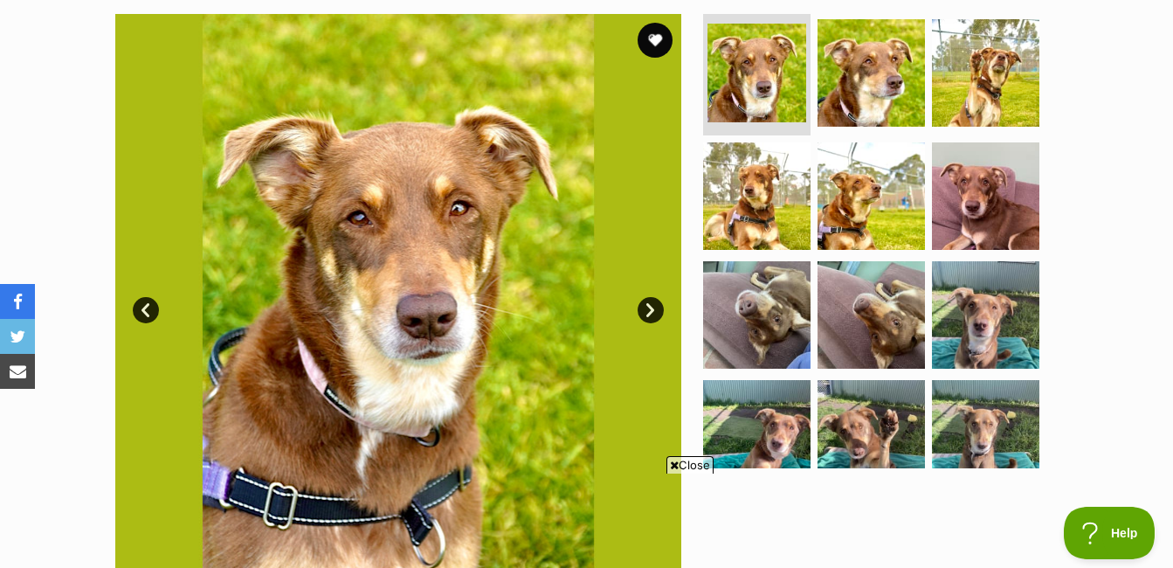
click at [657, 306] on link "Next" at bounding box center [651, 310] width 26 height 26
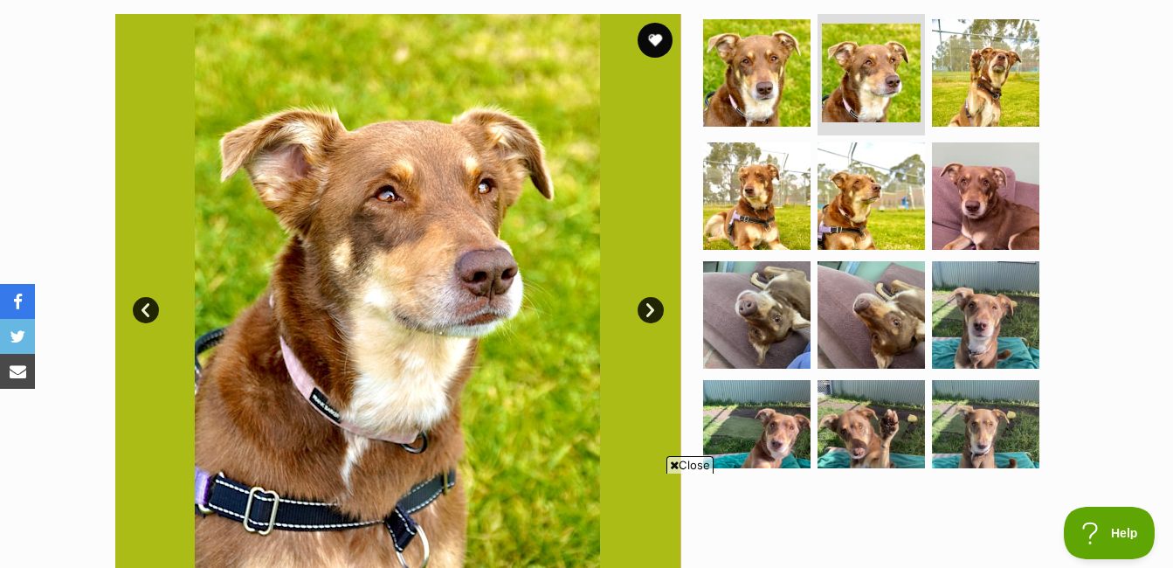
click at [657, 306] on link "Next" at bounding box center [651, 310] width 26 height 26
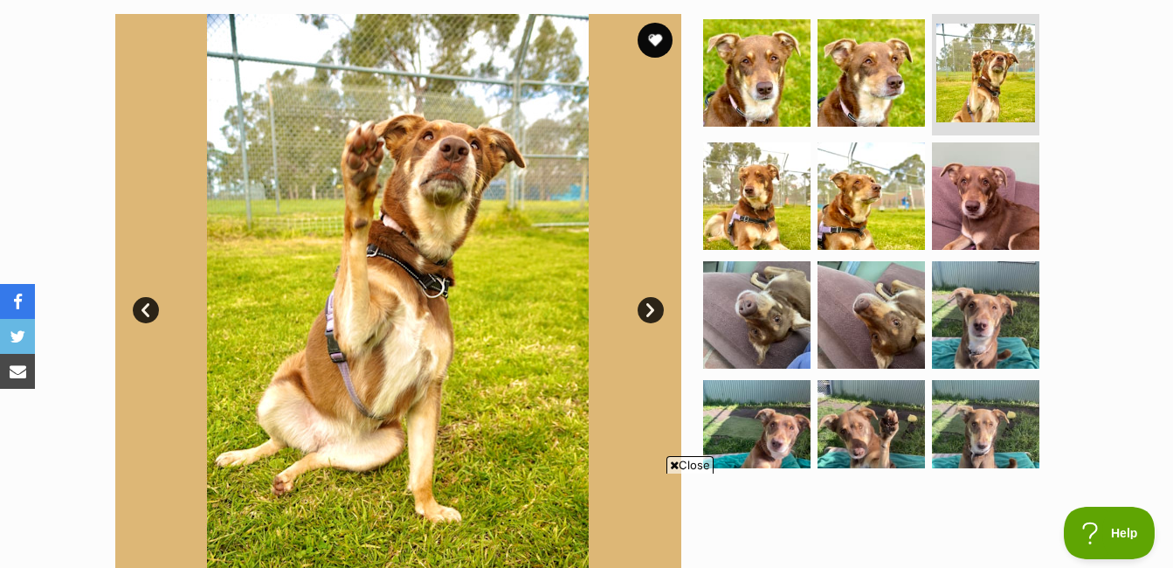
click at [657, 306] on link "Next" at bounding box center [651, 310] width 26 height 26
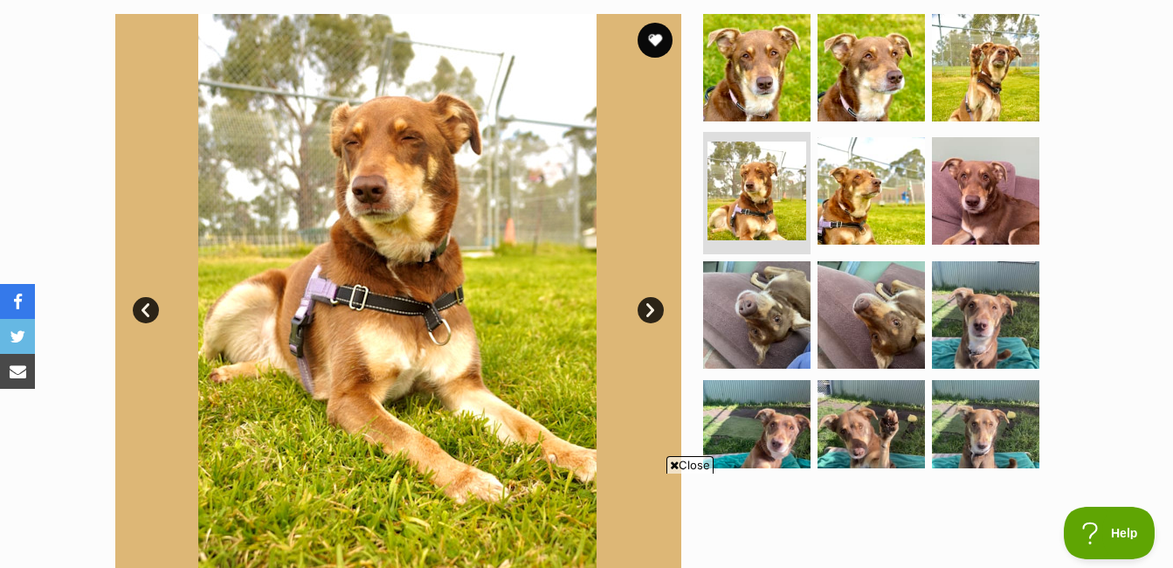
click at [657, 306] on link "Next" at bounding box center [651, 310] width 26 height 26
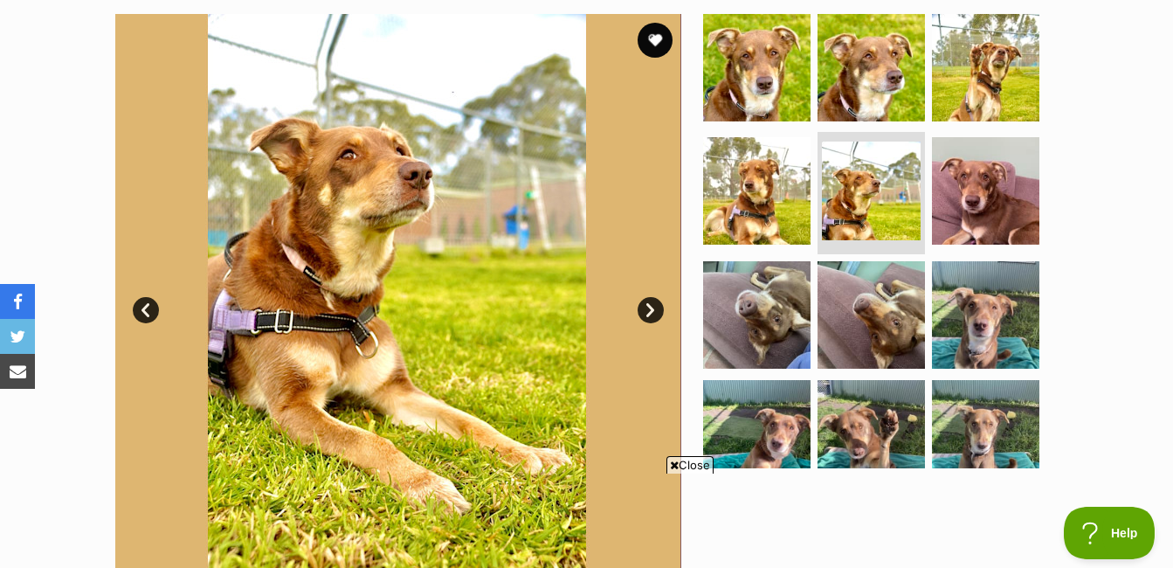
click at [657, 306] on link "Next" at bounding box center [651, 310] width 26 height 26
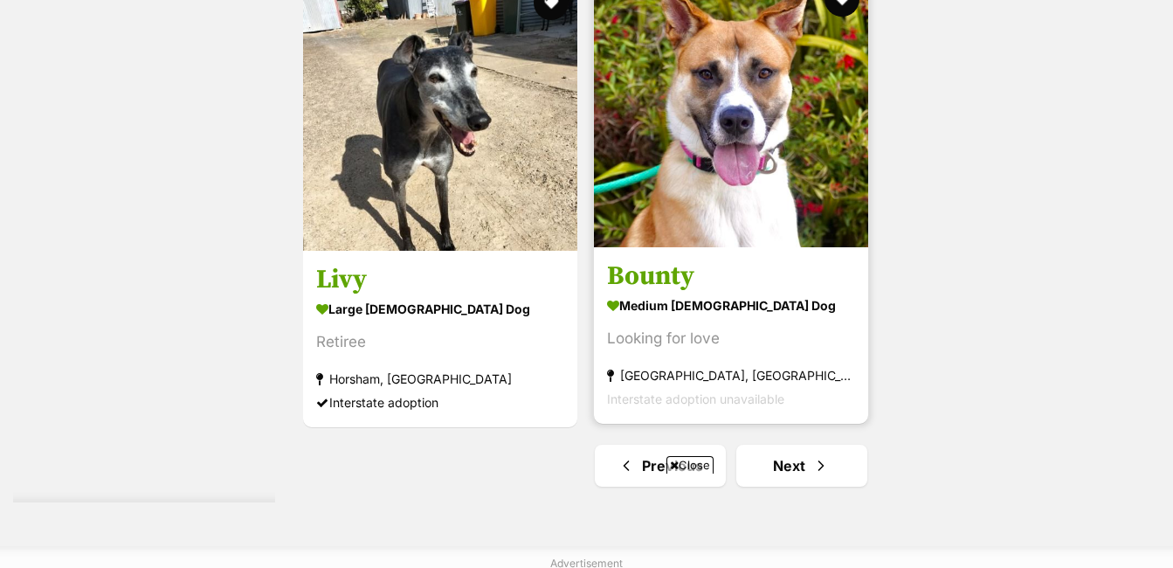
scroll to position [4359, 0]
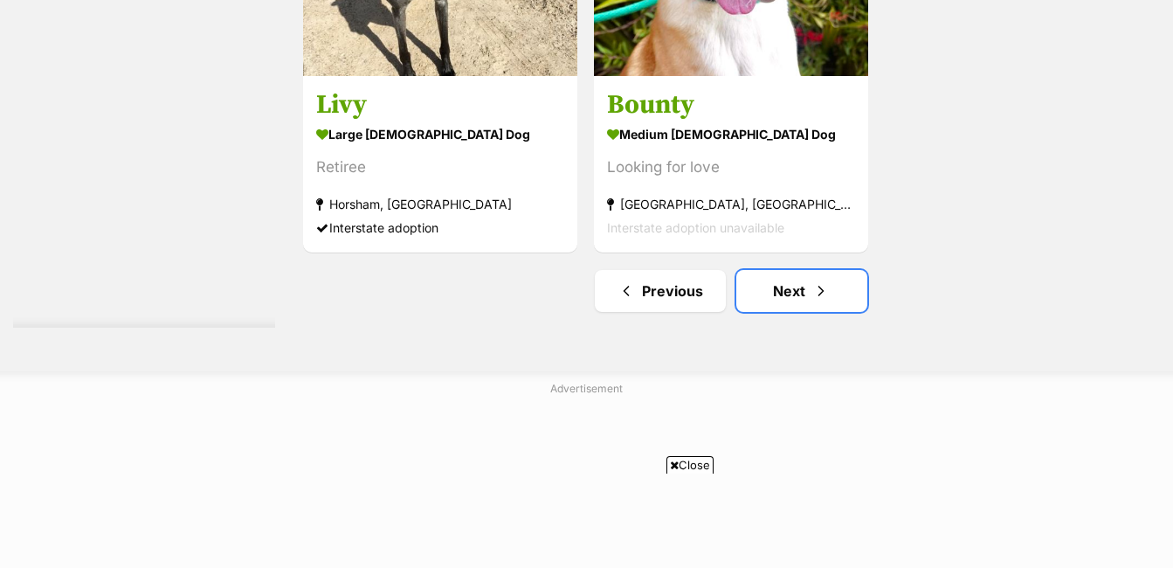
click at [834, 276] on link "Next" at bounding box center [802, 291] width 131 height 42
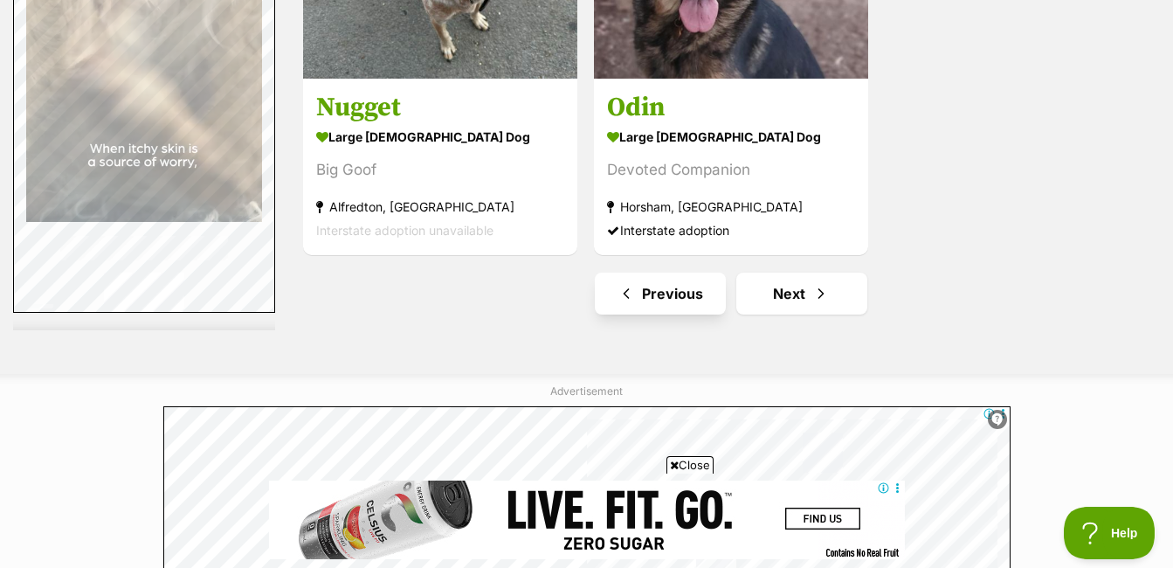
scroll to position [4369, 0]
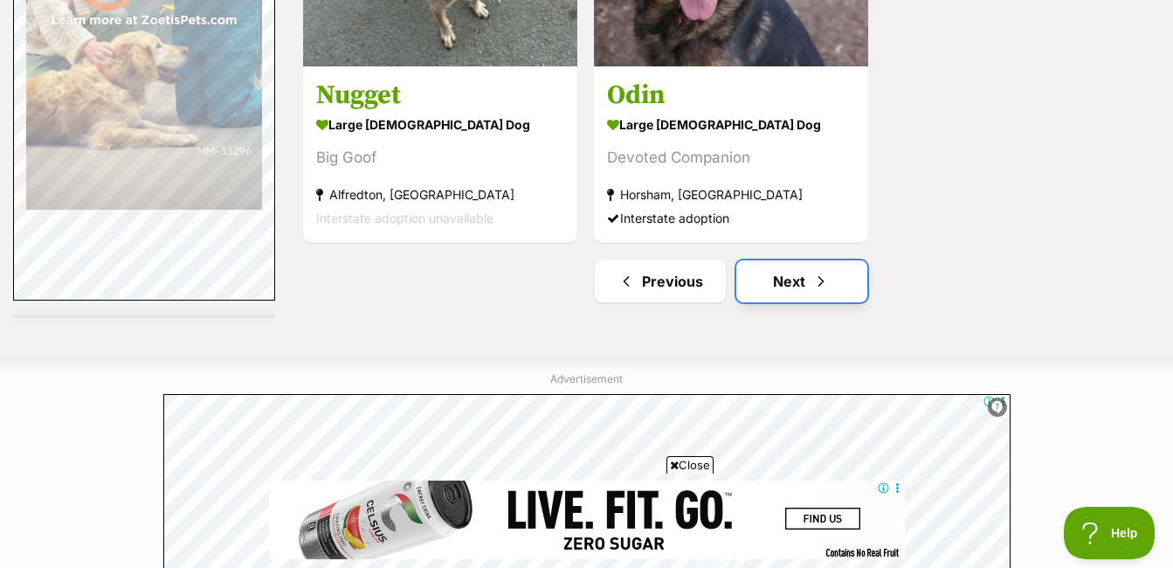
click at [783, 274] on link "Next" at bounding box center [802, 281] width 131 height 42
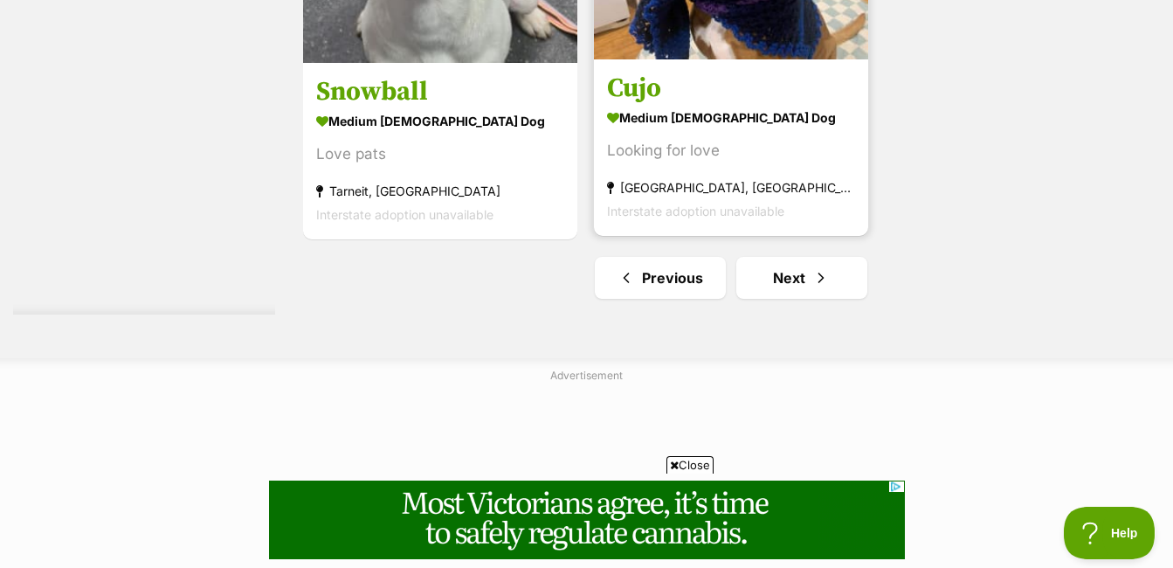
scroll to position [4543, 0]
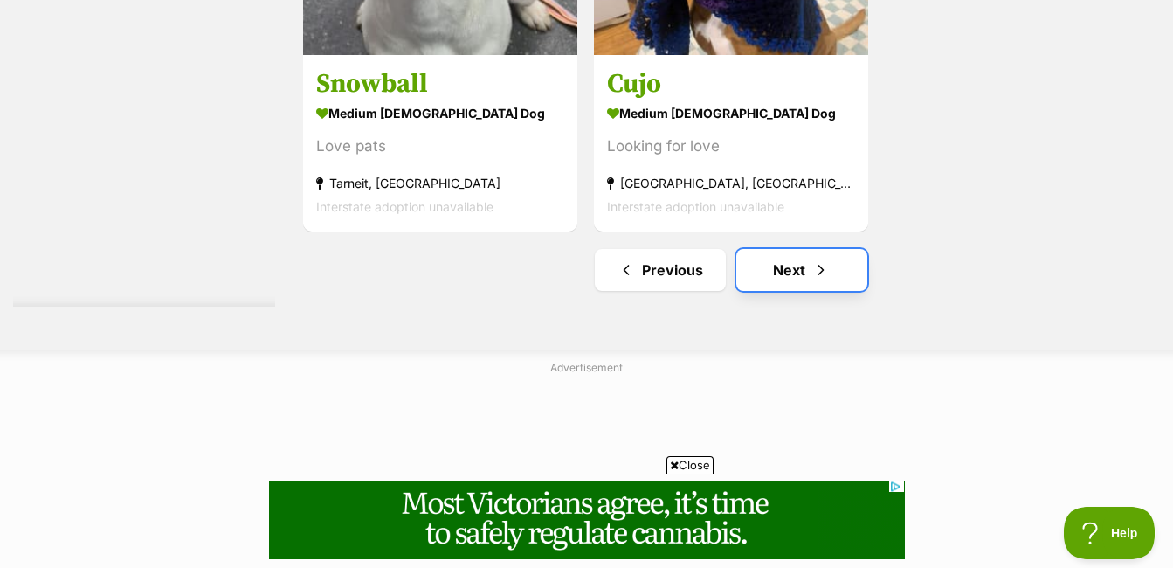
click at [781, 276] on link "Next" at bounding box center [802, 270] width 131 height 42
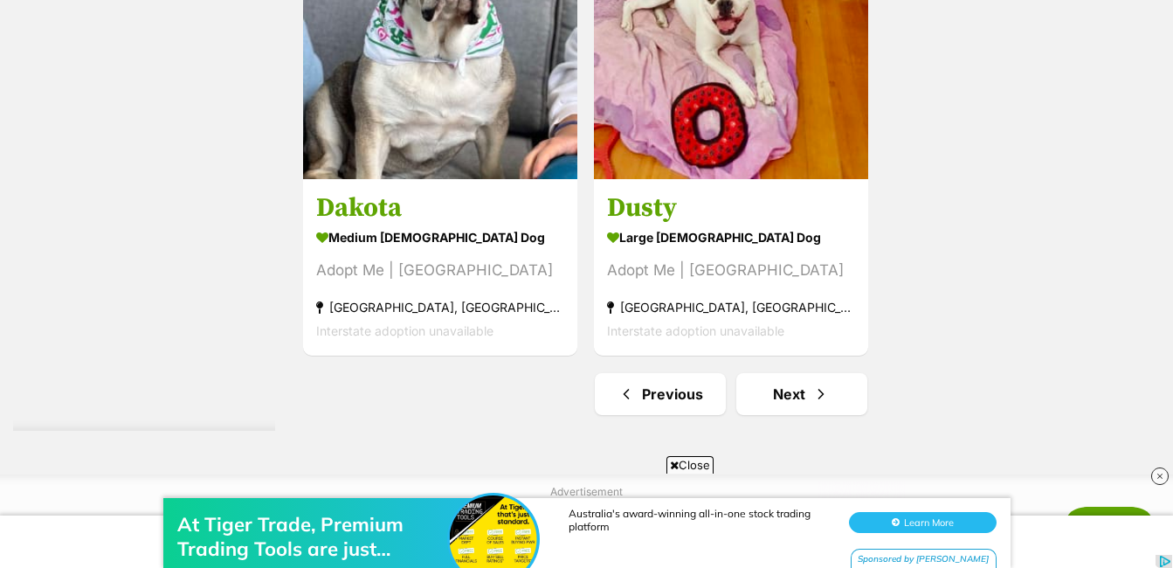
scroll to position [4281, 0]
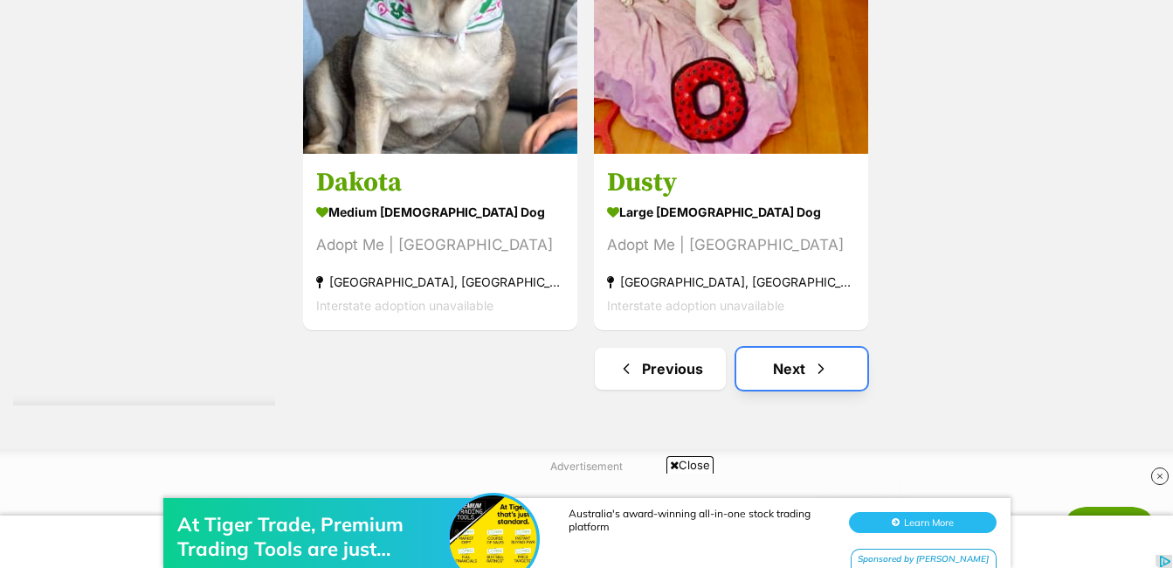
click at [812, 352] on link "Next" at bounding box center [802, 369] width 131 height 42
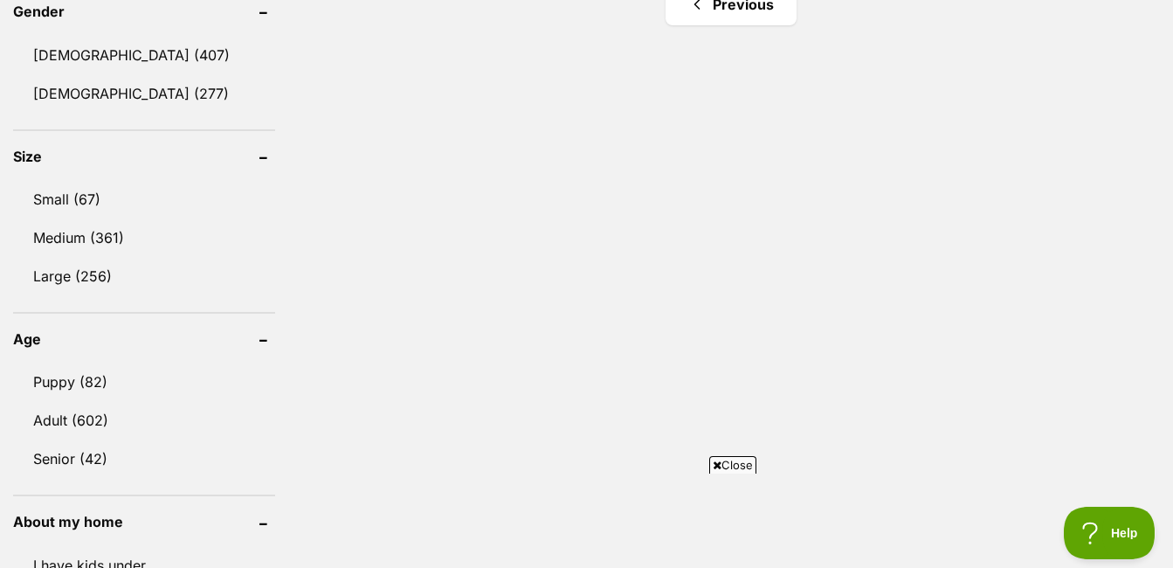
scroll to position [1485, 0]
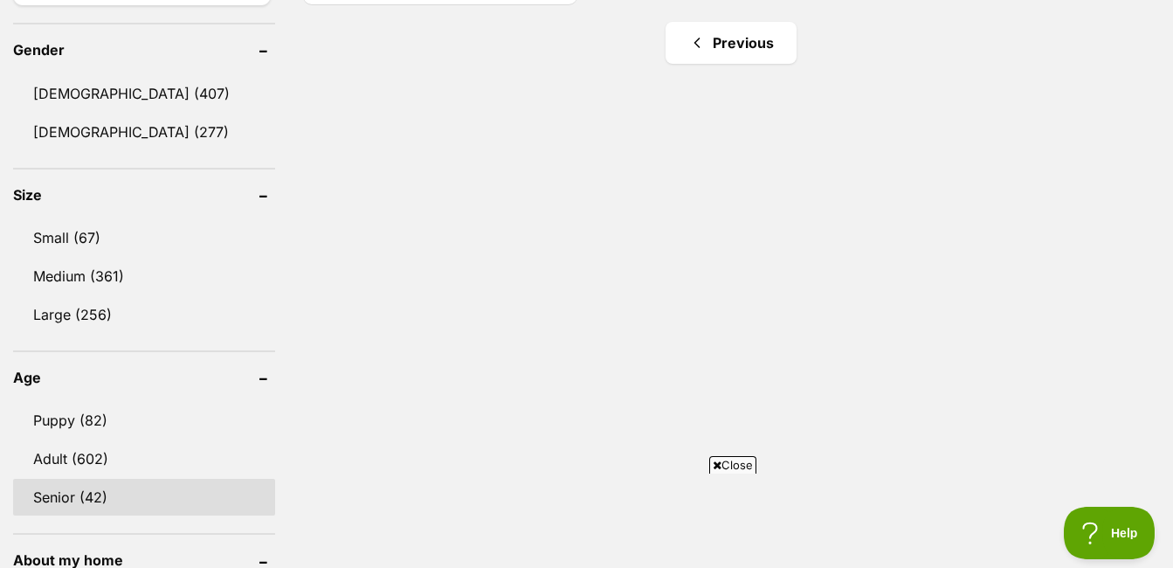
click at [91, 498] on link "Senior (42)" at bounding box center [144, 497] width 262 height 37
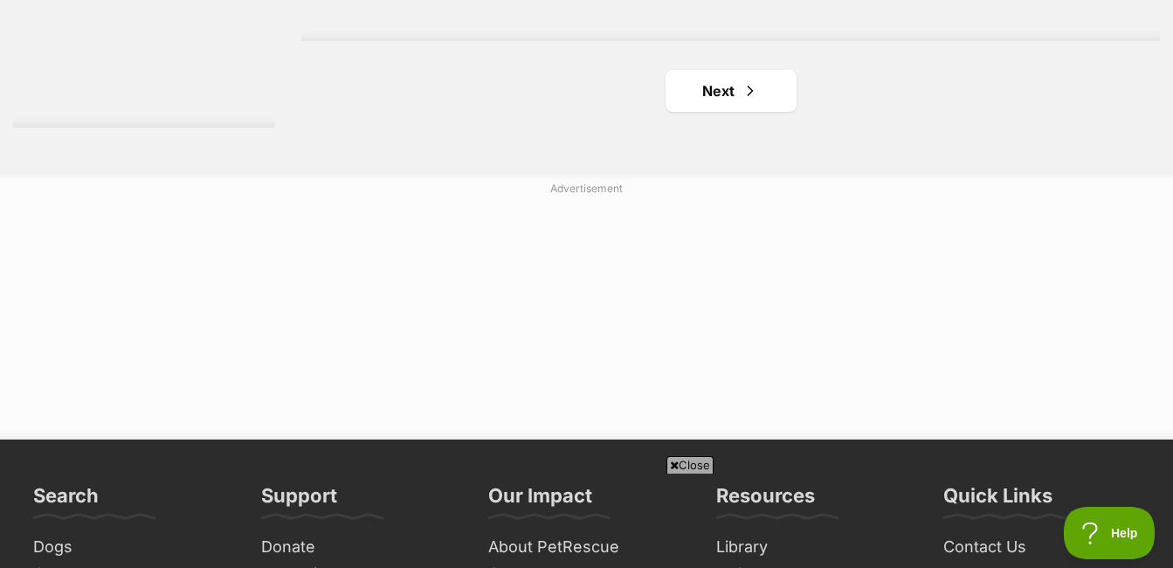
scroll to position [4543, 0]
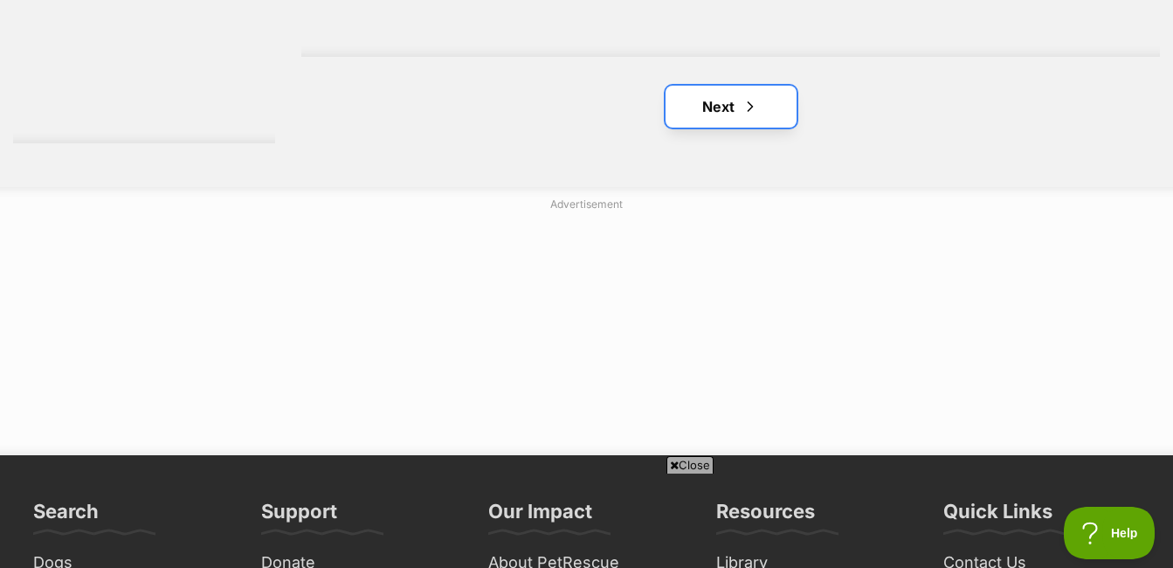
click at [740, 109] on link "Next" at bounding box center [731, 107] width 131 height 42
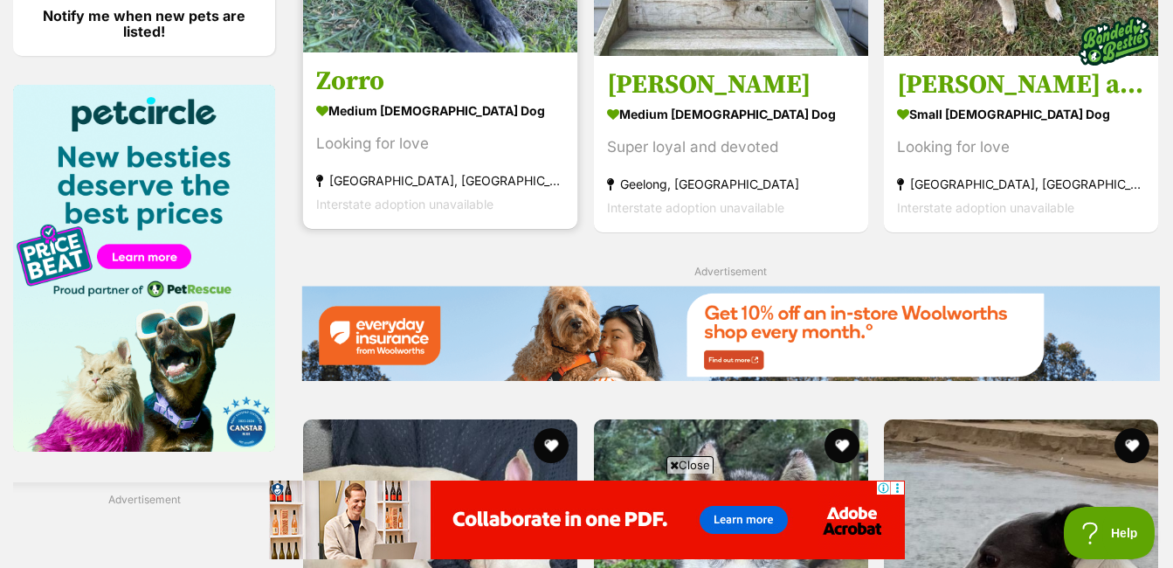
scroll to position [2446, 0]
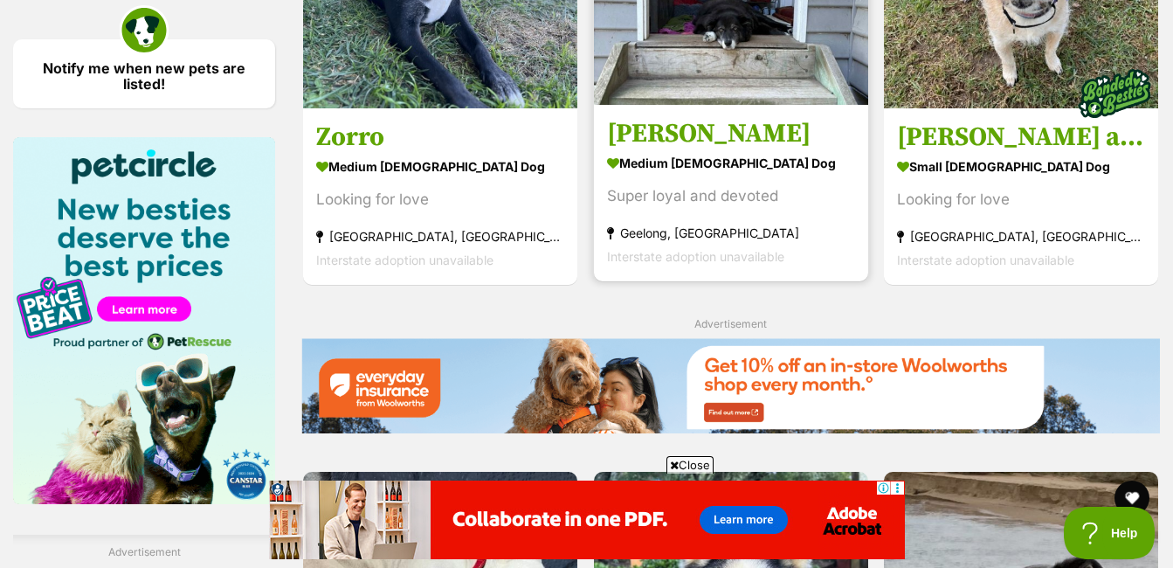
click at [649, 148] on h3 "Susie" at bounding box center [731, 134] width 248 height 33
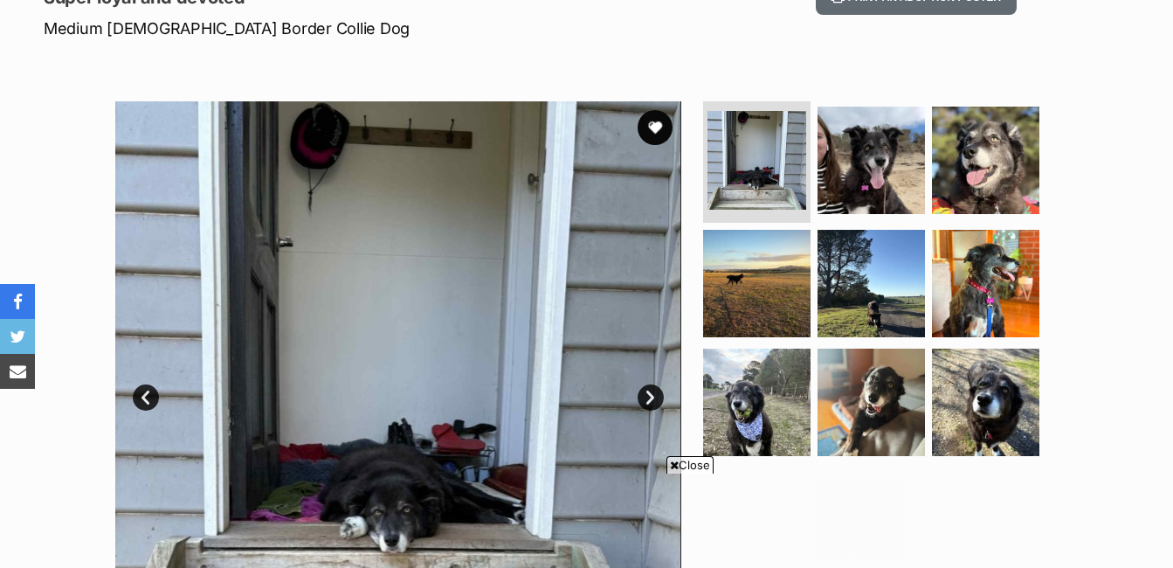
click at [654, 401] on link "Next" at bounding box center [651, 397] width 26 height 26
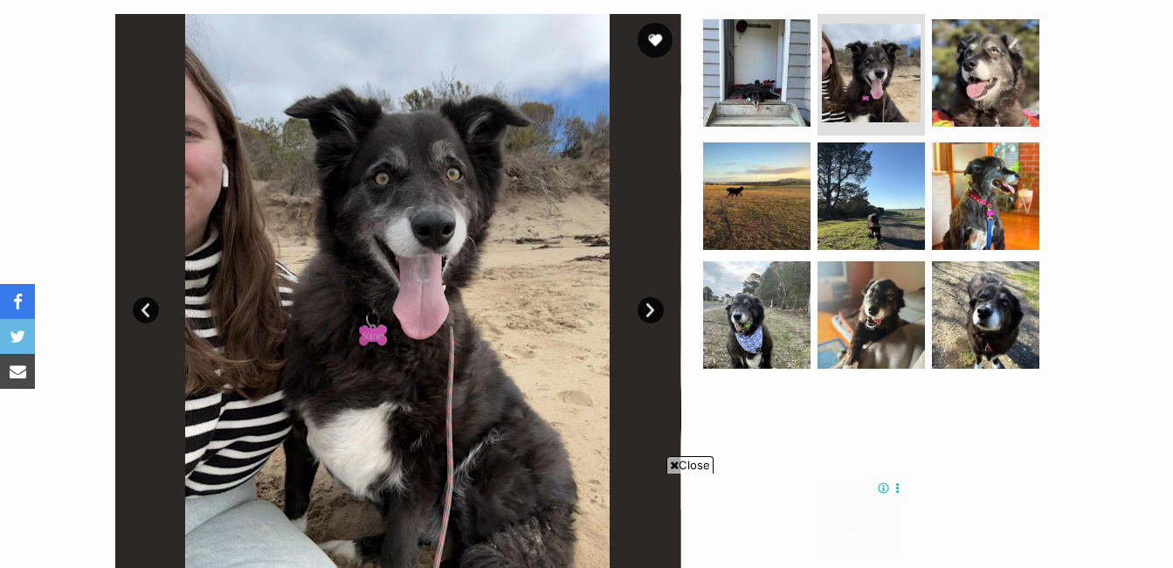
click at [657, 311] on link "Next" at bounding box center [651, 310] width 26 height 26
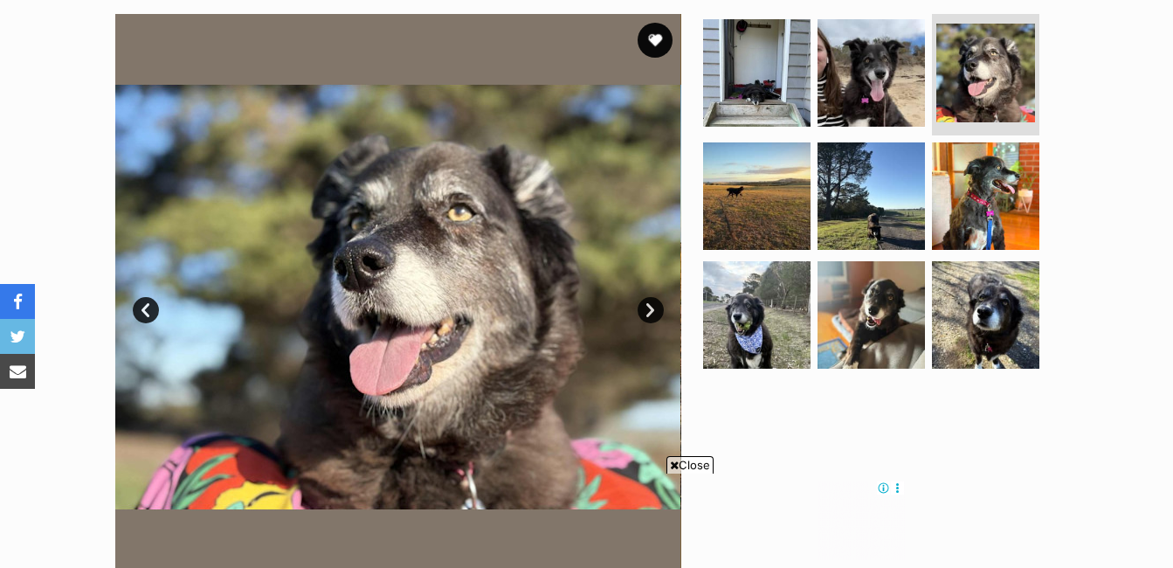
click at [657, 311] on link "Next" at bounding box center [651, 310] width 26 height 26
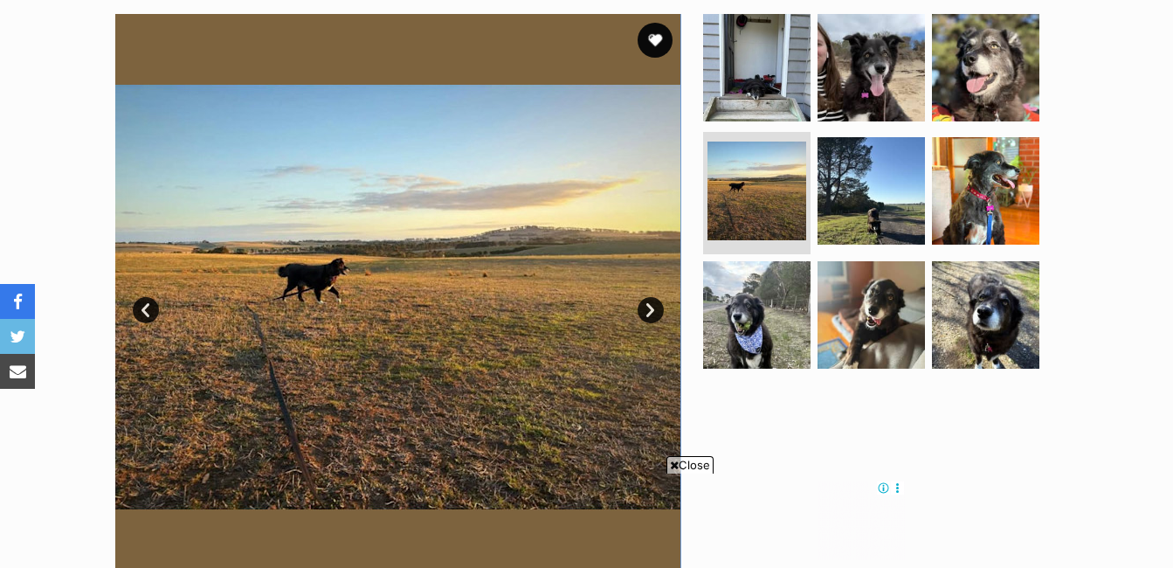
click at [657, 311] on link "Next" at bounding box center [651, 310] width 26 height 26
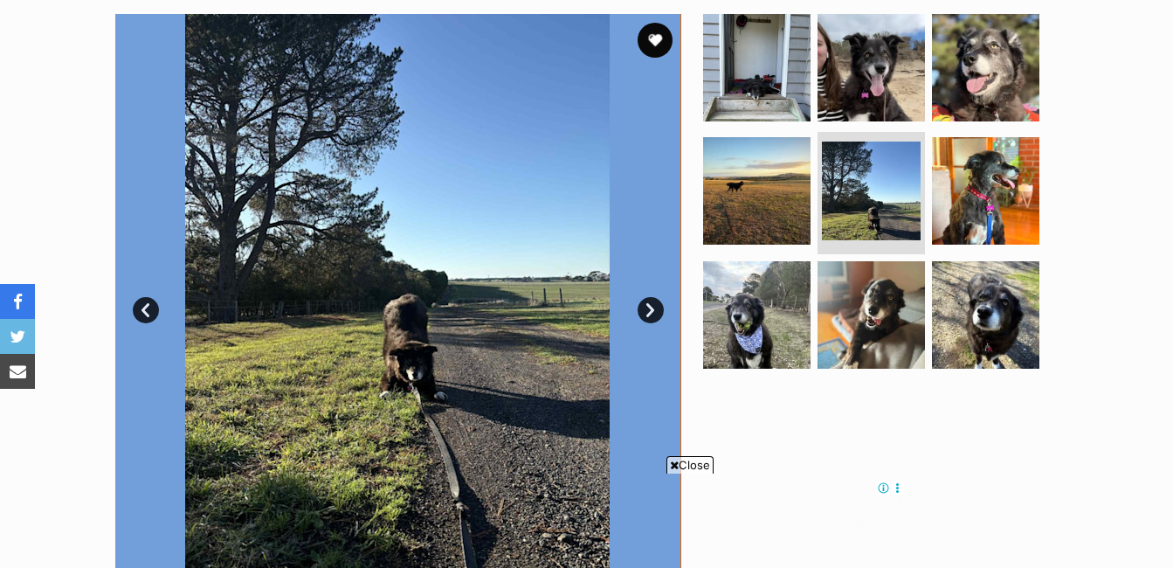
click at [654, 315] on link "Next" at bounding box center [651, 310] width 26 height 26
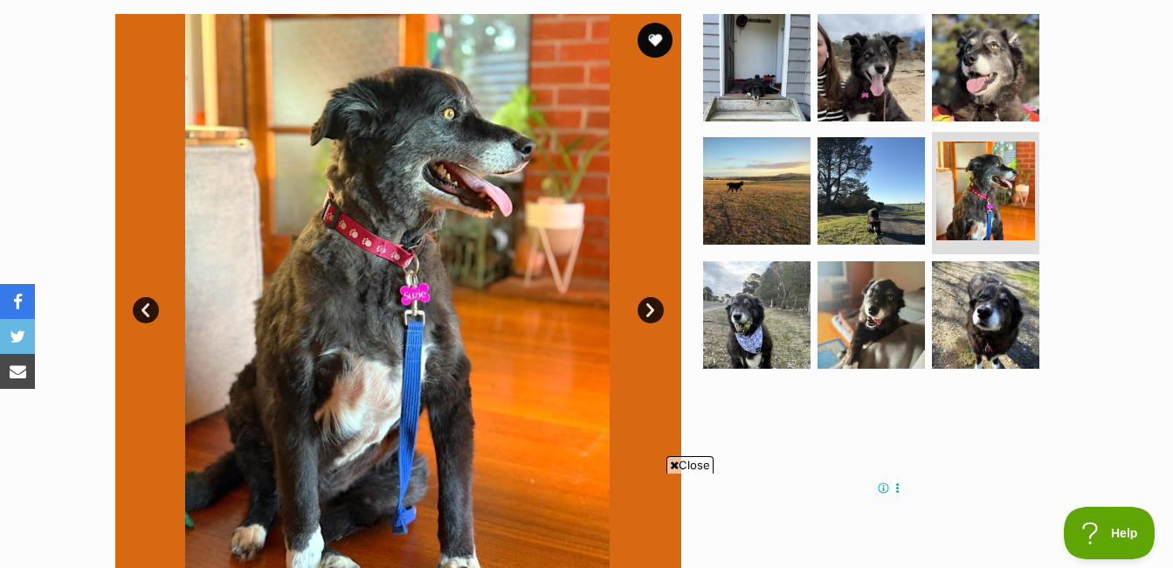
click at [654, 315] on link "Next" at bounding box center [651, 310] width 26 height 26
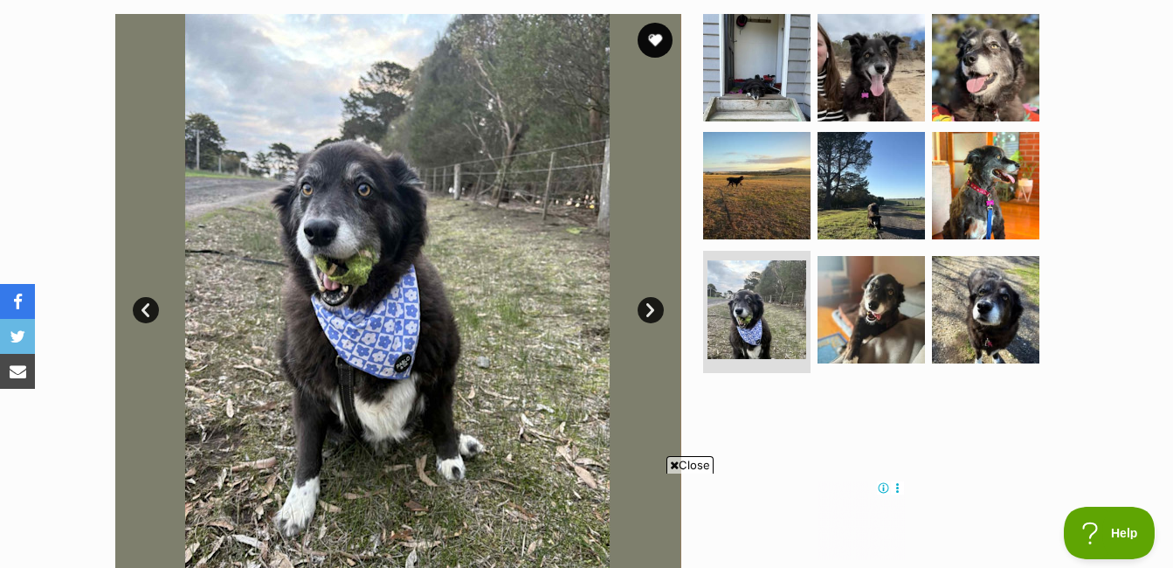
click at [654, 315] on link "Next" at bounding box center [651, 310] width 26 height 26
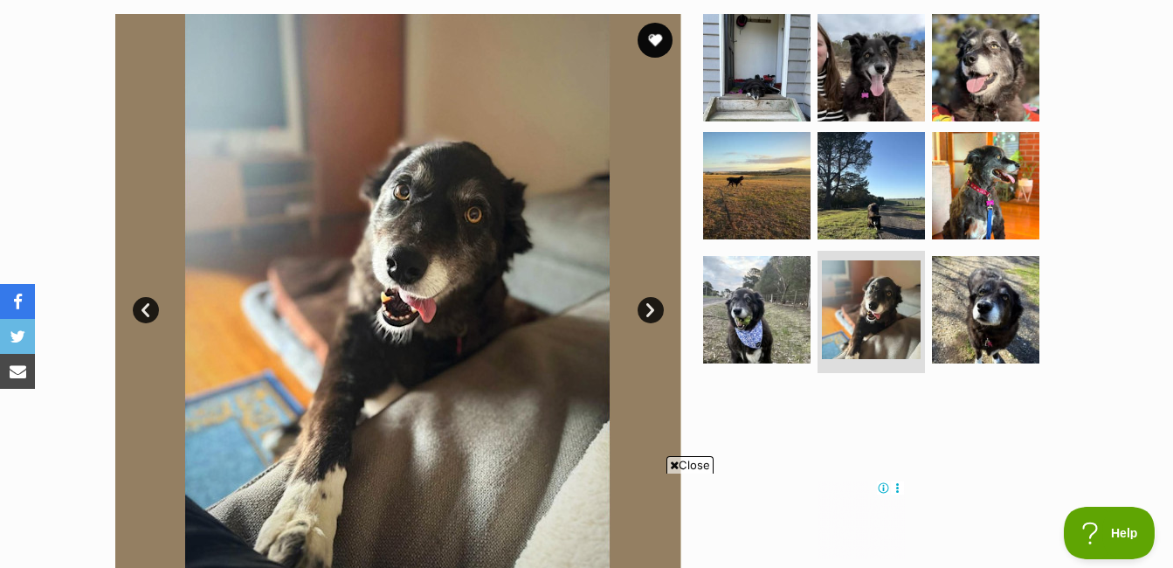
click at [654, 315] on link "Next" at bounding box center [651, 310] width 26 height 26
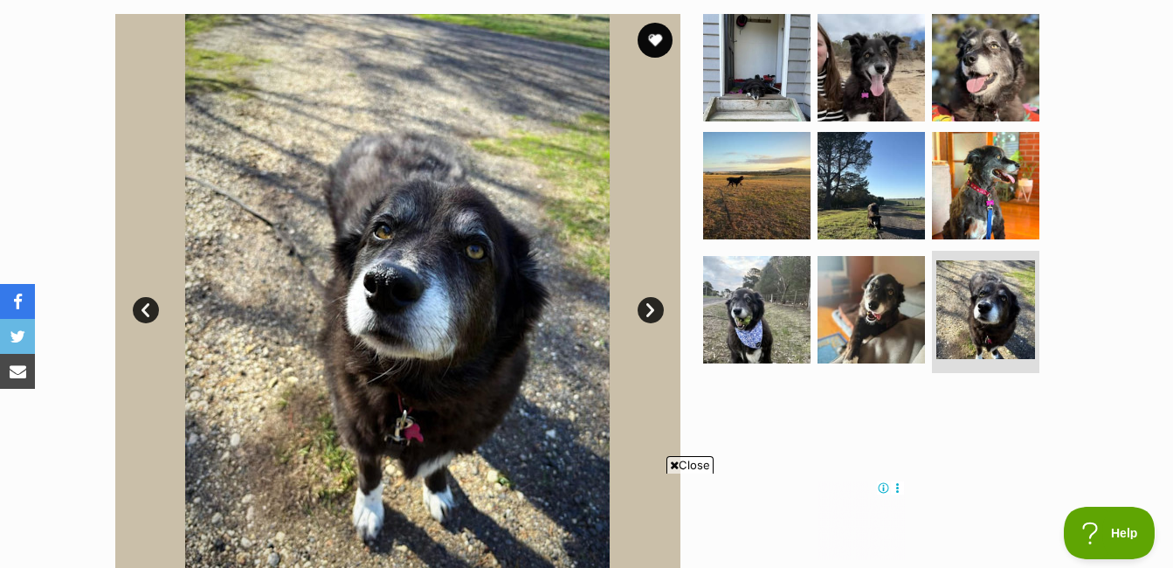
click at [654, 315] on link "Next" at bounding box center [651, 310] width 26 height 26
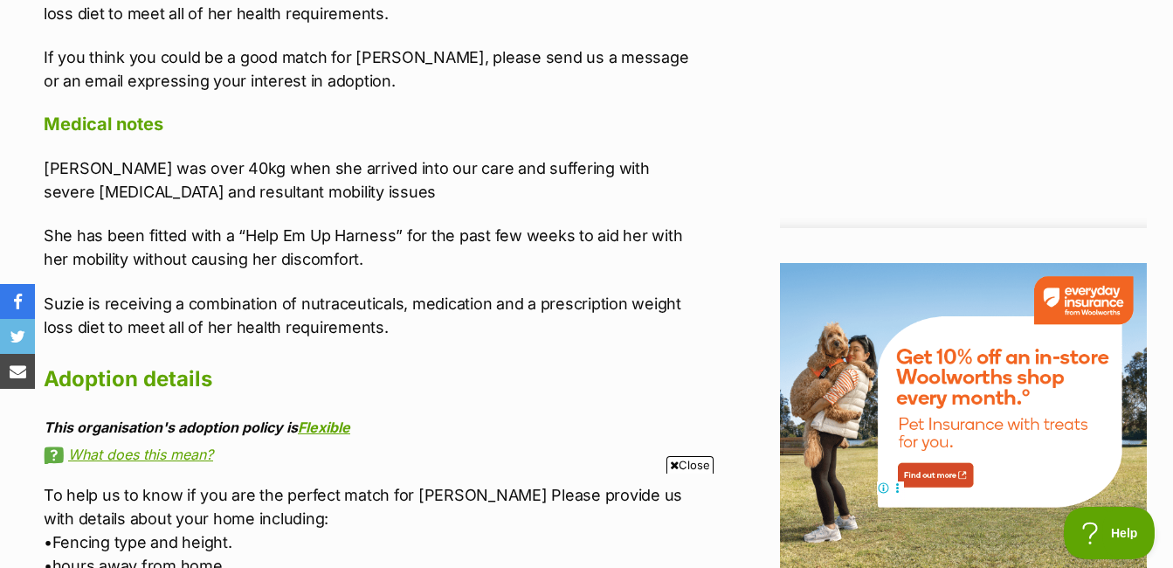
scroll to position [2184, 0]
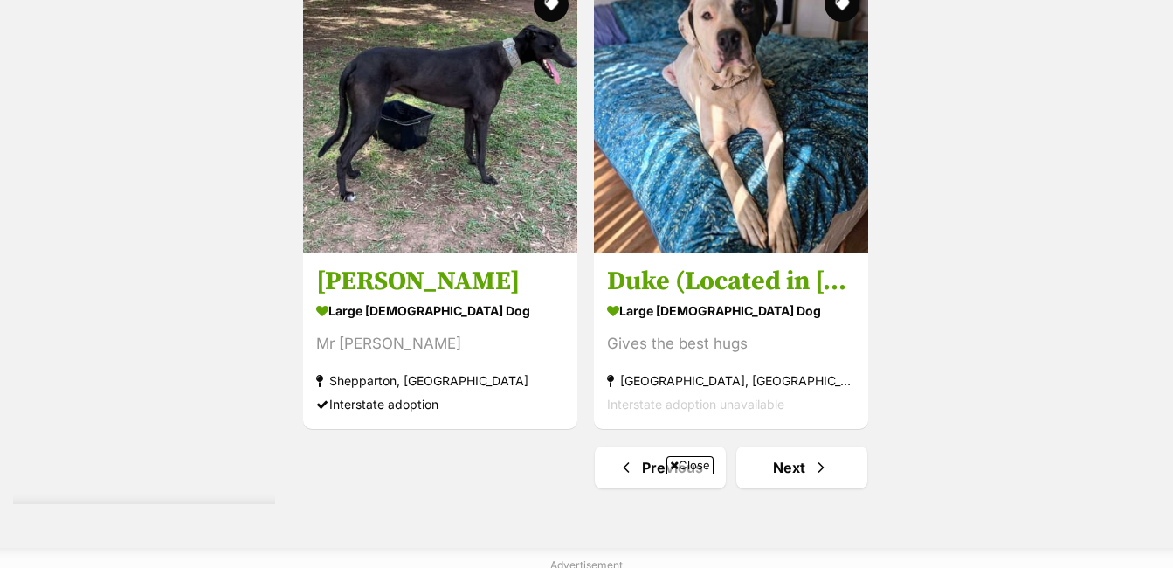
scroll to position [4239, 0]
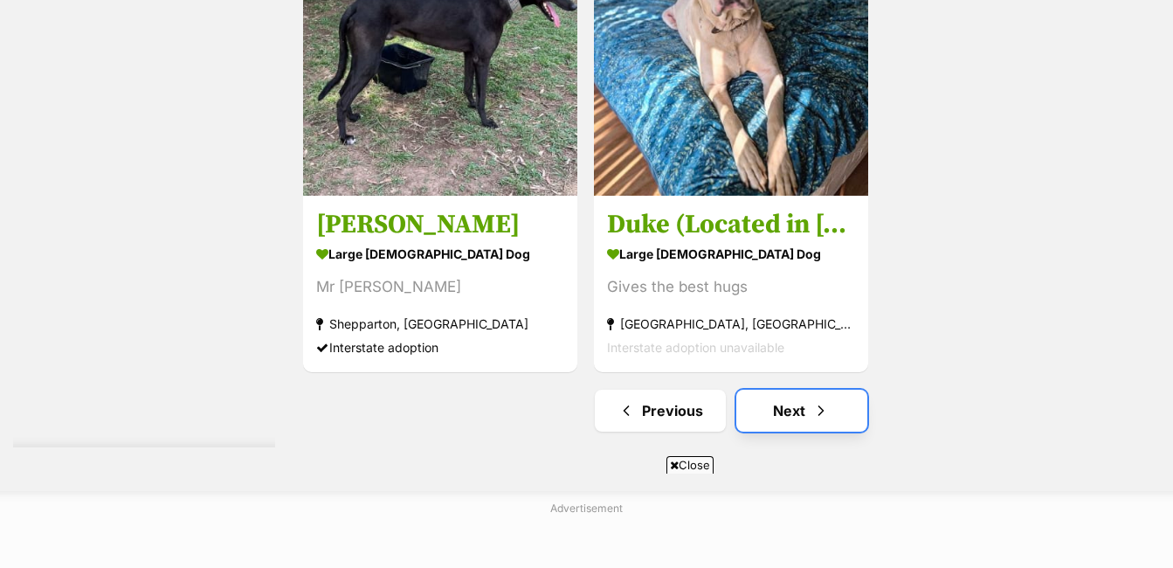
click at [822, 400] on span "Next page" at bounding box center [821, 410] width 17 height 21
